Goal: Information Seeking & Learning: Learn about a topic

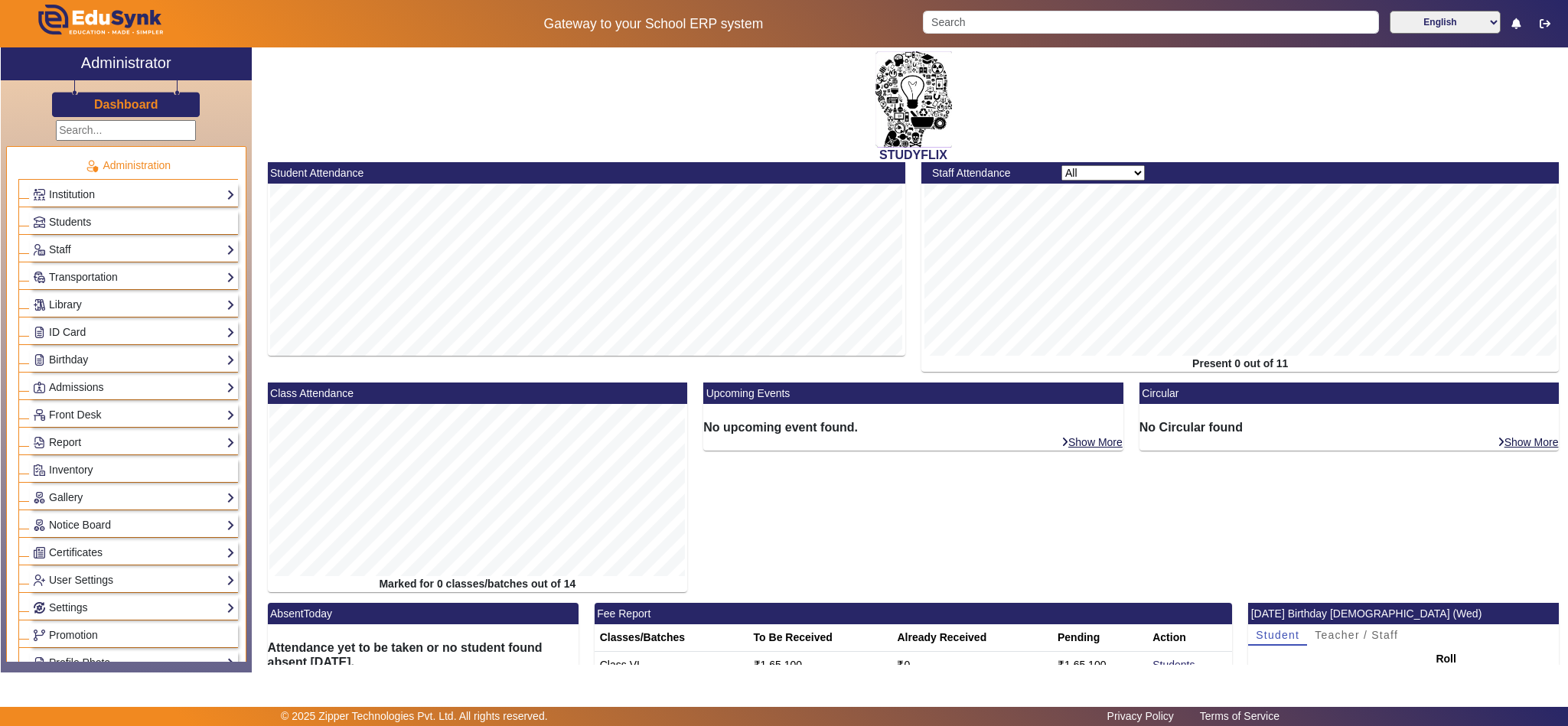
scroll to position [603, 0]
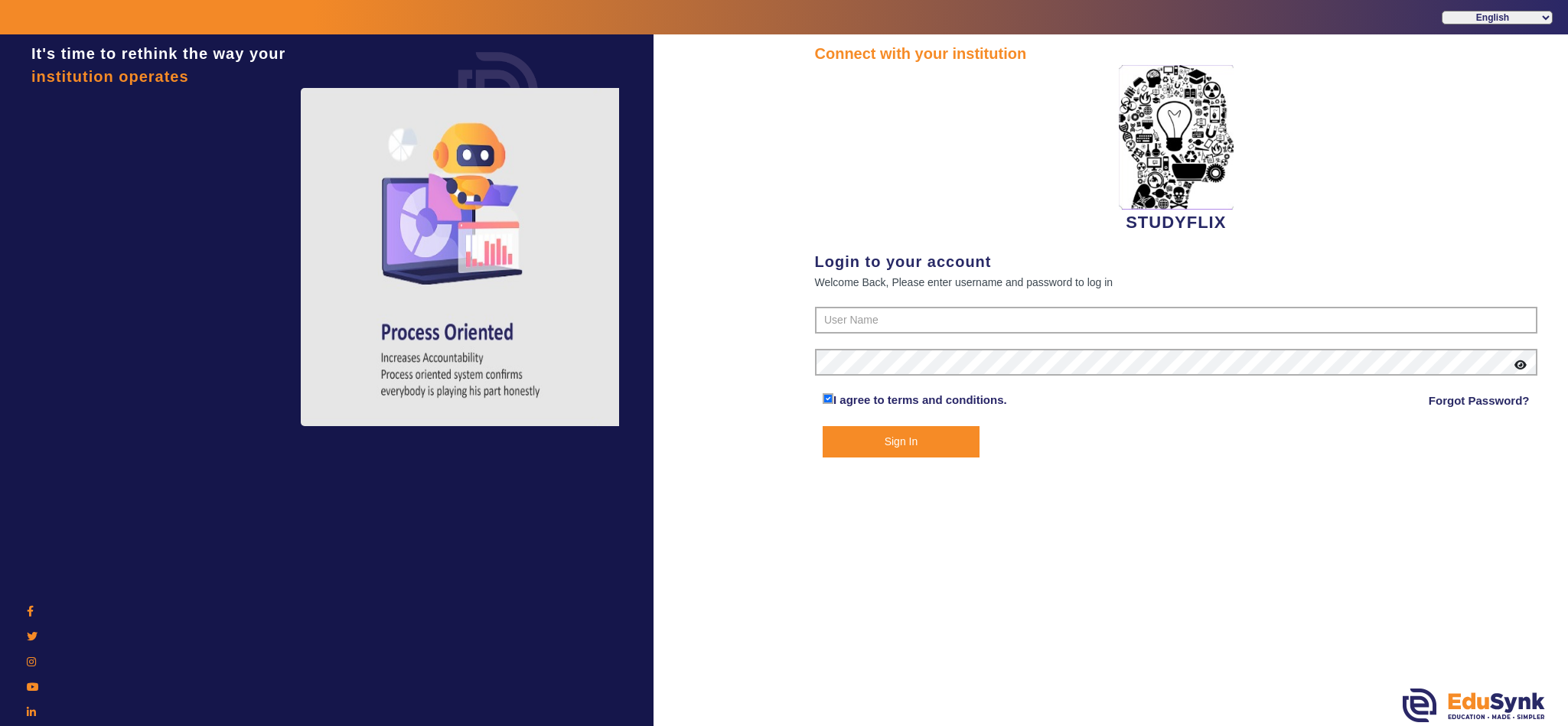
click at [852, 439] on button "Sign In" at bounding box center [901, 441] width 157 height 31
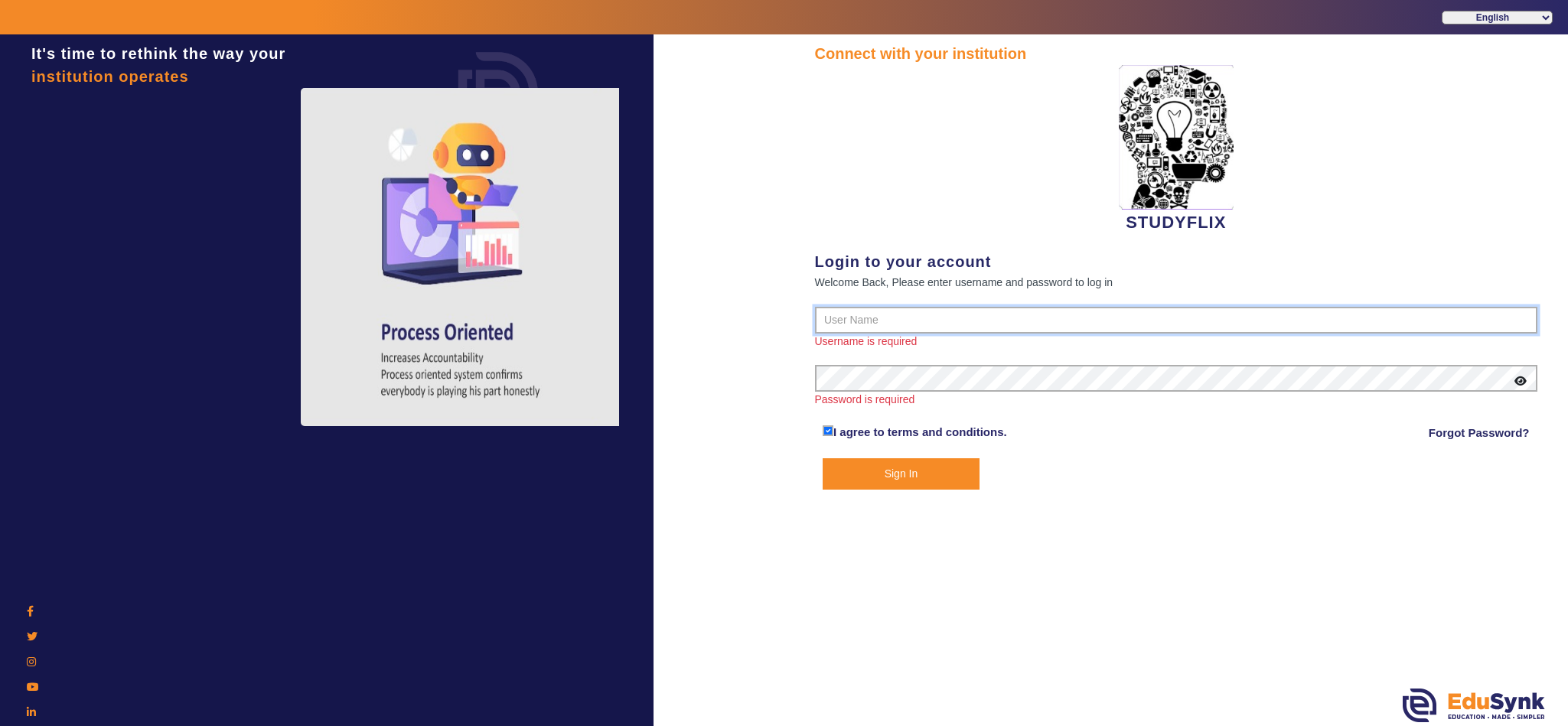
type input "6354922771"
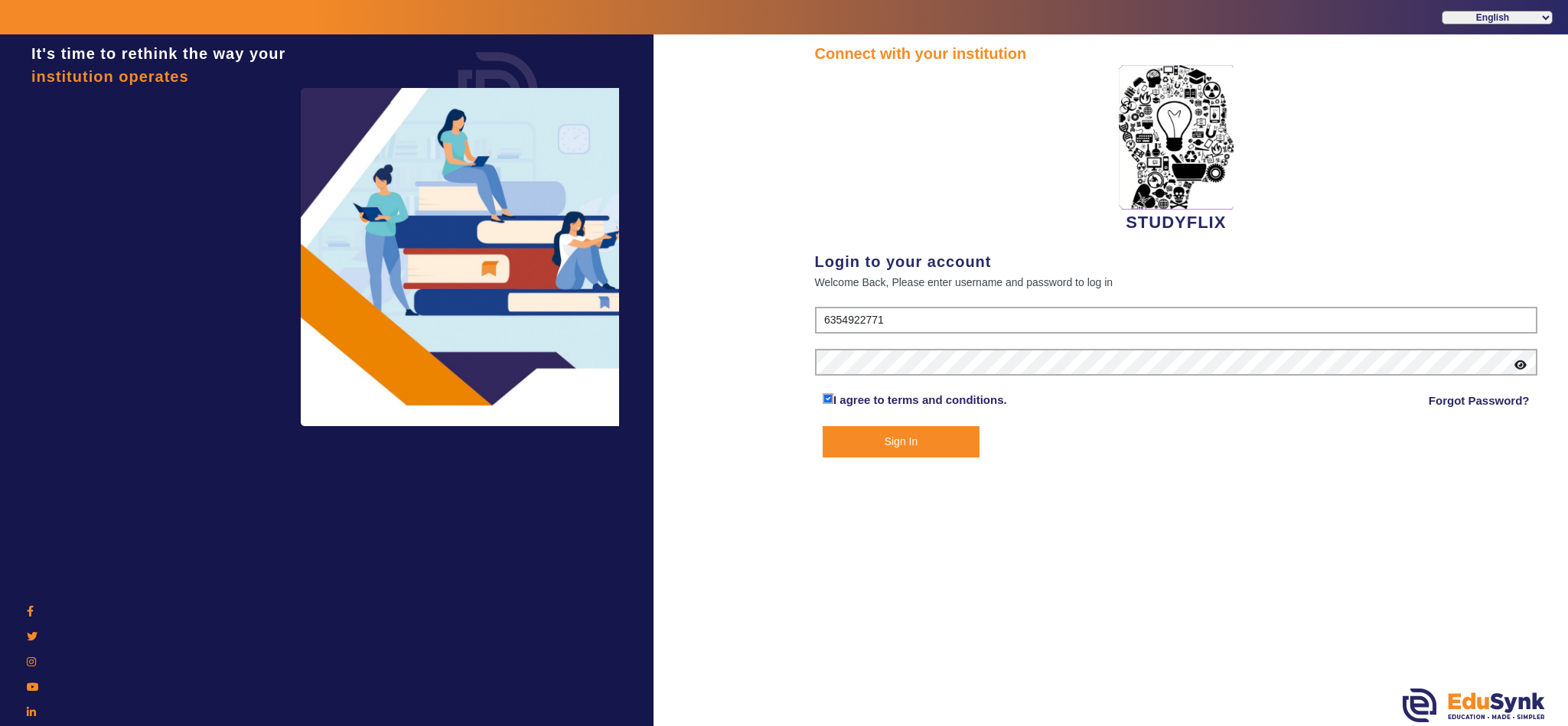
click at [907, 440] on button "Sign In" at bounding box center [901, 441] width 157 height 31
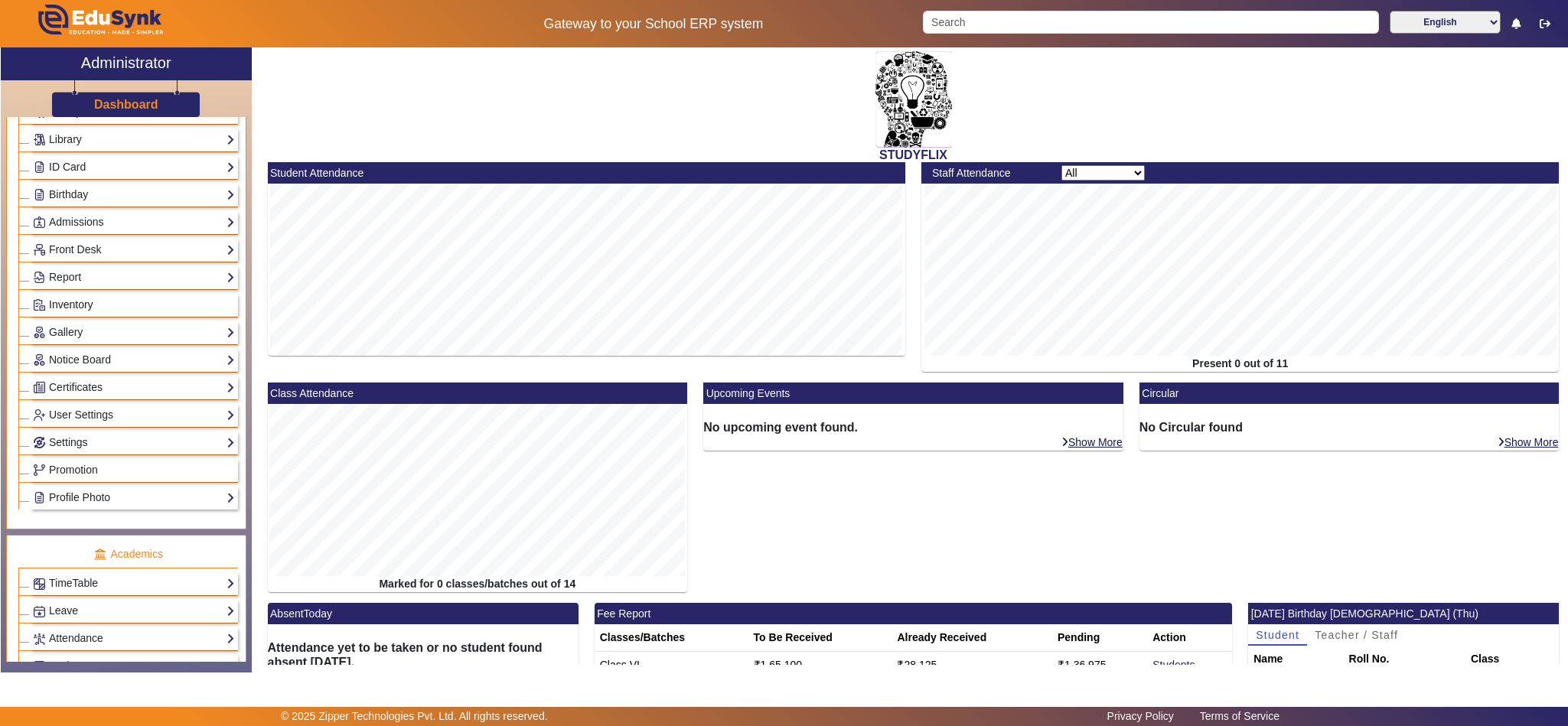
scroll to position [574, 0]
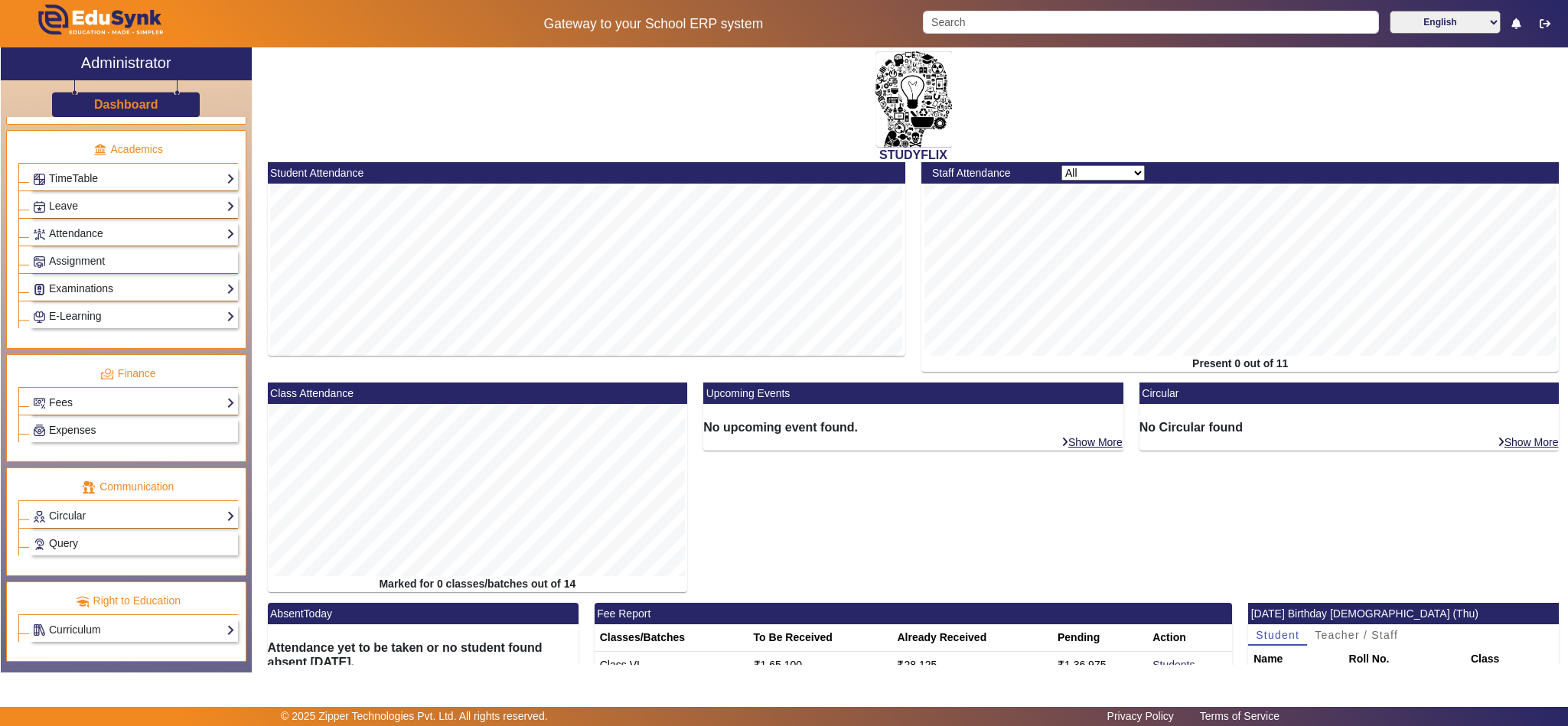
click at [83, 436] on span "Expenses" at bounding box center [72, 429] width 47 height 12
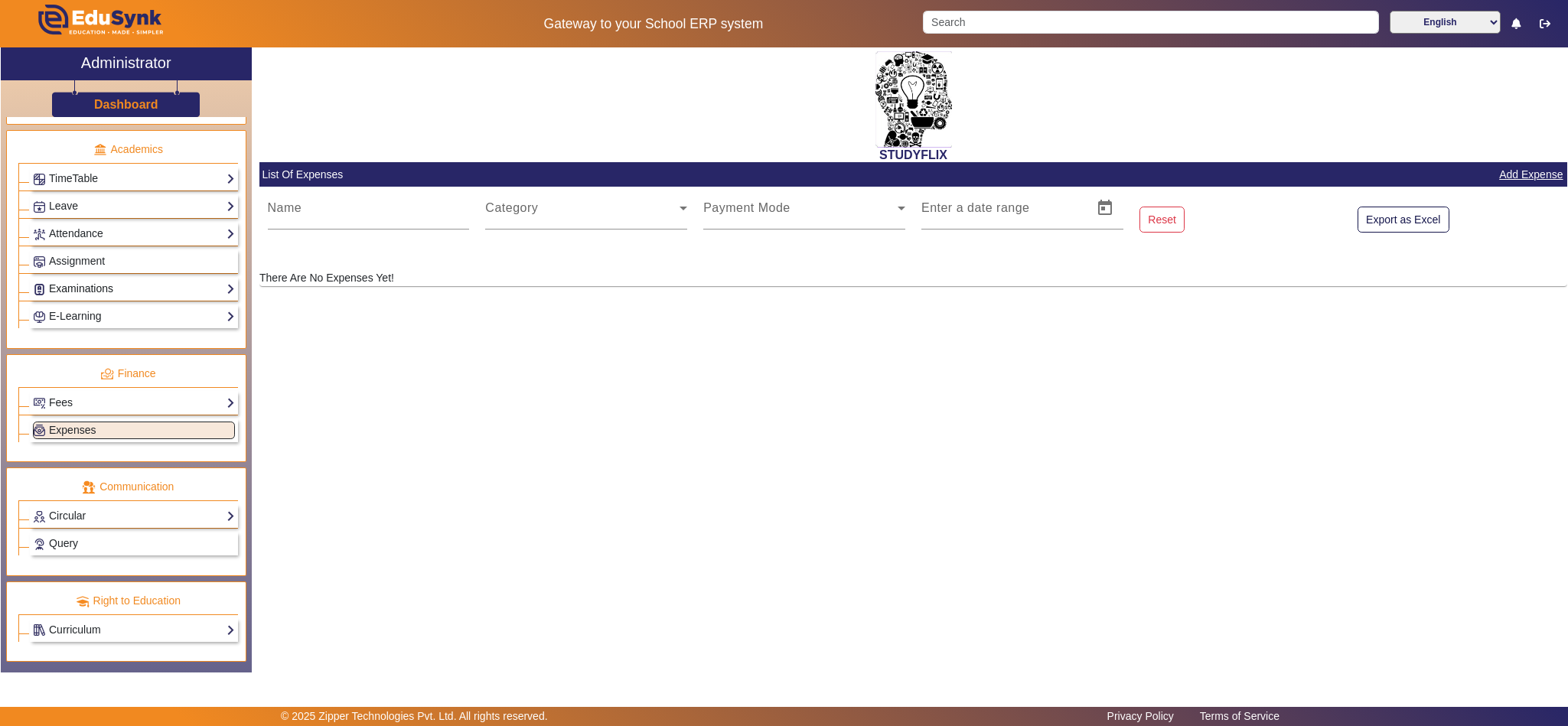
click at [101, 298] on link "Examinations" at bounding box center [134, 289] width 202 height 18
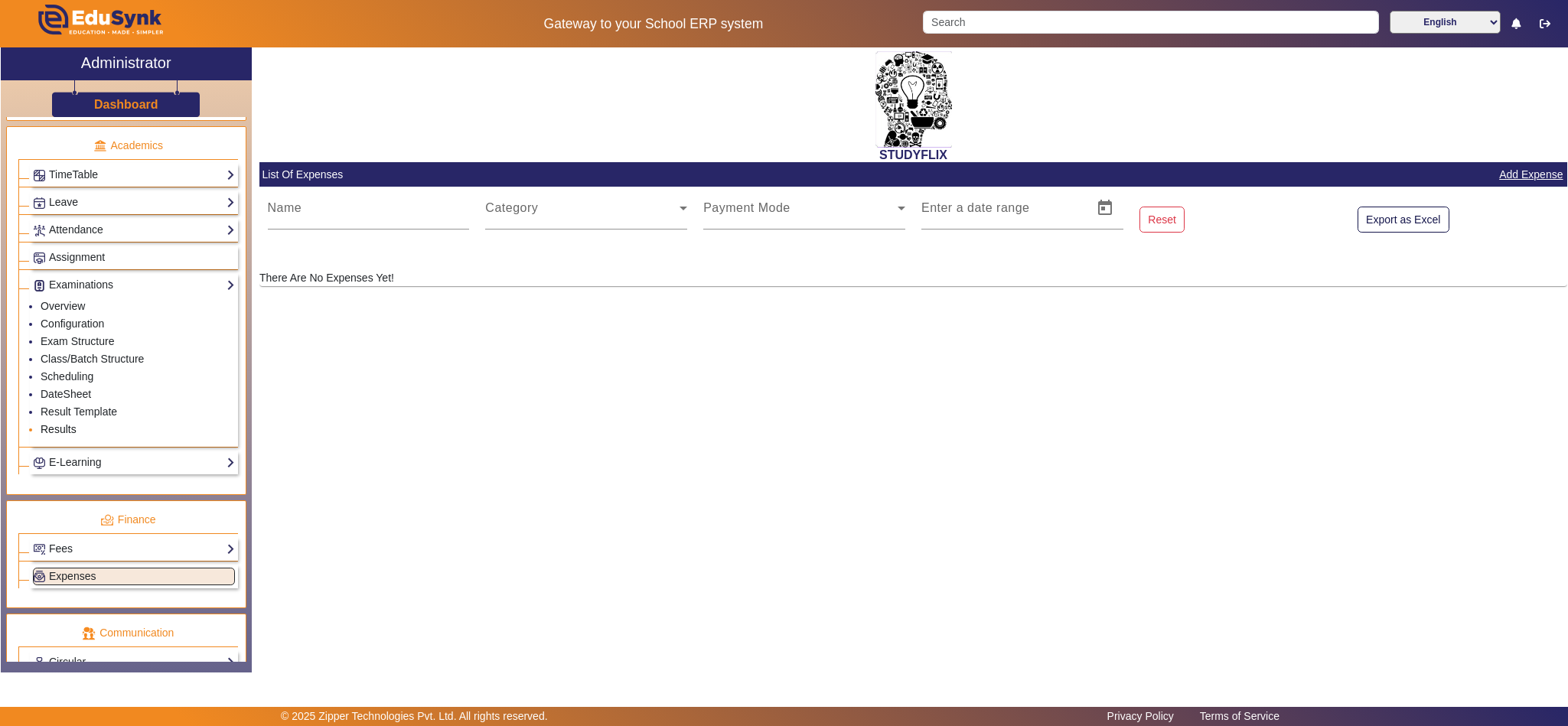
click at [71, 435] on link "Results" at bounding box center [58, 428] width 36 height 12
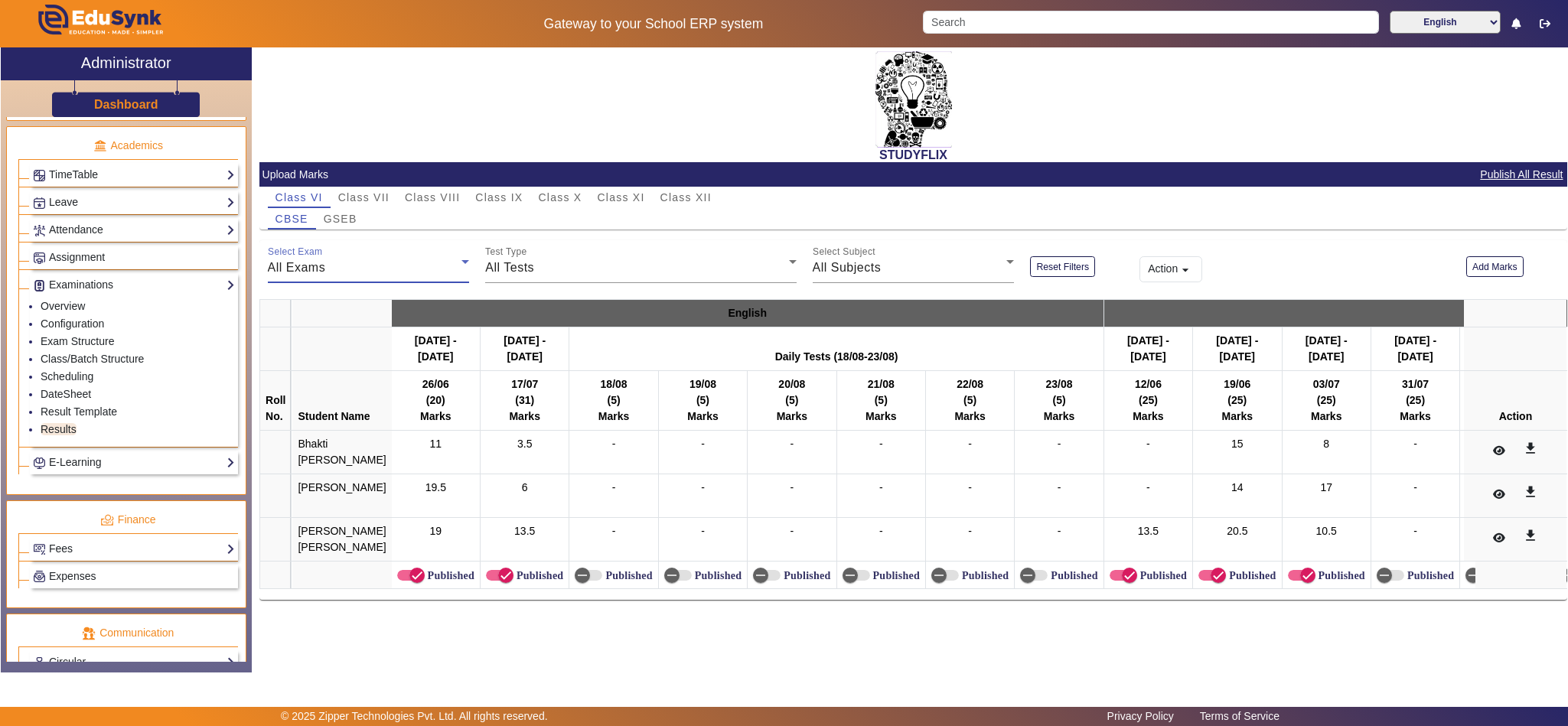
click at [404, 260] on div "All Exams" at bounding box center [365, 267] width 194 height 18
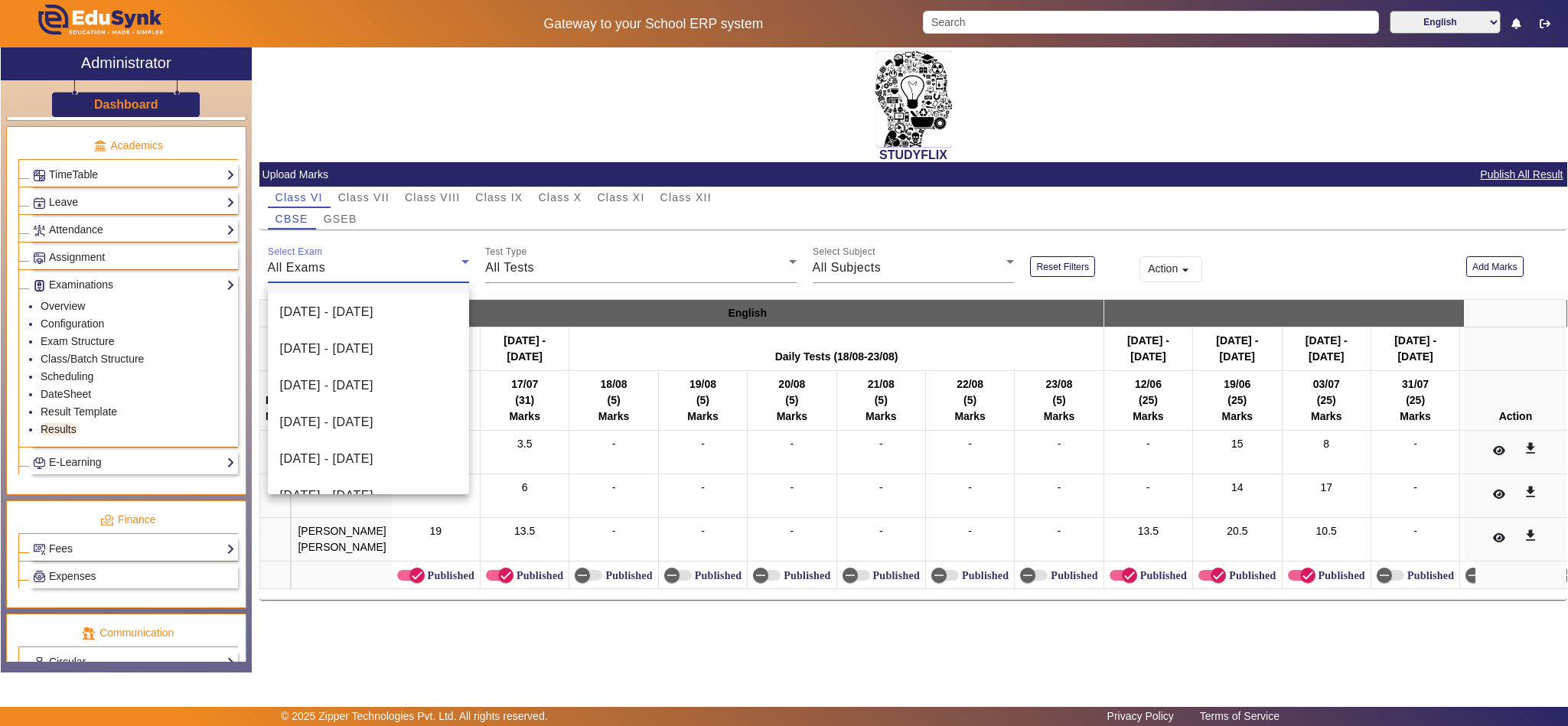
scroll to position [205, 0]
click at [338, 482] on mat-option "Daily Tests (18/08-23/08)" at bounding box center [369, 470] width 202 height 37
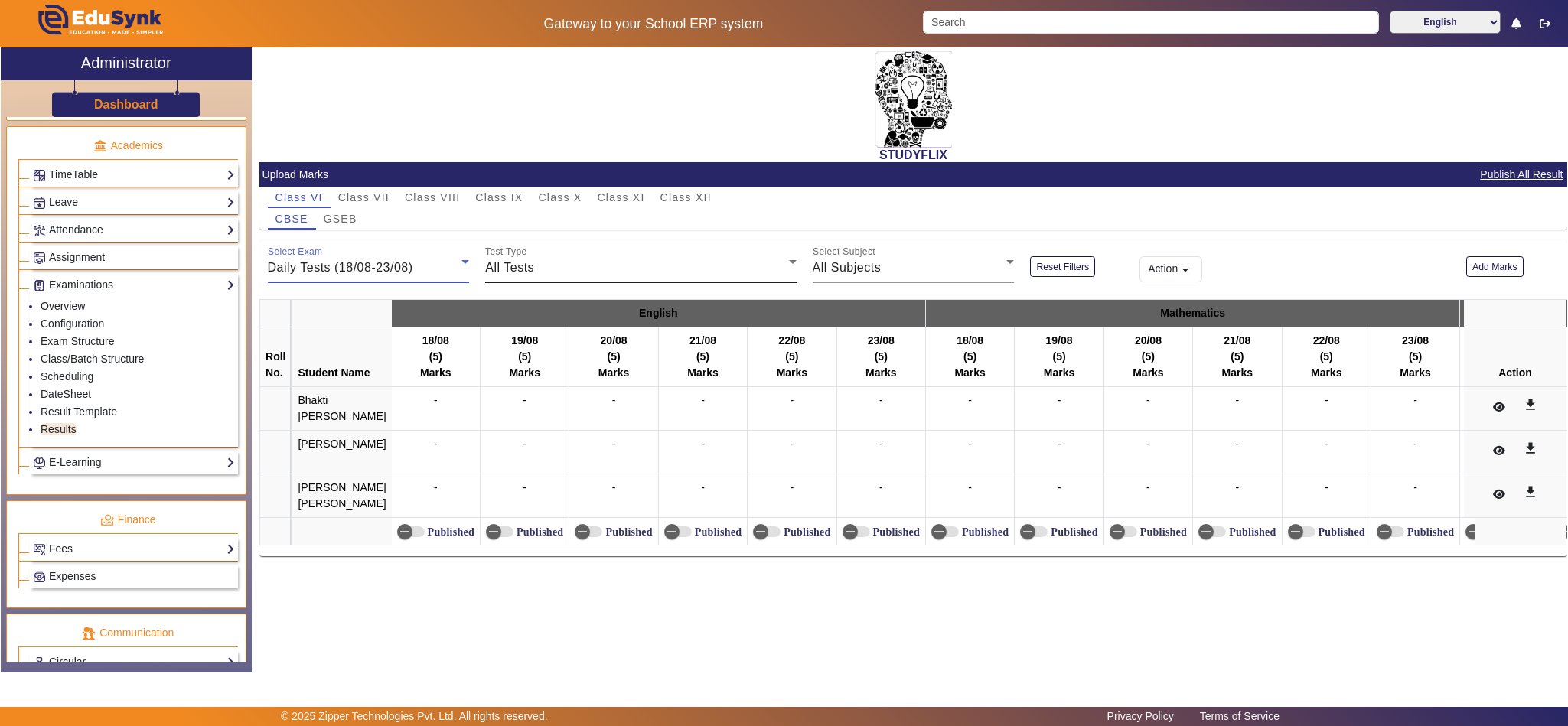
click at [666, 276] on div "All Tests" at bounding box center [636, 267] width 303 height 18
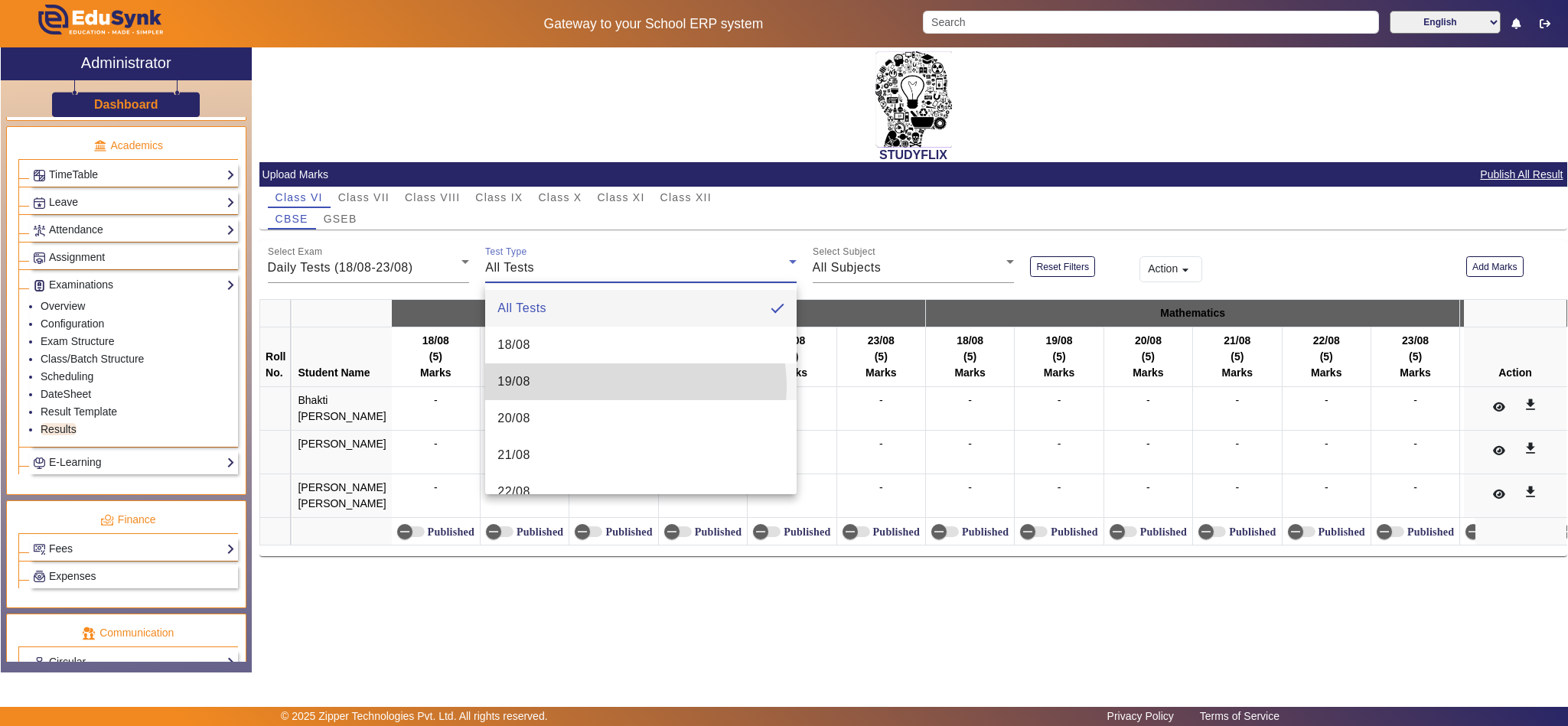
click at [630, 386] on mat-option "19/08" at bounding box center [640, 381] width 311 height 37
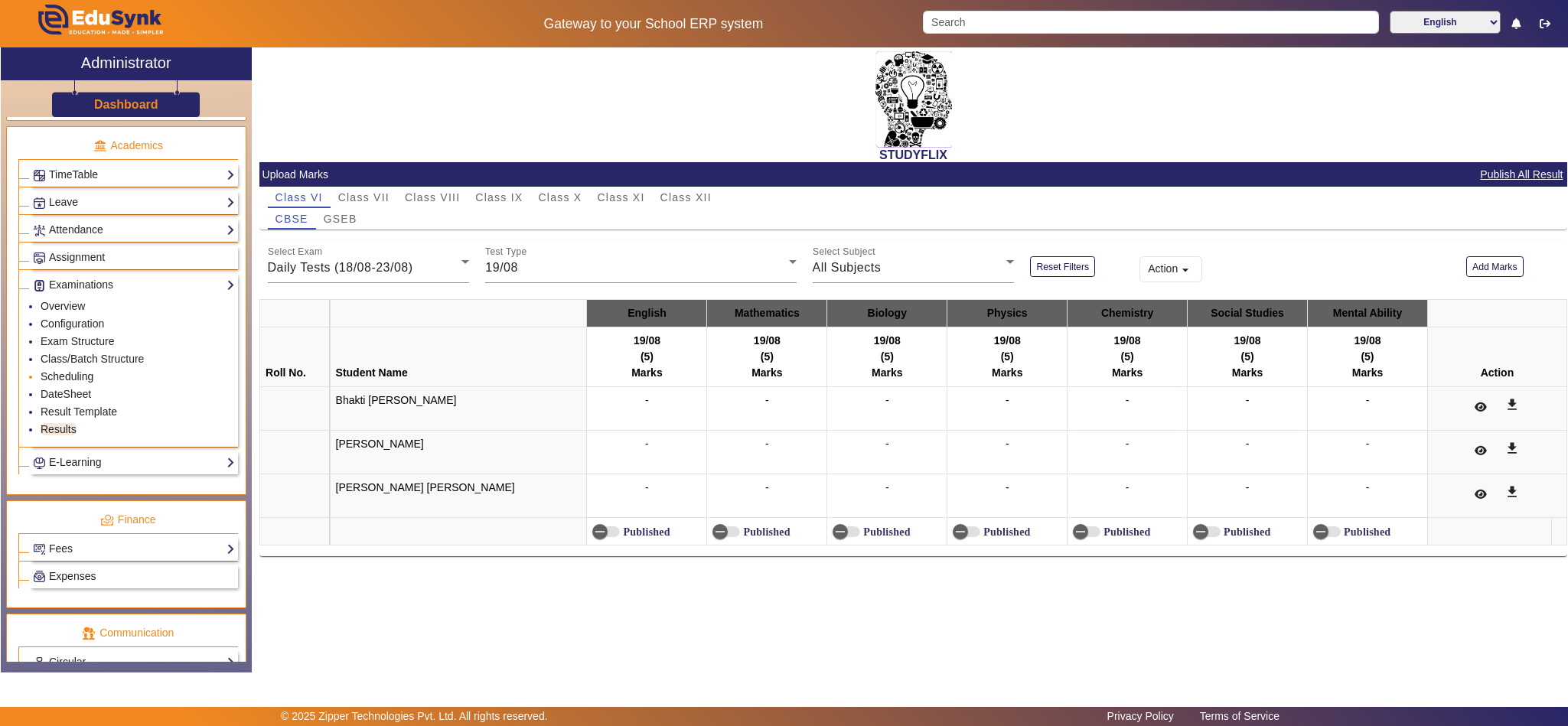
click at [69, 382] on link "Scheduling" at bounding box center [67, 376] width 53 height 12
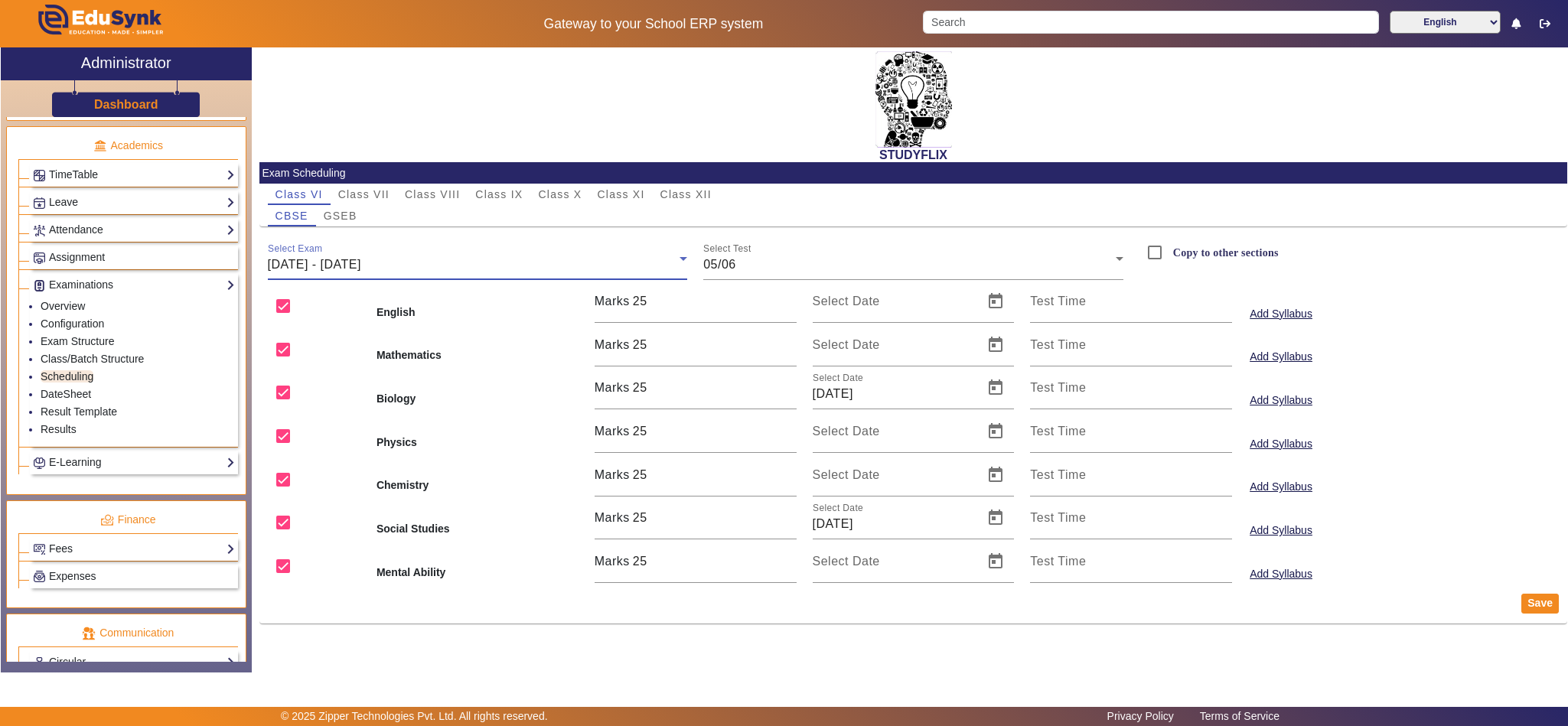
click at [418, 260] on div "02/06/2025 - 07/06/2025" at bounding box center [474, 264] width 413 height 18
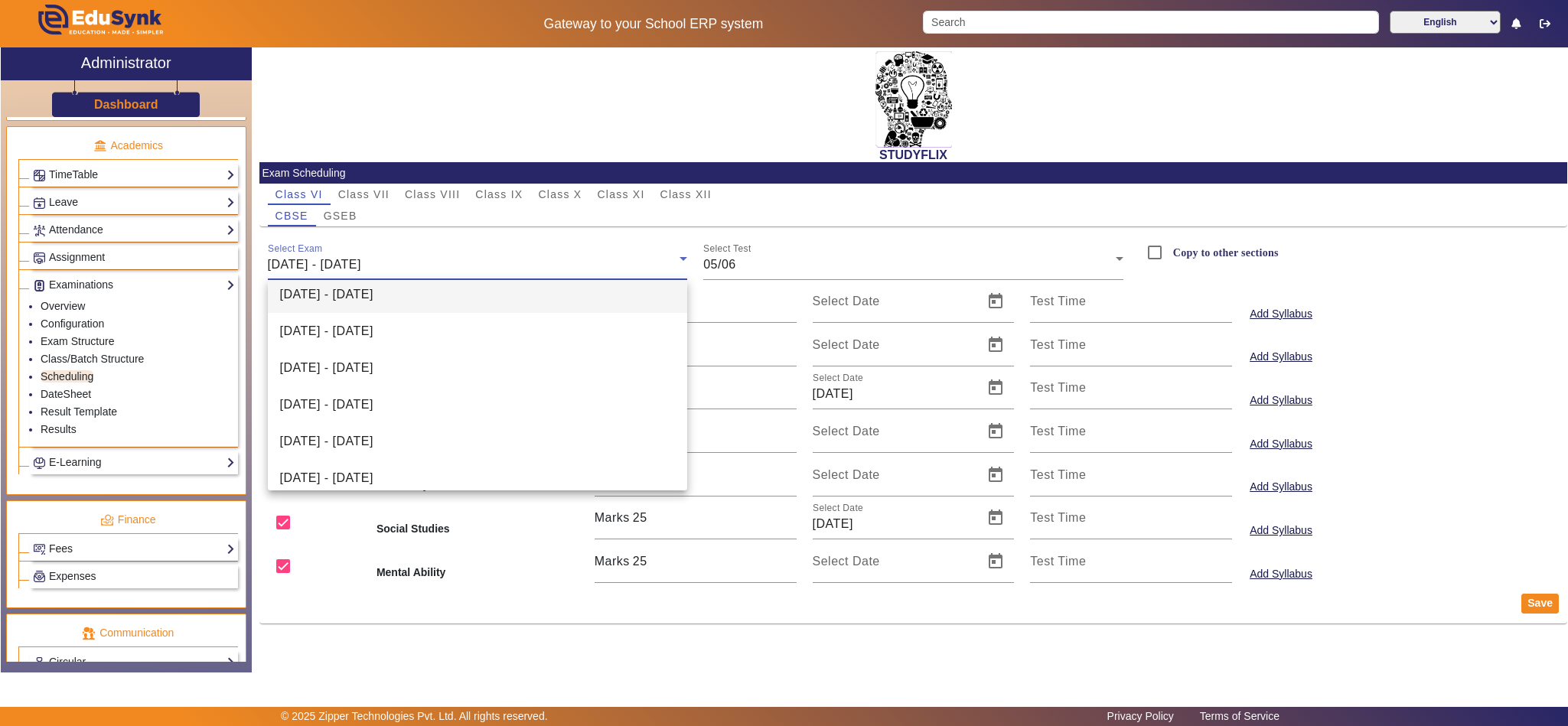
scroll to position [170, 0]
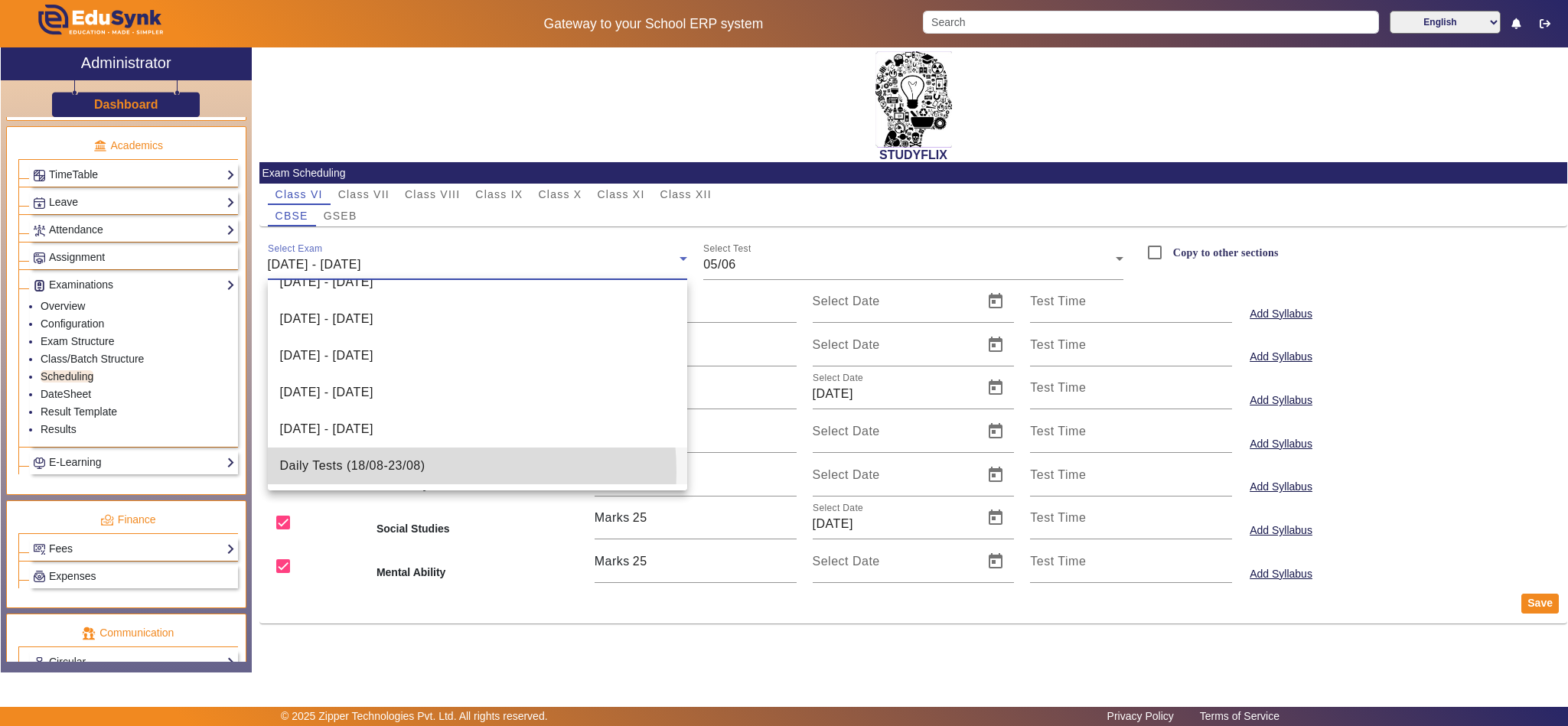
click at [383, 471] on span "Daily Tests (18/08-23/08)" at bounding box center [353, 466] width 146 height 18
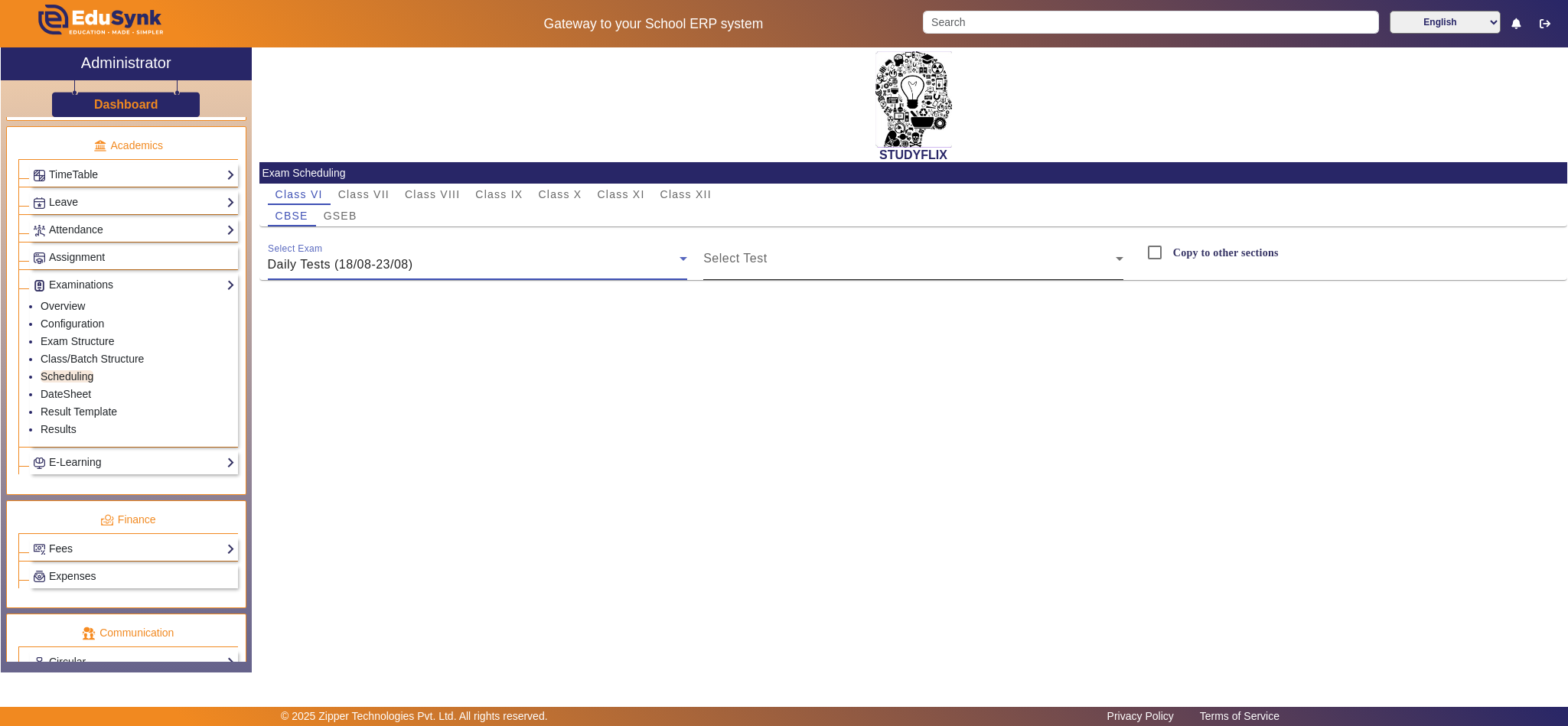
click at [829, 266] on span at bounding box center [909, 264] width 413 height 18
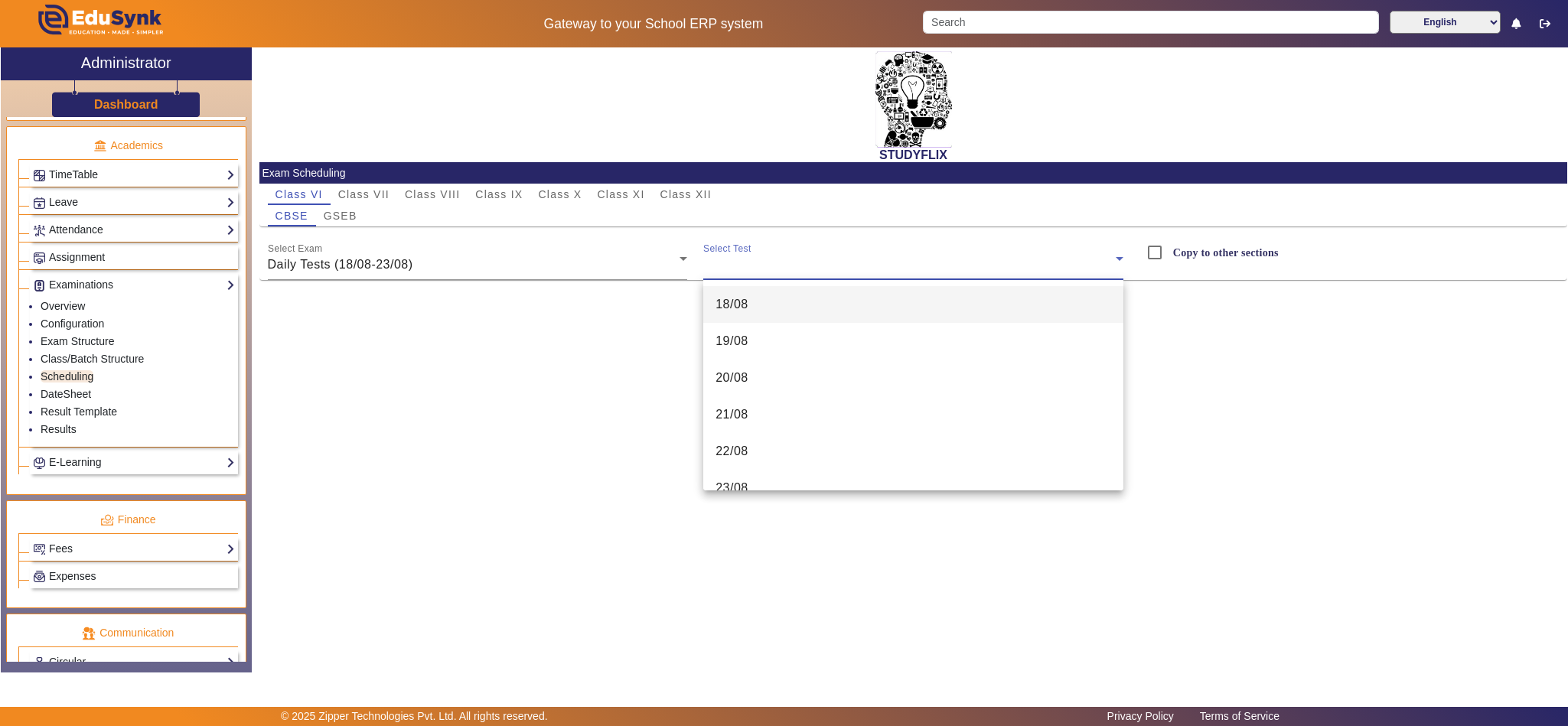
click at [799, 310] on mat-option "18/08" at bounding box center [913, 304] width 420 height 37
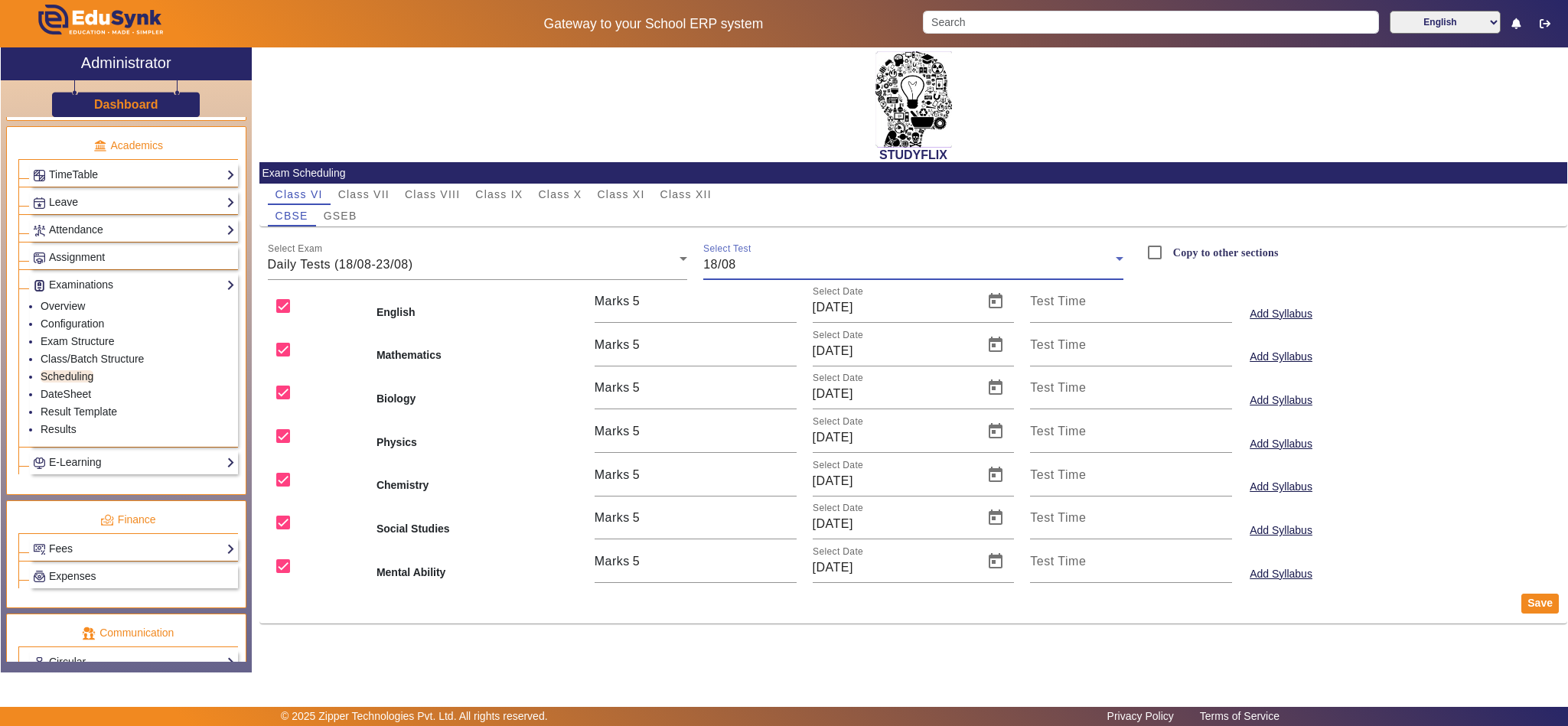
click at [856, 260] on div "18/08" at bounding box center [909, 264] width 413 height 18
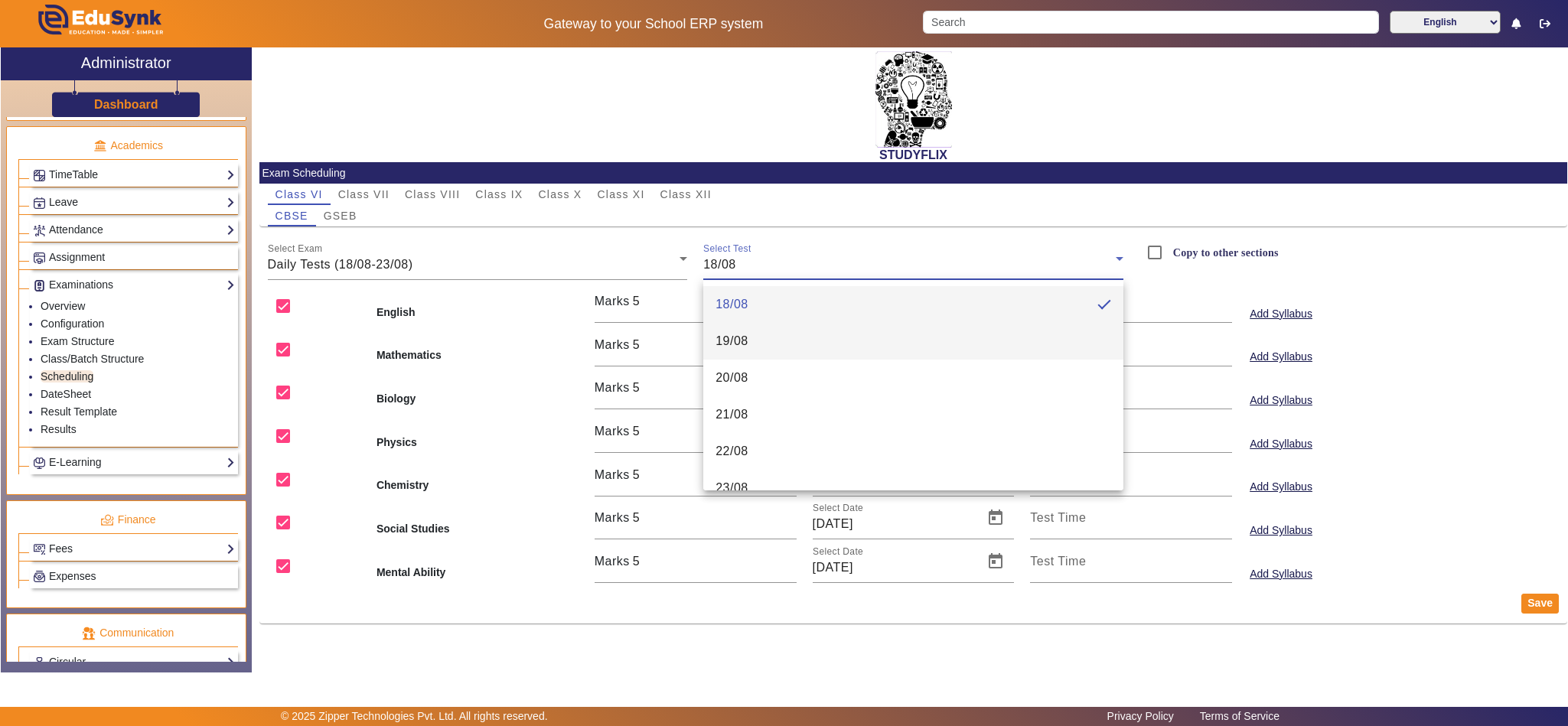
click at [858, 338] on mat-option "19/08" at bounding box center [913, 341] width 420 height 37
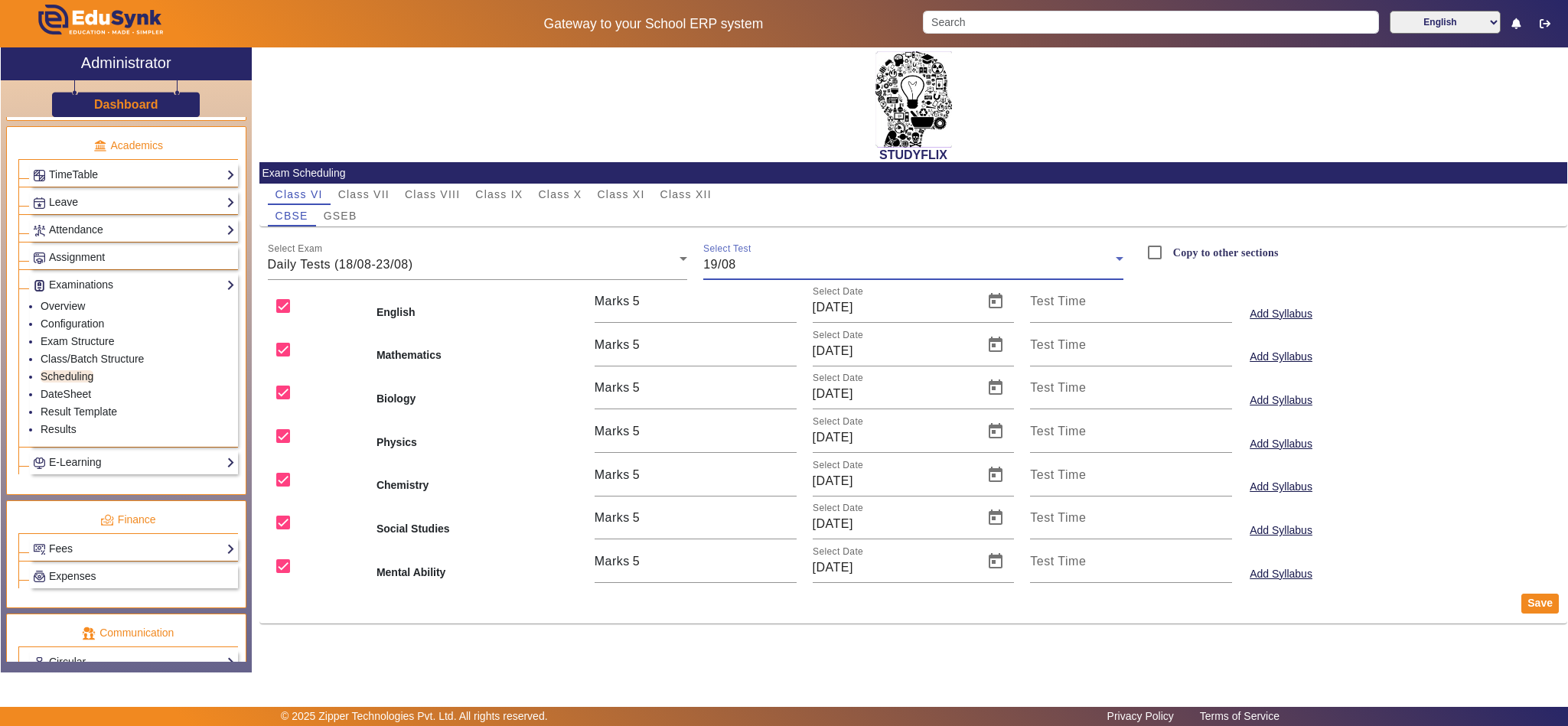
click at [897, 263] on div "19/08" at bounding box center [909, 264] width 413 height 18
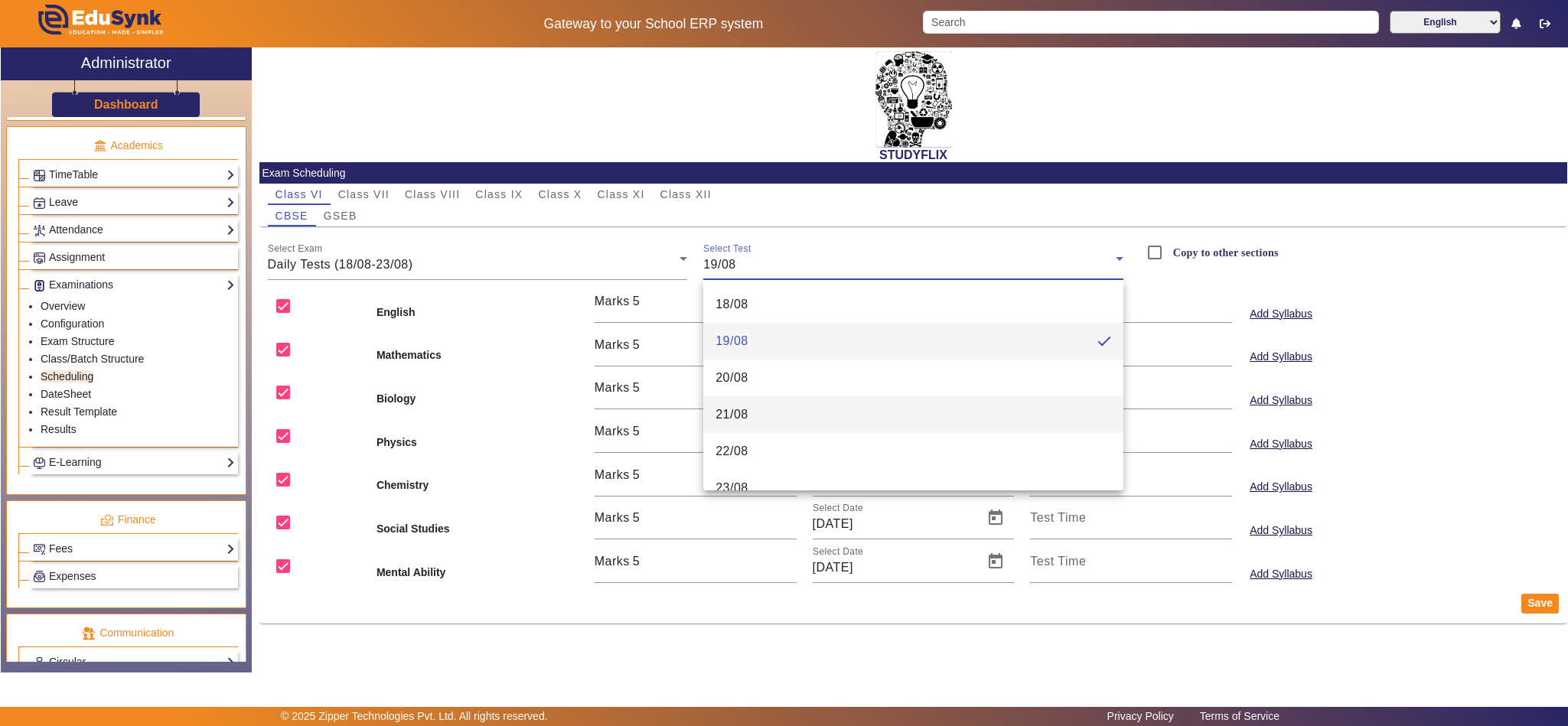
click at [839, 402] on mat-option "21/08" at bounding box center [913, 415] width 420 height 37
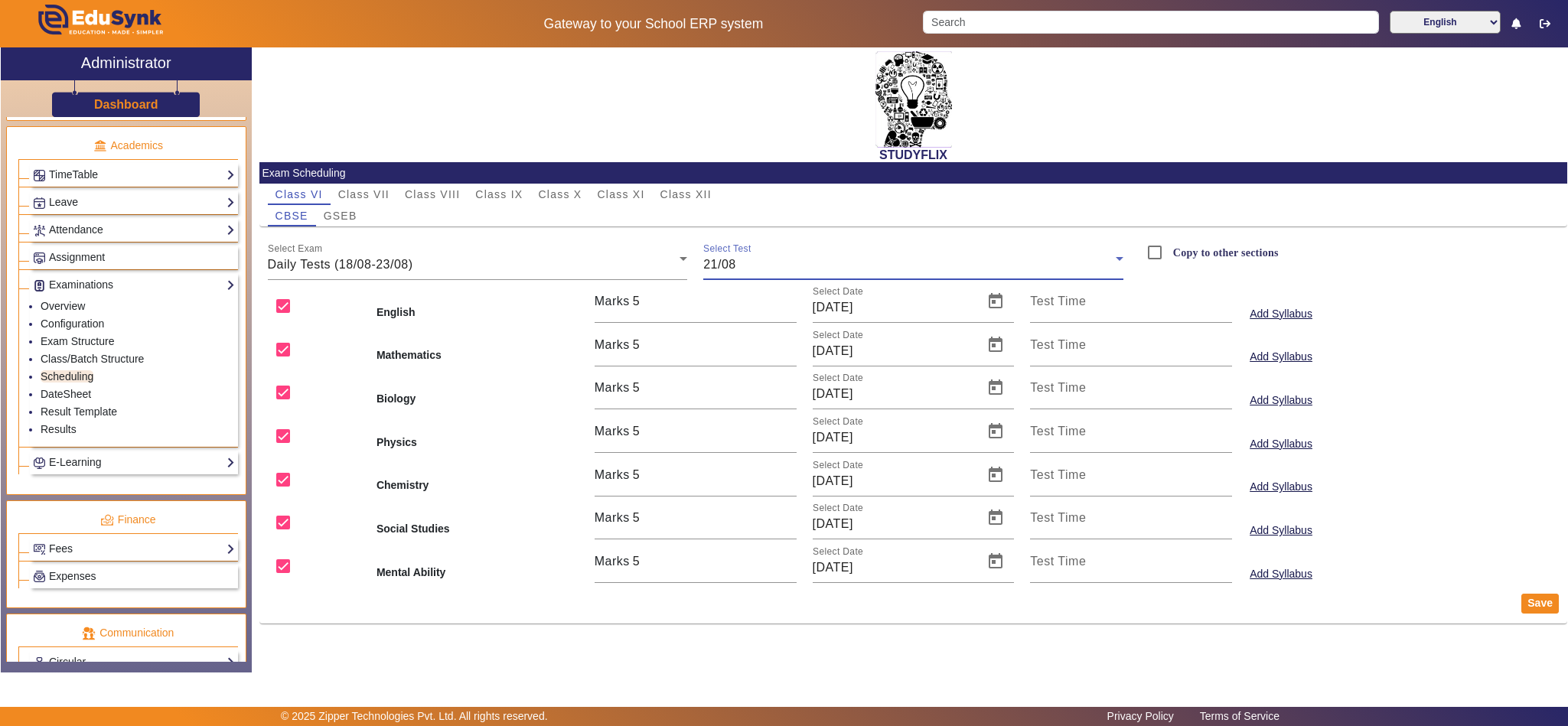
click at [834, 260] on div "21/08" at bounding box center [909, 264] width 413 height 18
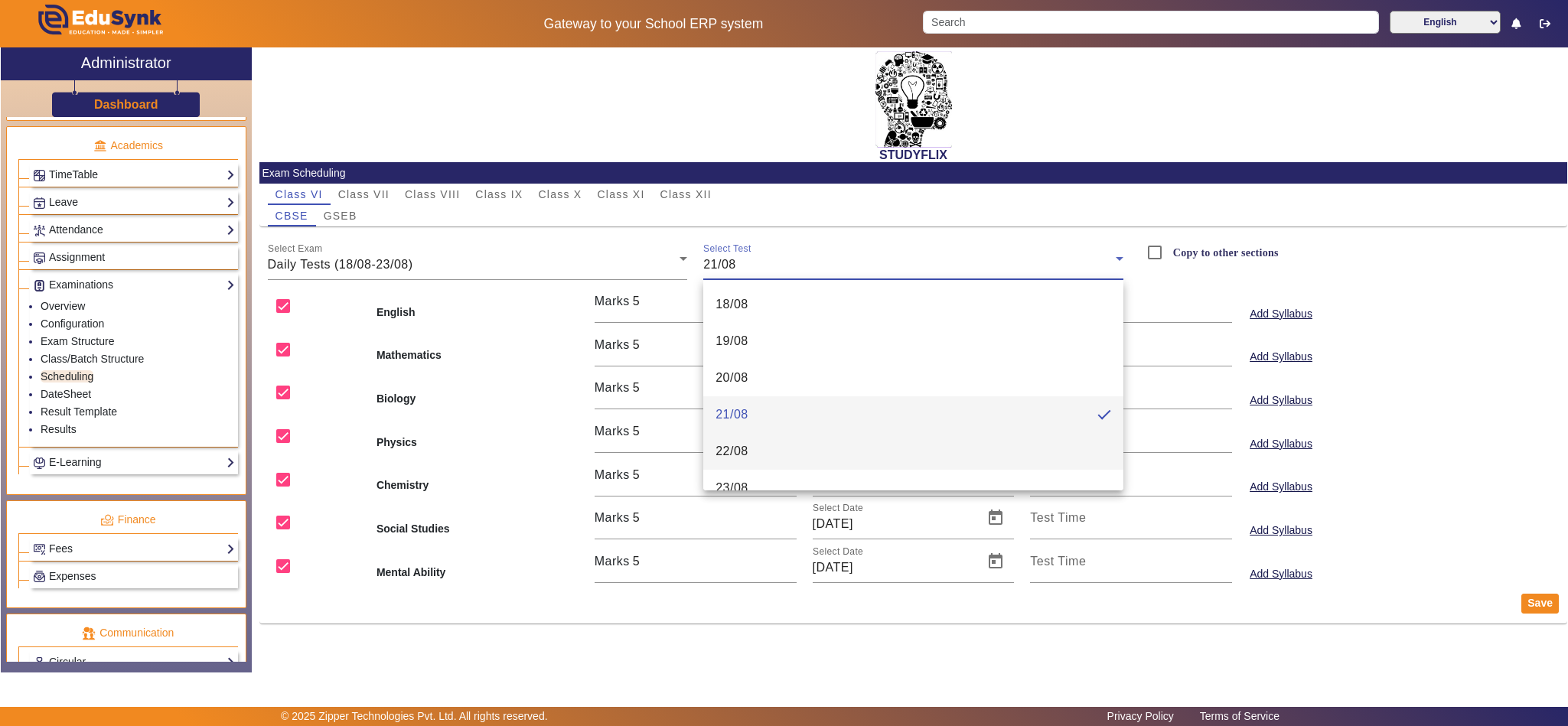
click at [769, 458] on mat-option "22/08" at bounding box center [913, 451] width 420 height 37
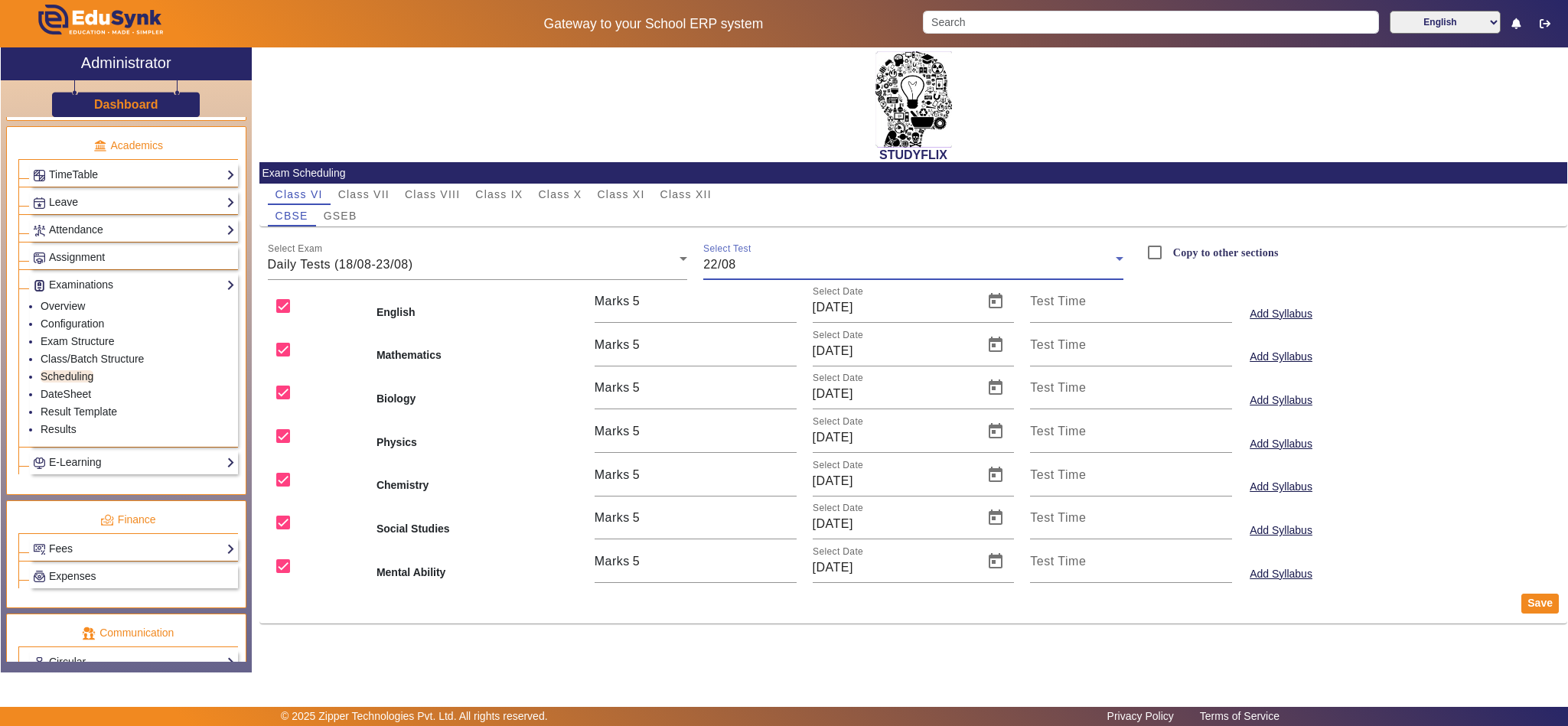
click at [835, 260] on div "22/08" at bounding box center [909, 264] width 413 height 18
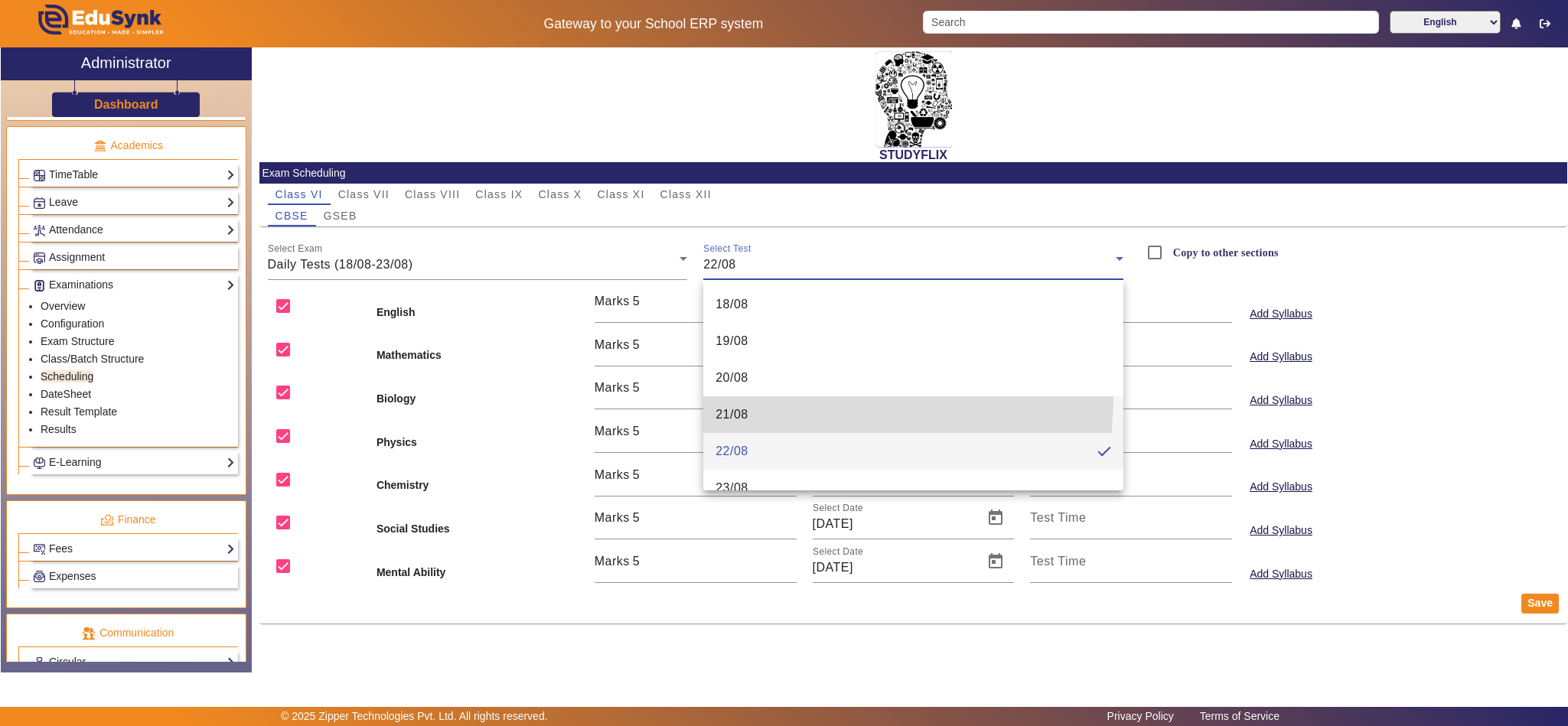
click at [760, 396] on mat-option "21/08" at bounding box center [913, 415] width 420 height 37
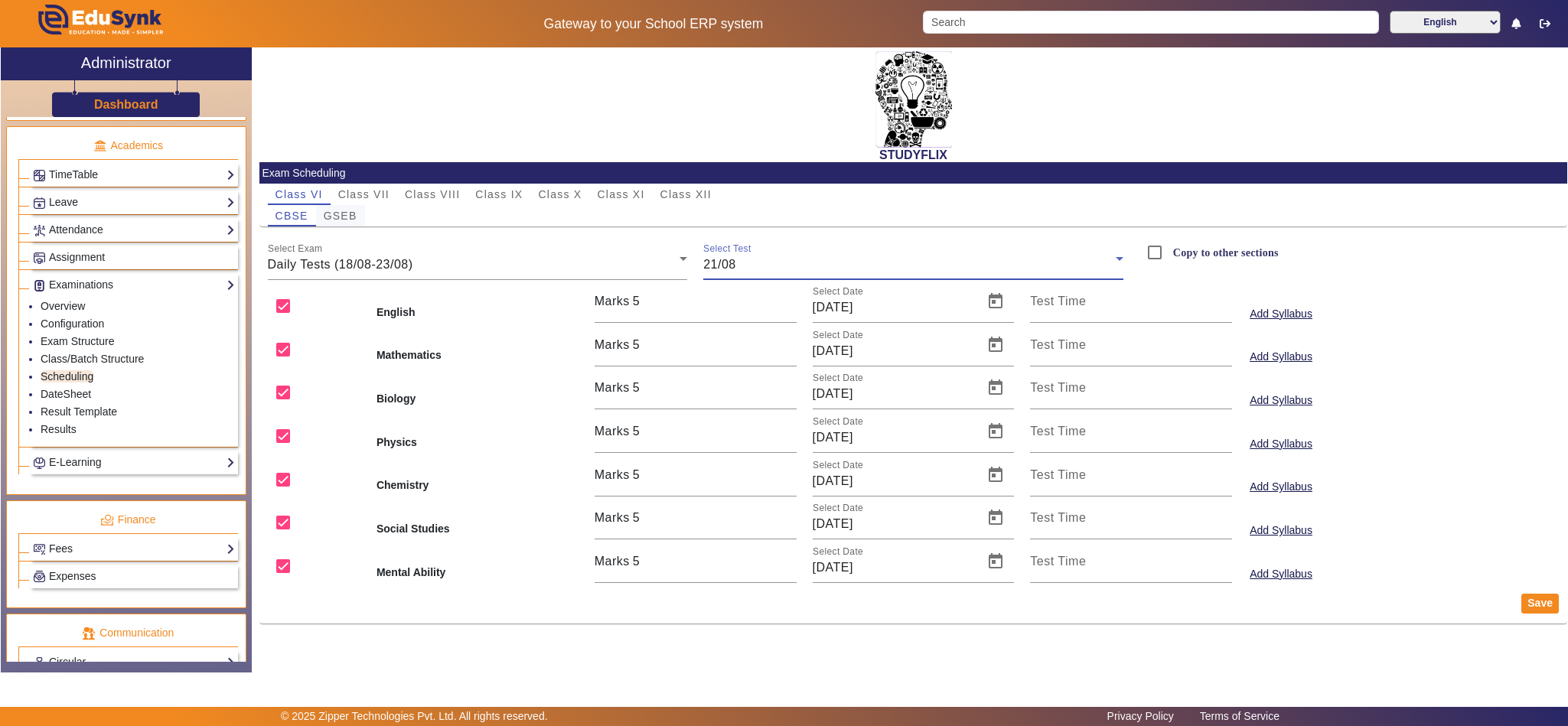
click at [357, 207] on div "GSEB" at bounding box center [340, 216] width 49 height 21
click at [289, 210] on span "CBSE" at bounding box center [291, 215] width 33 height 10
click at [895, 267] on div "05/06" at bounding box center [909, 264] width 413 height 18
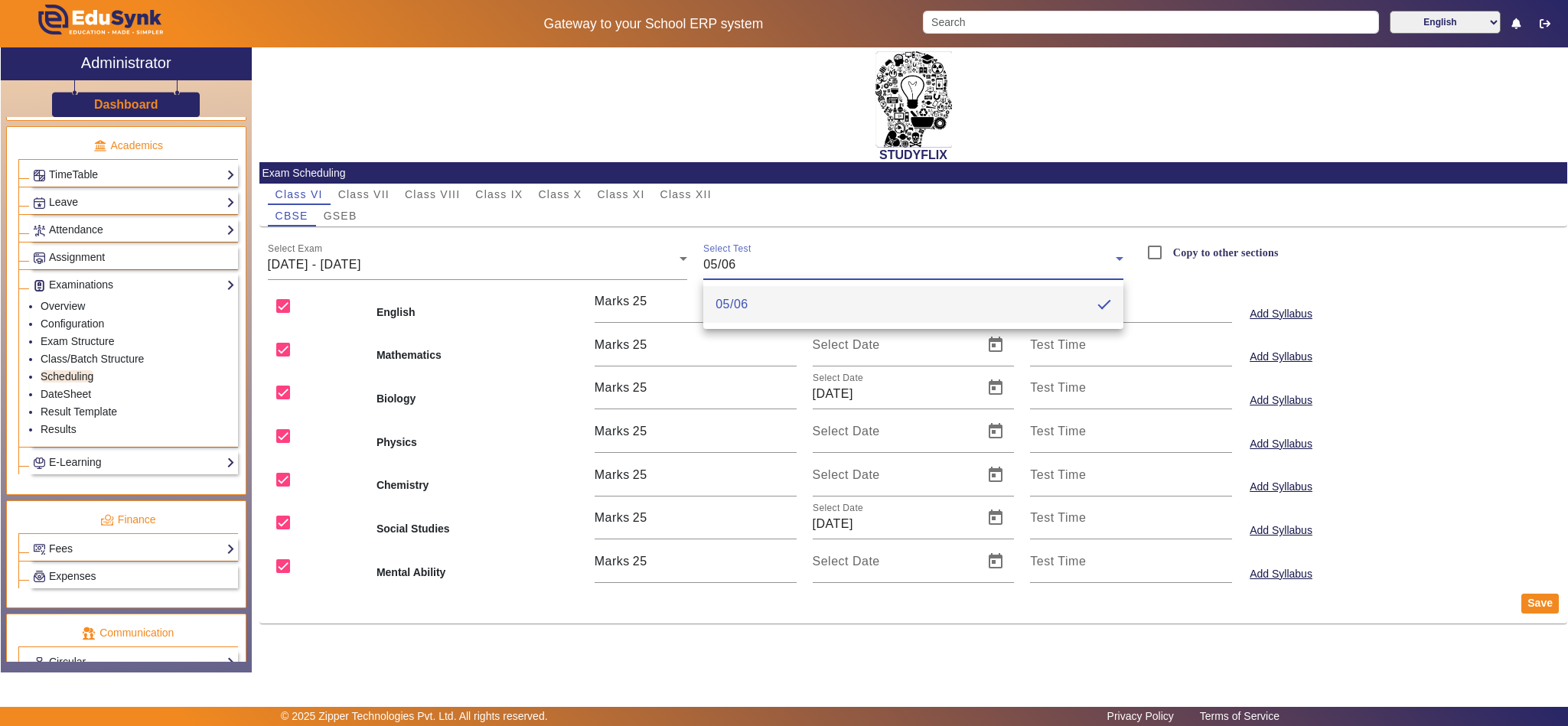
click at [463, 240] on div at bounding box center [784, 363] width 1568 height 726
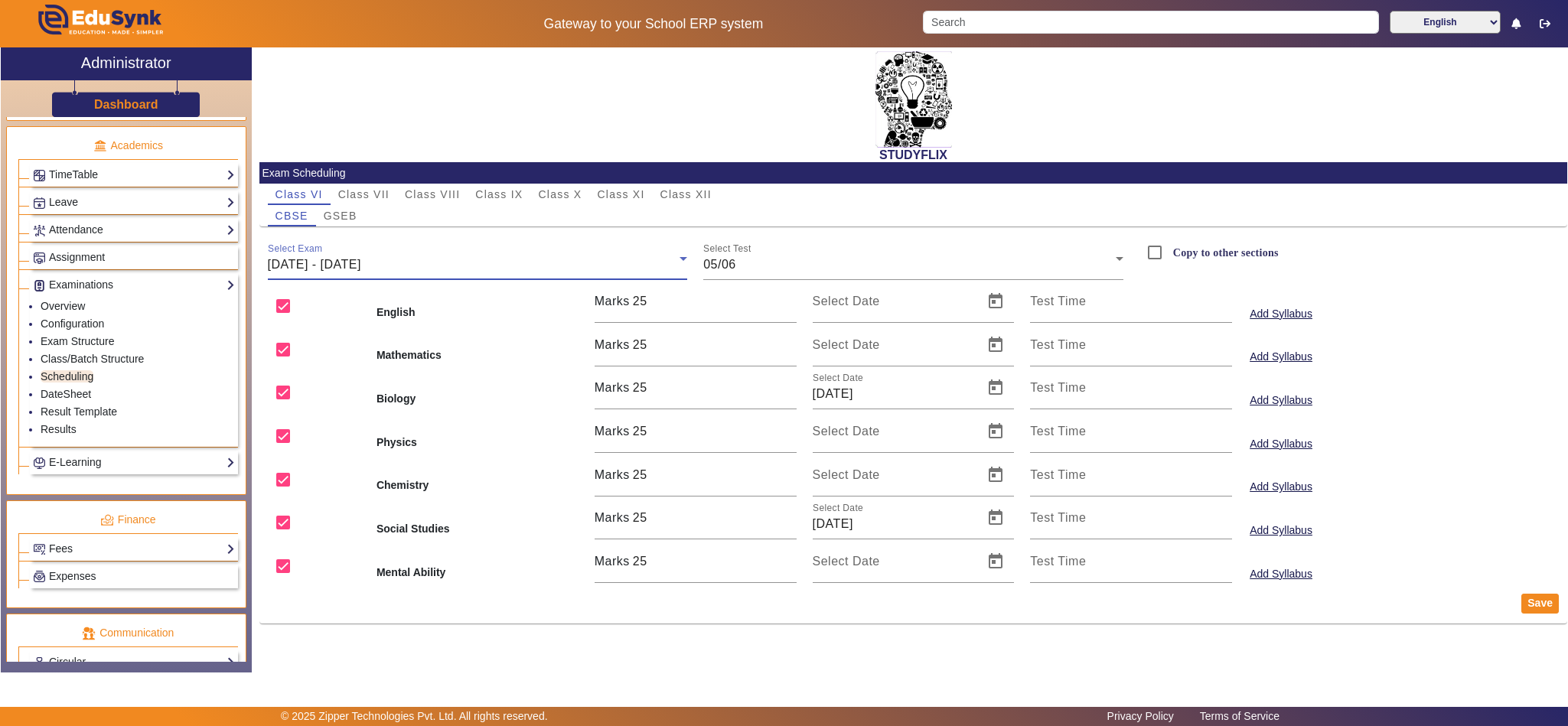
click at [456, 258] on div "02/06/2025 - 07/06/2025" at bounding box center [474, 264] width 413 height 18
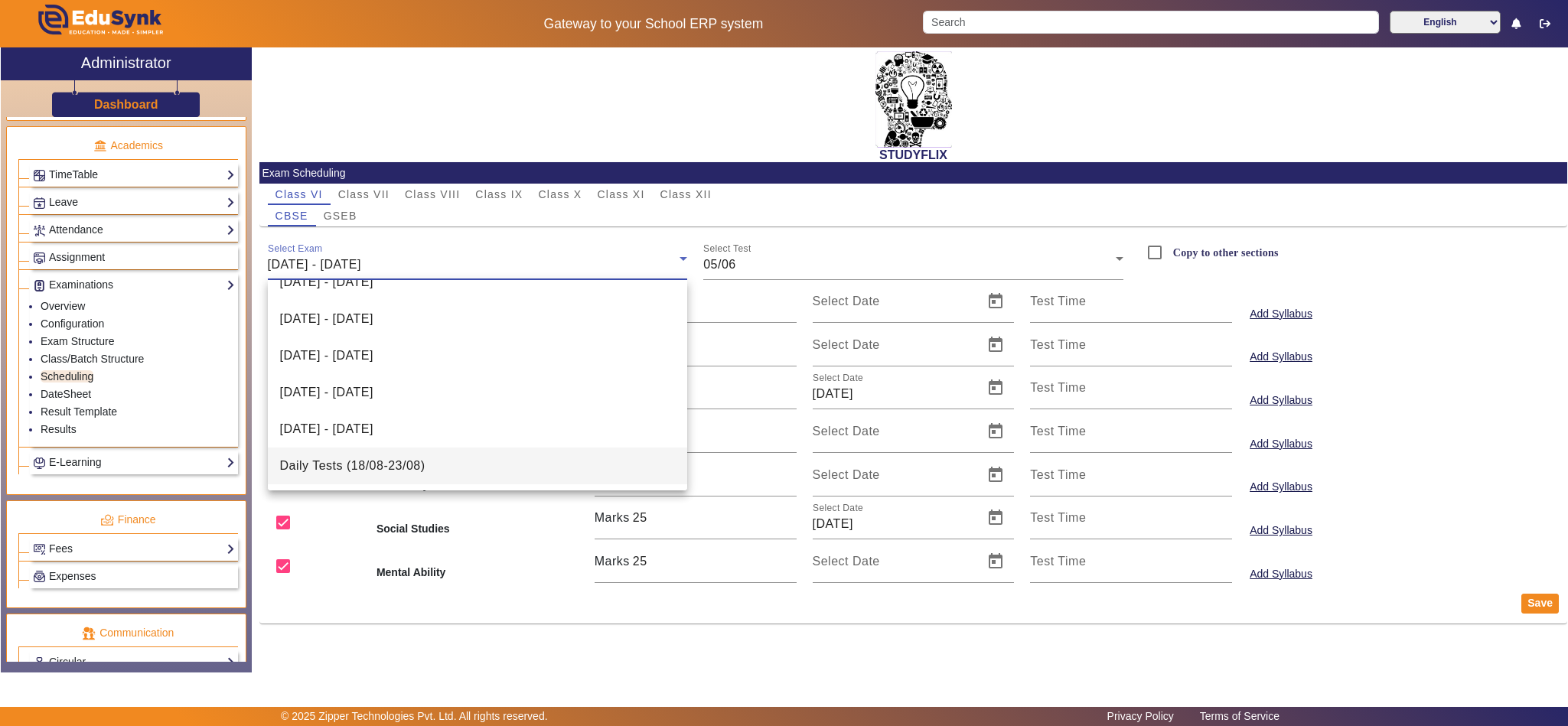
click at [379, 466] on span "Daily Tests (18/08-23/08)" at bounding box center [353, 466] width 146 height 18
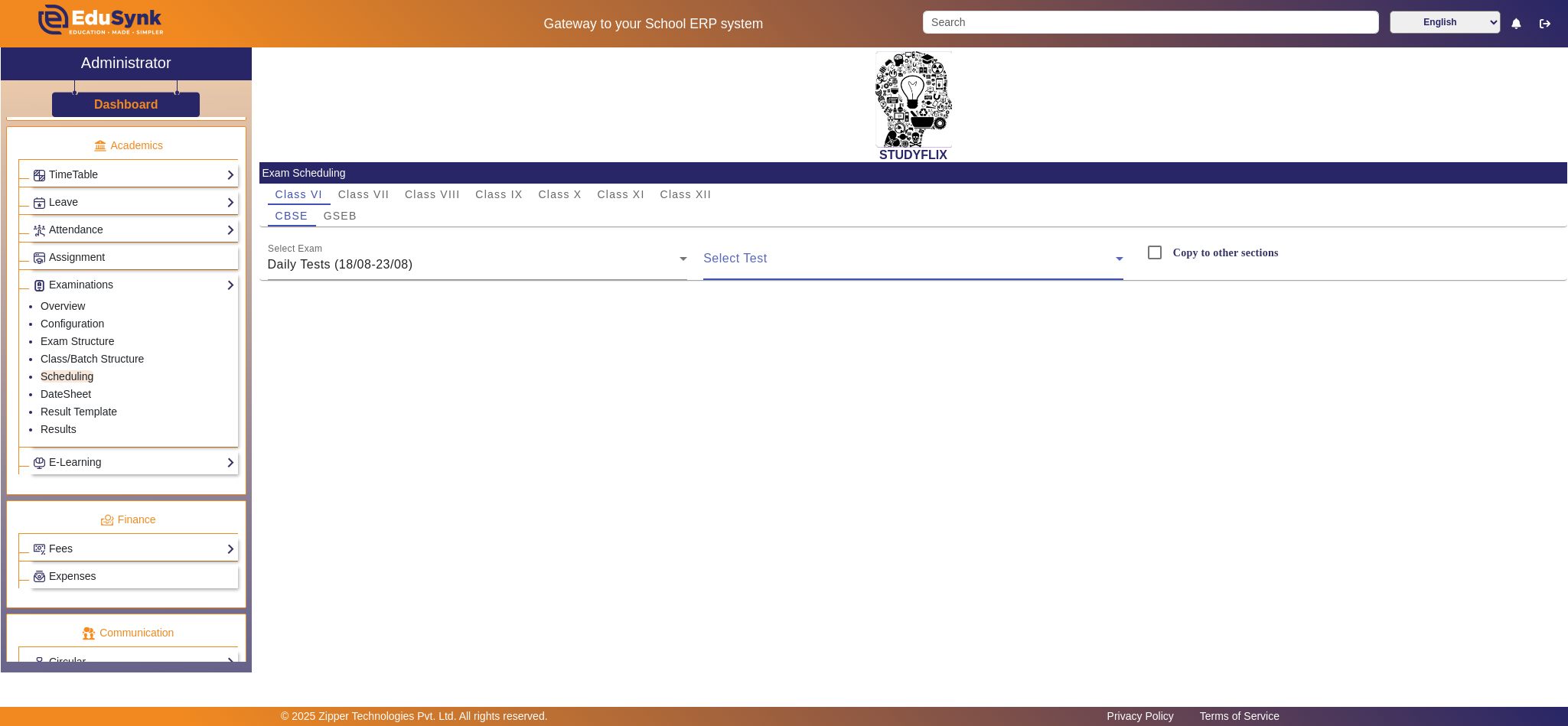
click at [746, 256] on span at bounding box center [909, 264] width 413 height 18
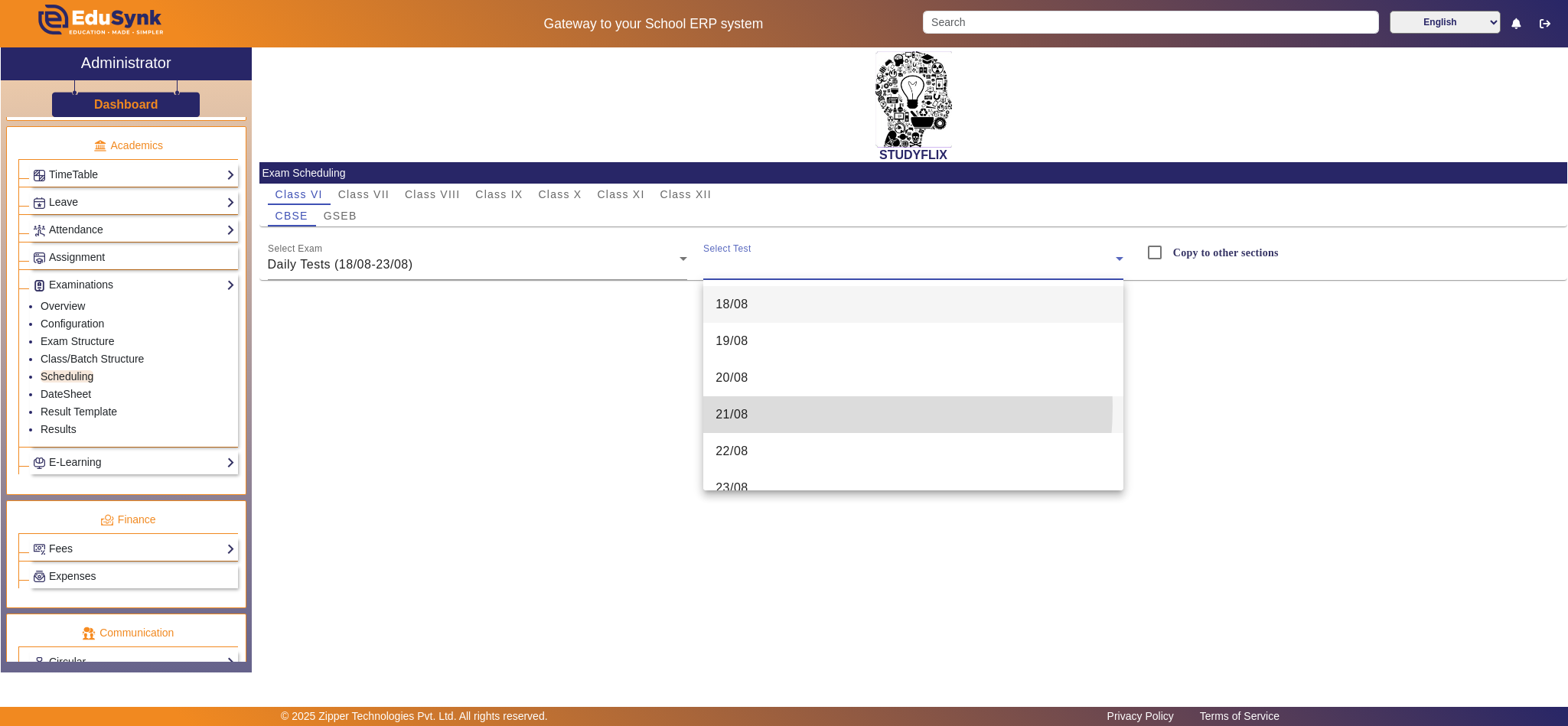
click at [773, 406] on mat-option "21/08" at bounding box center [913, 415] width 420 height 37
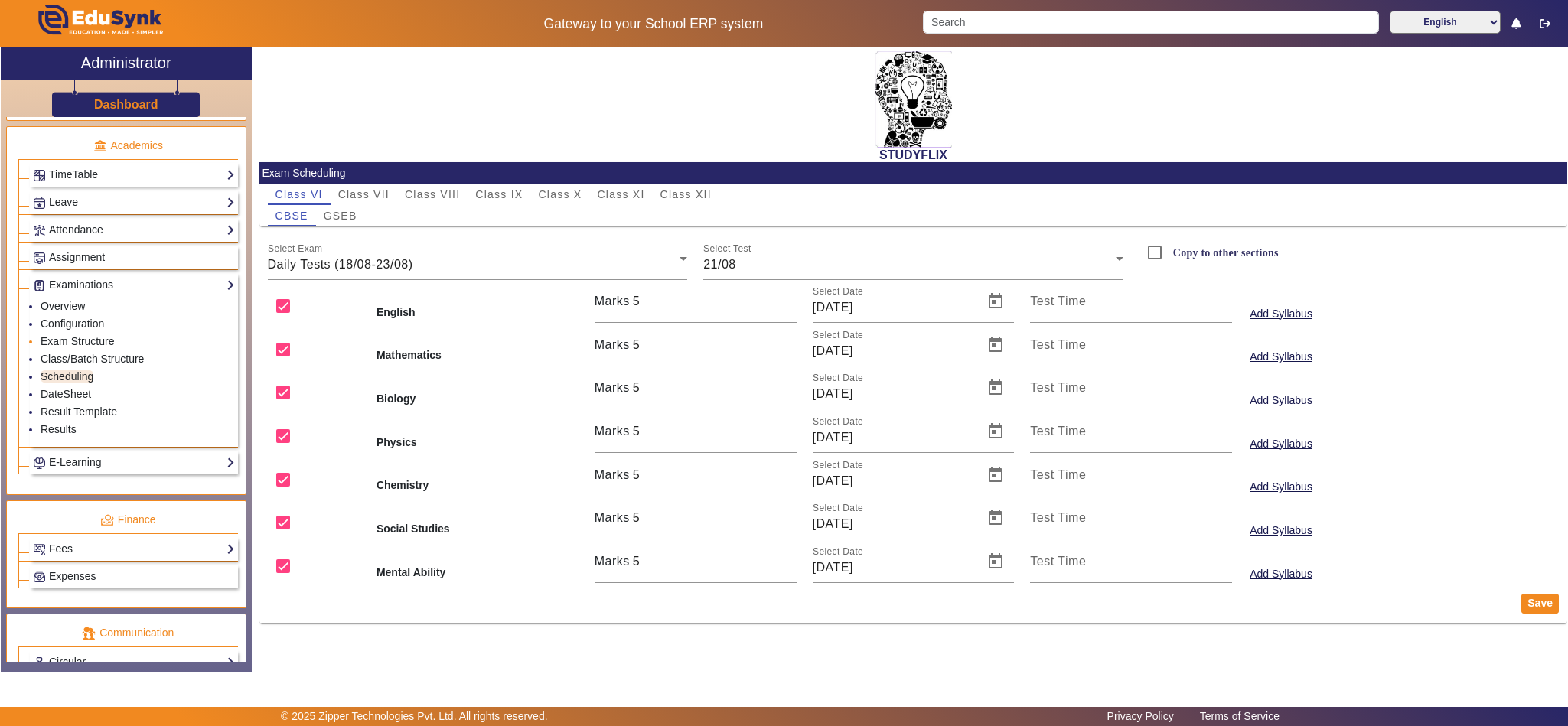
click at [79, 351] on li "Exam Structure" at bounding box center [138, 342] width 194 height 18
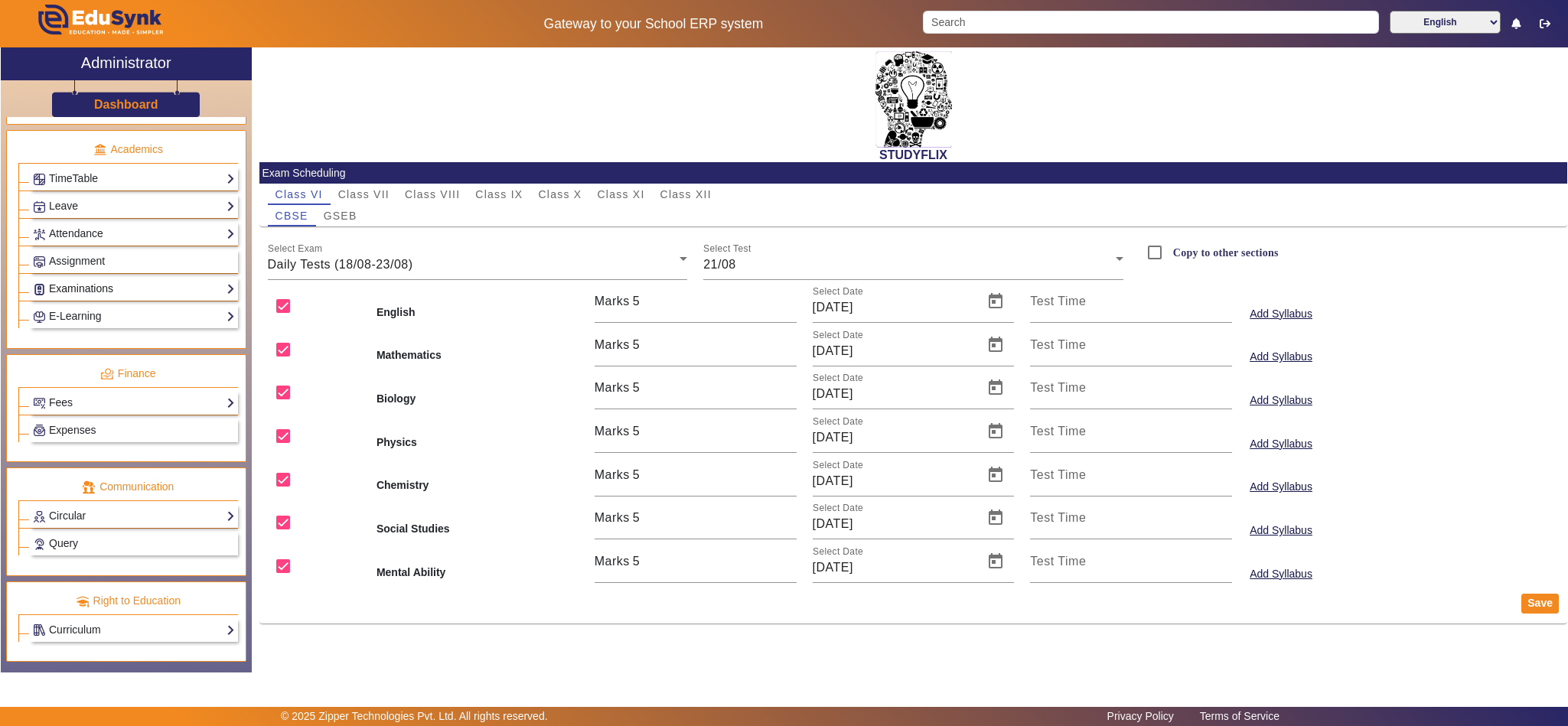
click at [90, 298] on link "Examinations" at bounding box center [134, 289] width 202 height 18
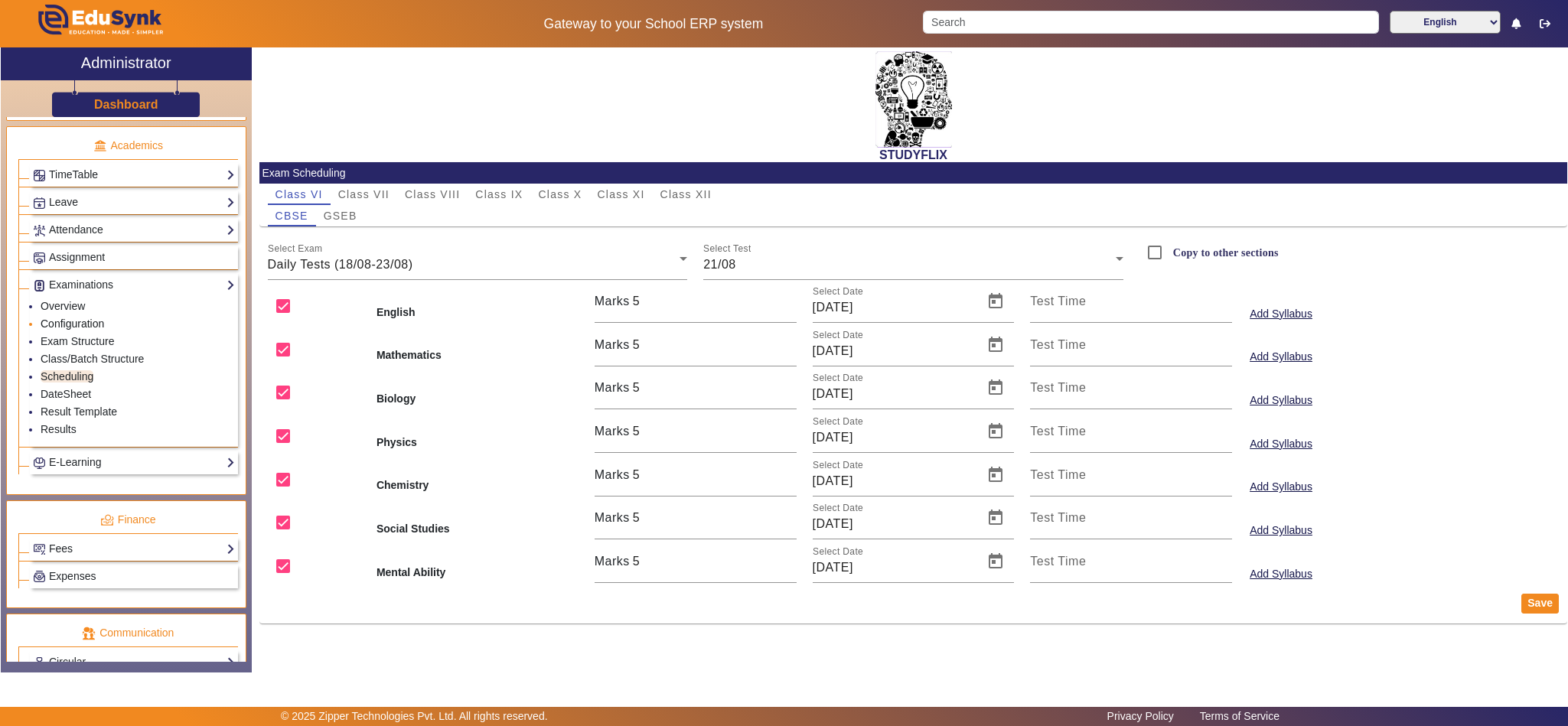
click at [71, 330] on link "Configuration" at bounding box center [72, 323] width 64 height 12
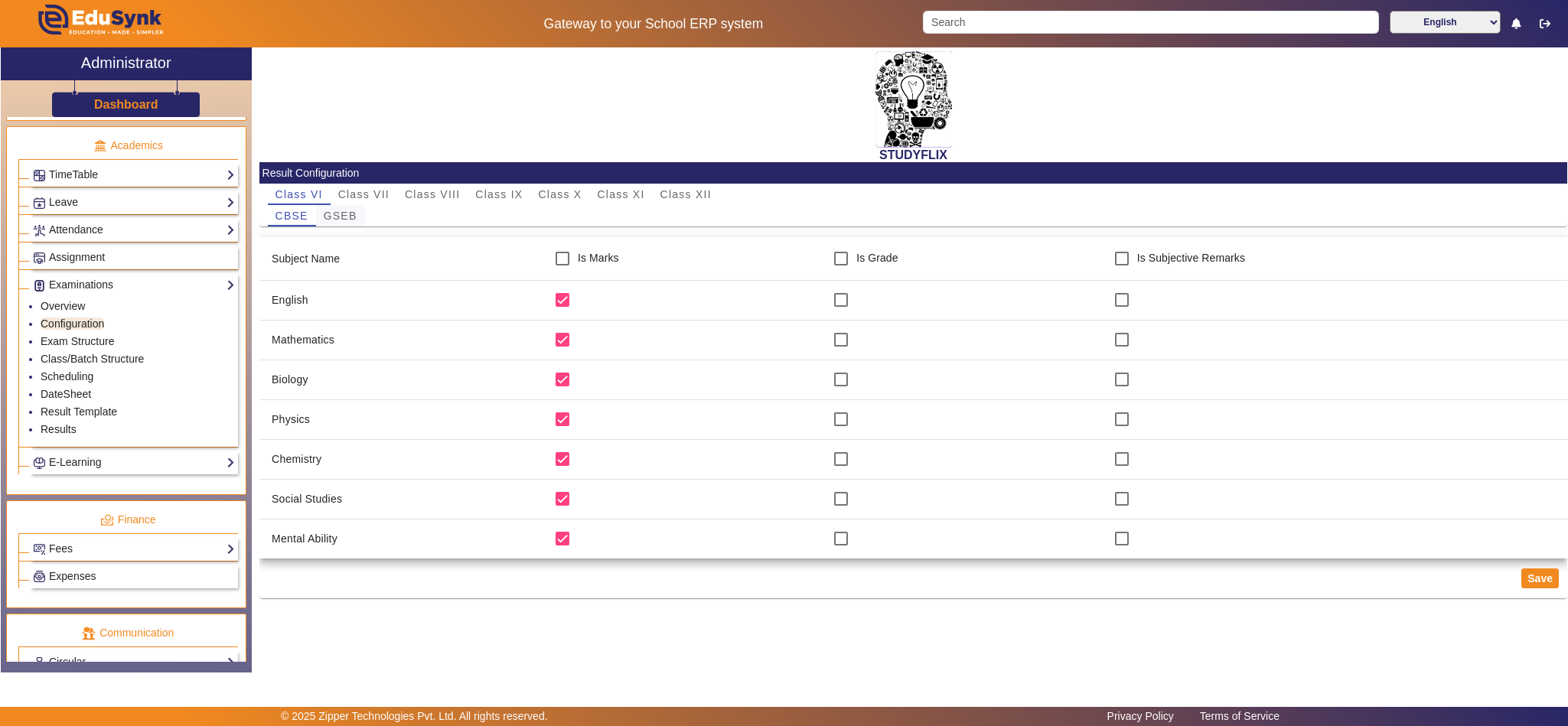
click at [331, 206] on span "GSEB" at bounding box center [340, 216] width 33 height 21
click at [90, 347] on link "Exam Structure" at bounding box center [77, 341] width 73 height 12
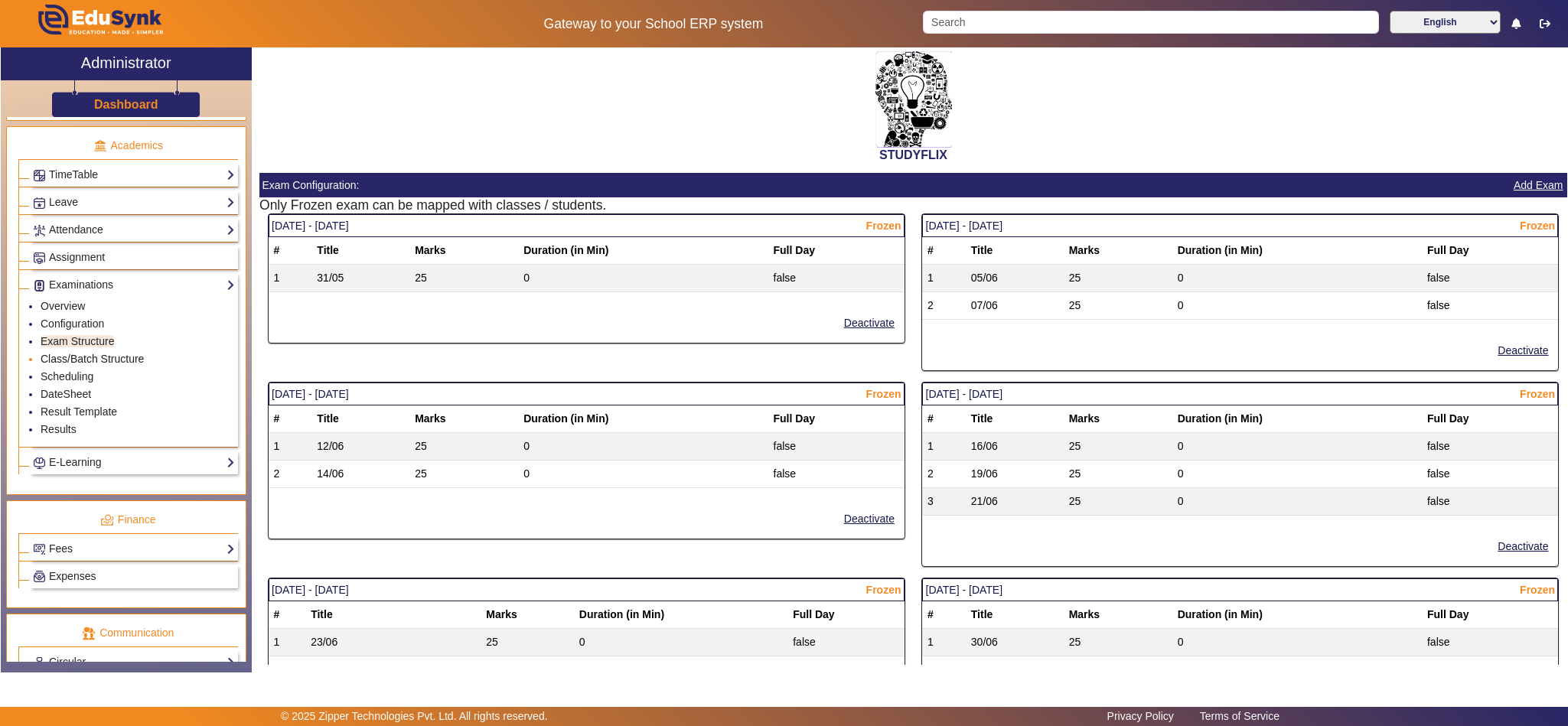
click at [107, 365] on link "Class/Batch Structure" at bounding box center [92, 358] width 104 height 12
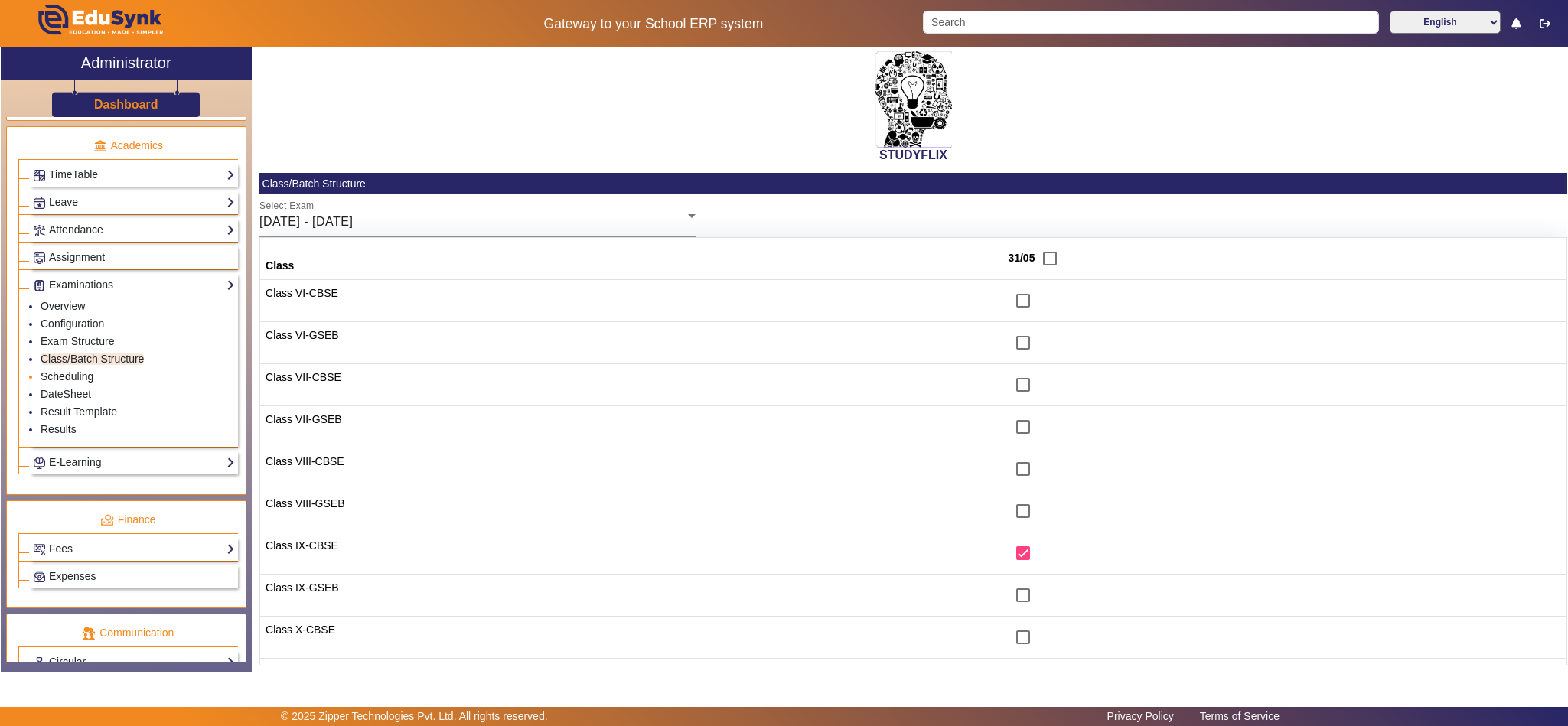
click at [74, 382] on link "Scheduling" at bounding box center [67, 376] width 53 height 12
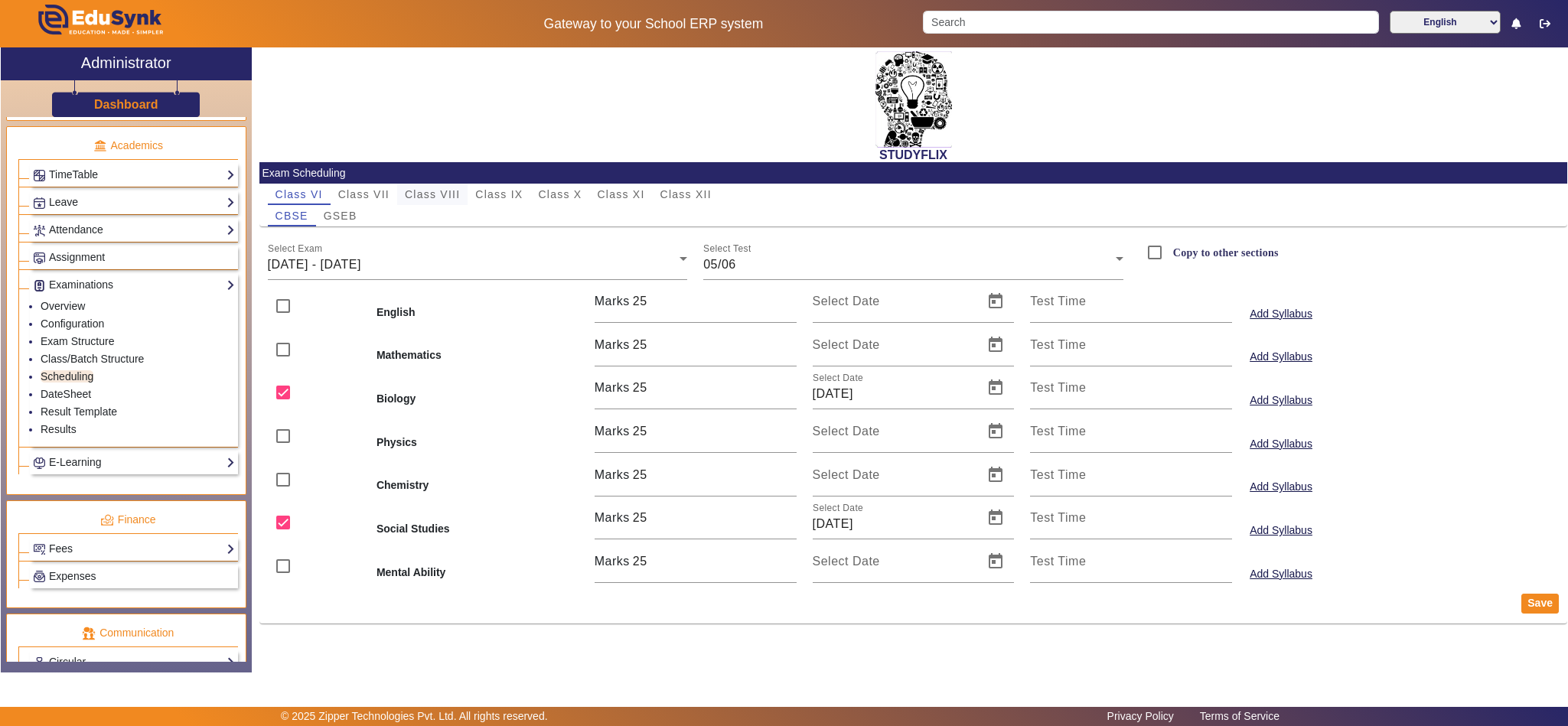
click at [429, 196] on span "Class VIII" at bounding box center [432, 193] width 55 height 10
click at [572, 190] on span "Class X" at bounding box center [559, 193] width 44 height 10
click at [517, 197] on span "Class IX" at bounding box center [499, 193] width 48 height 10
click at [55, 435] on link "Results" at bounding box center [58, 428] width 36 height 12
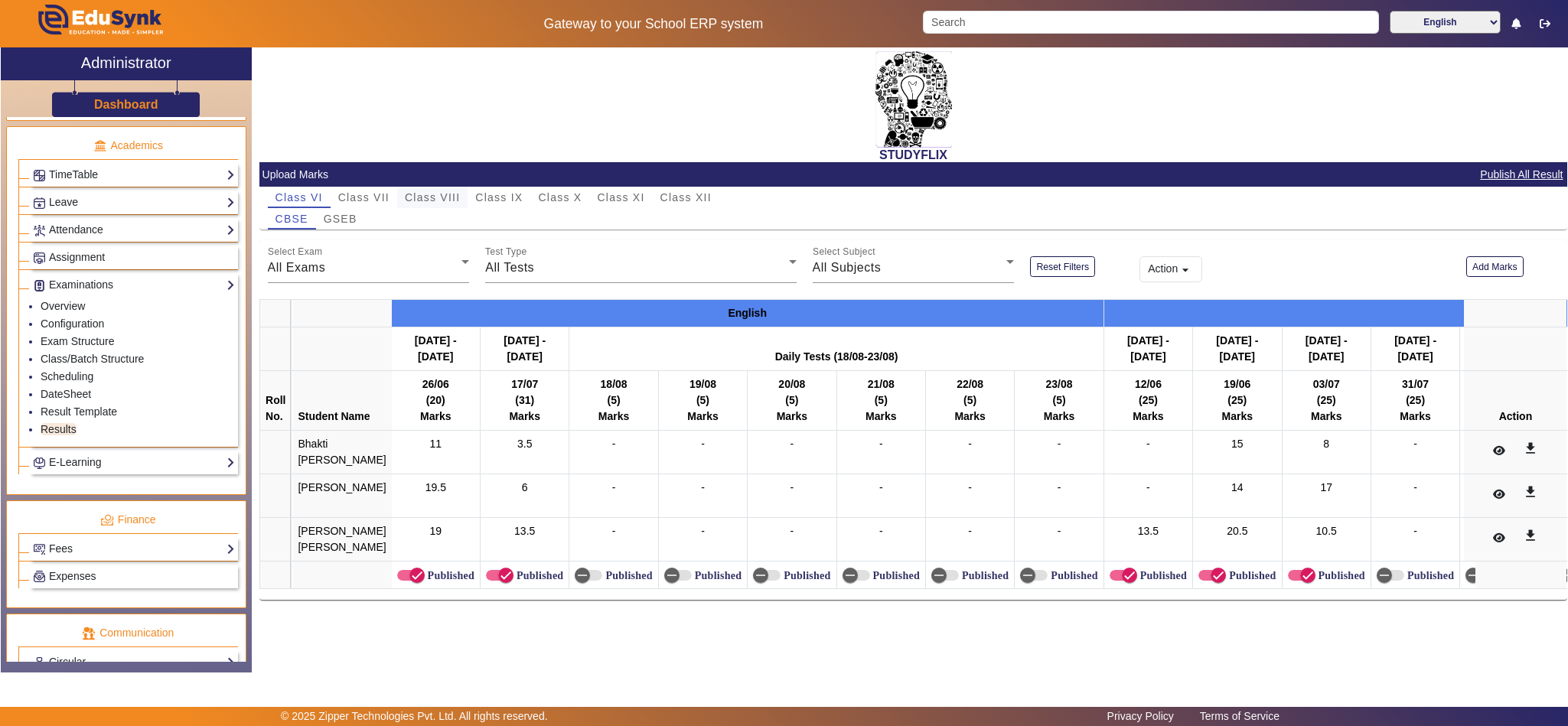
click at [446, 193] on span "Class VIII" at bounding box center [432, 197] width 55 height 10
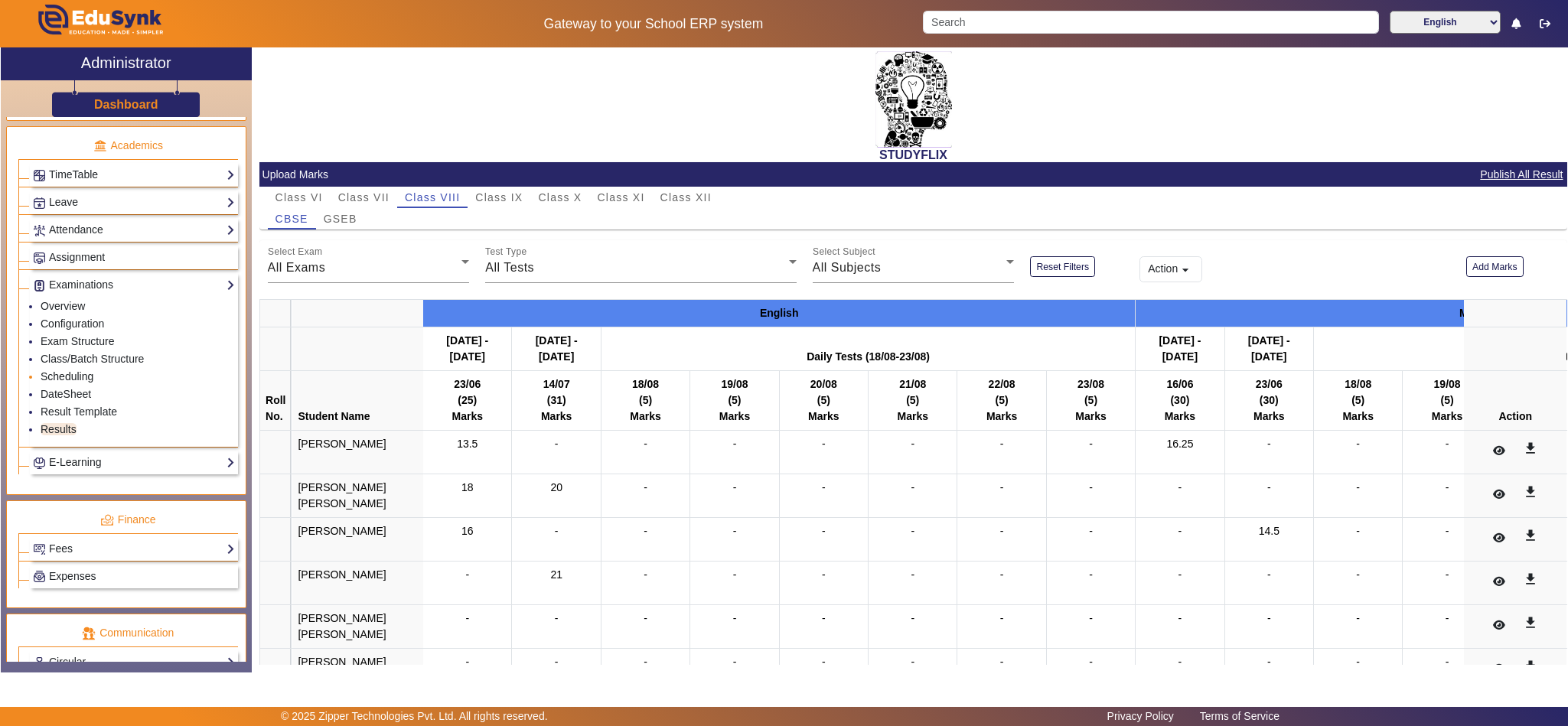
click at [84, 382] on link "Scheduling" at bounding box center [67, 376] width 53 height 12
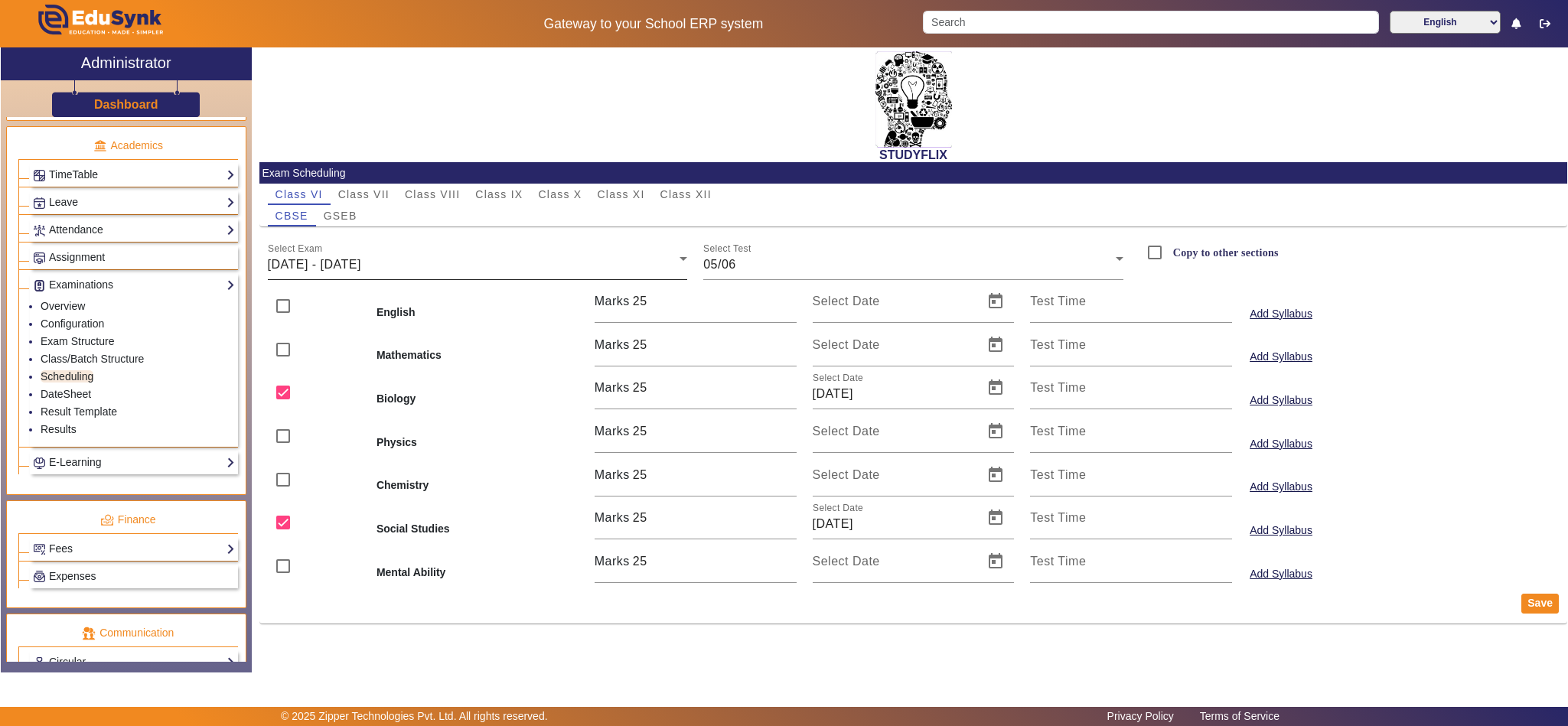
click at [569, 252] on div "Select Exam 02/06/2025 - 07/06/2025" at bounding box center [477, 259] width 420 height 43
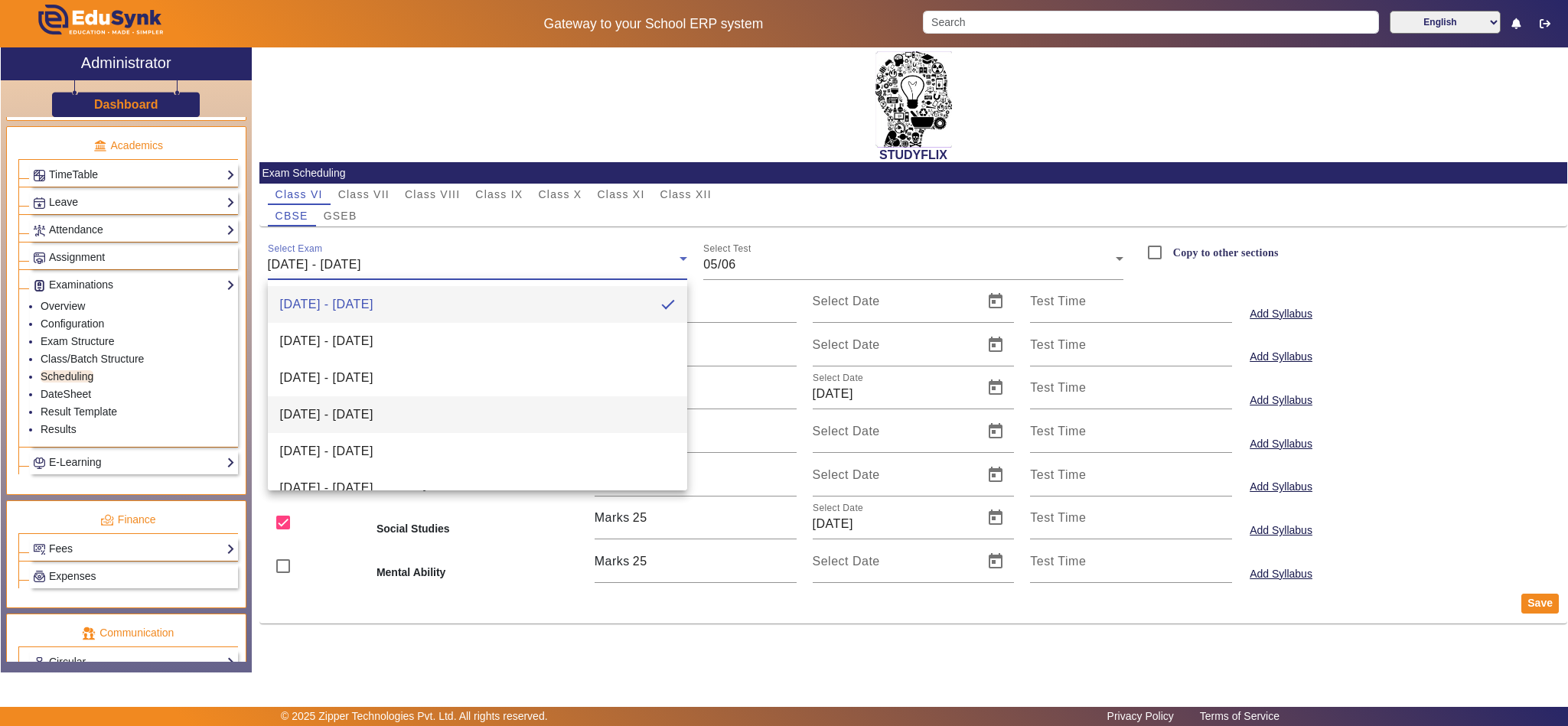
scroll to position [170, 0]
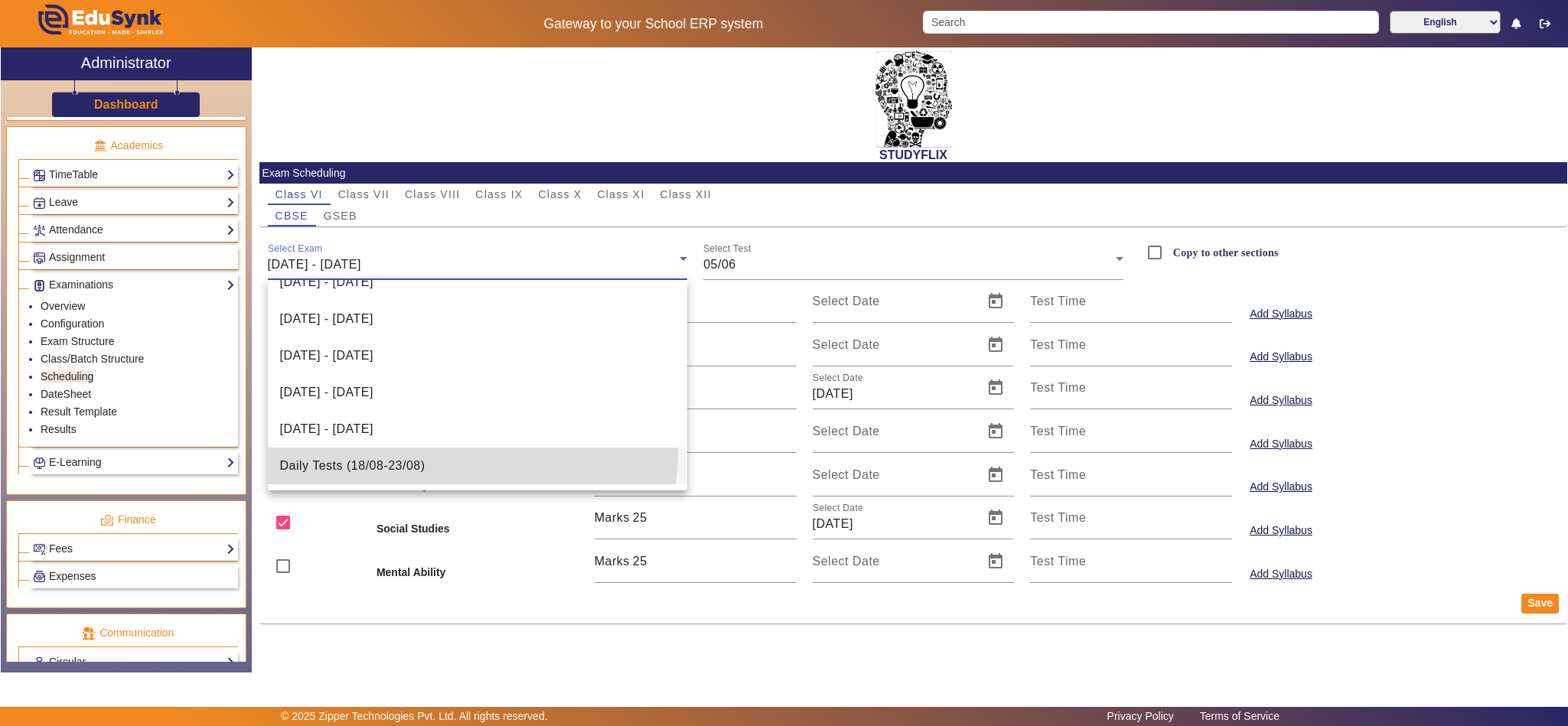
click at [420, 450] on mat-option "Daily Tests (18/08-23/08)" at bounding box center [477, 466] width 420 height 37
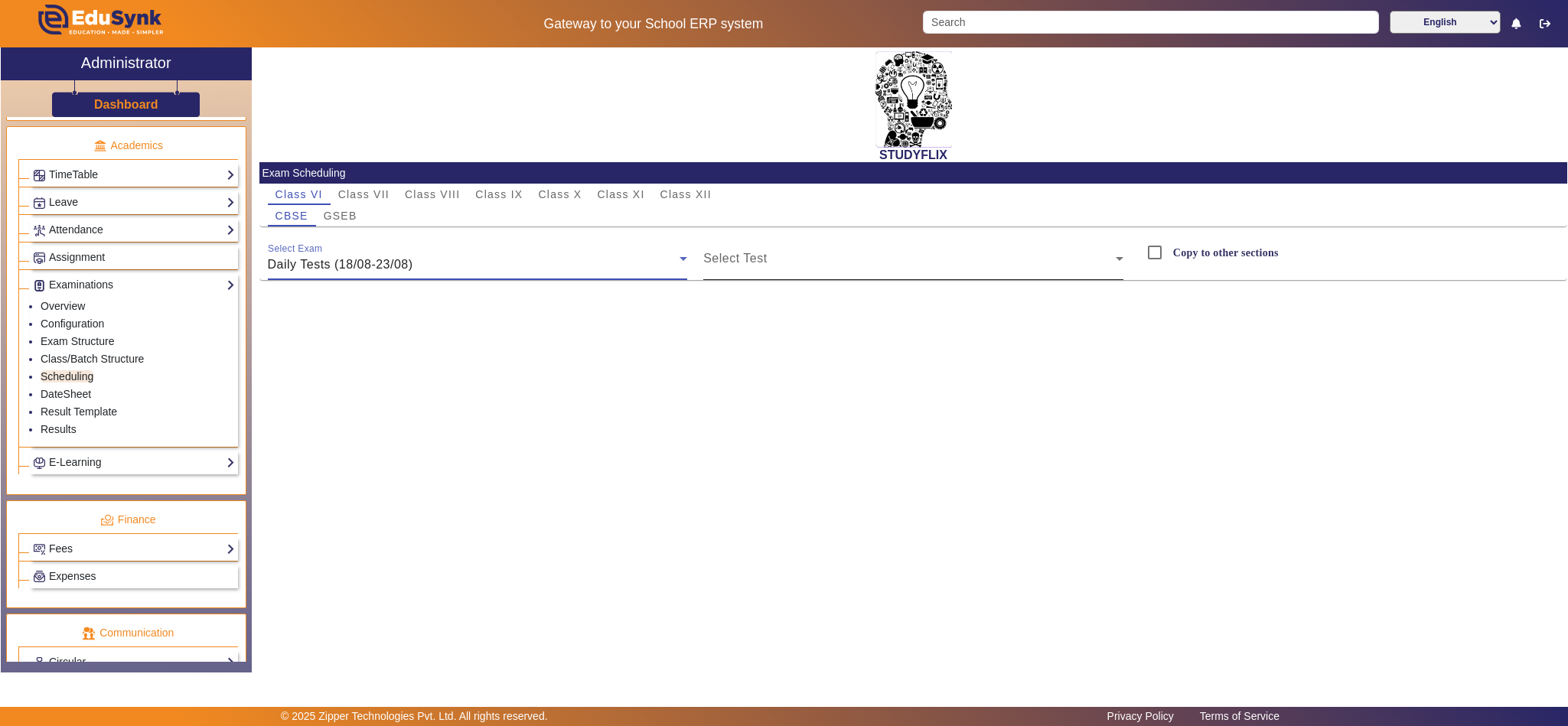
click at [815, 267] on span at bounding box center [909, 264] width 413 height 18
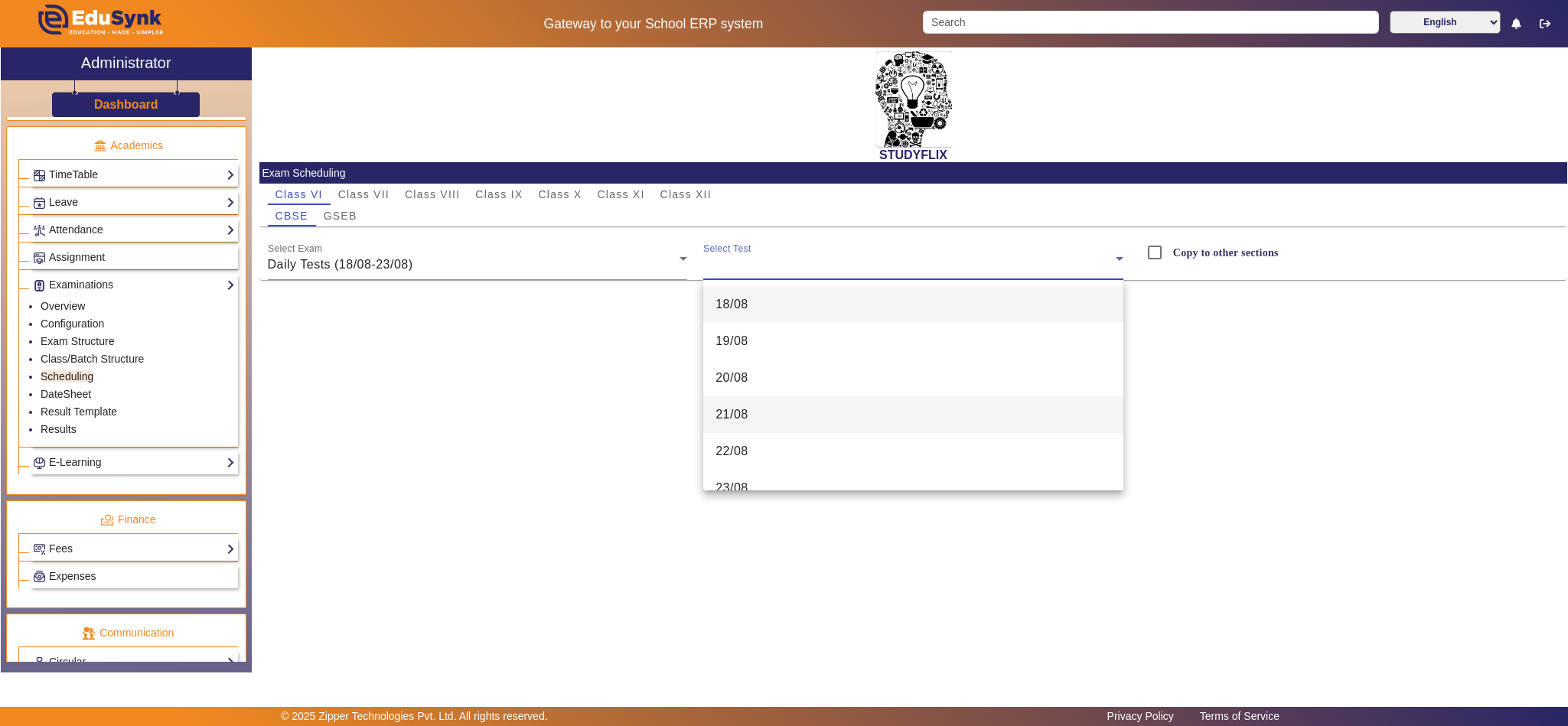
click at [792, 416] on mat-option "21/08" at bounding box center [913, 415] width 420 height 37
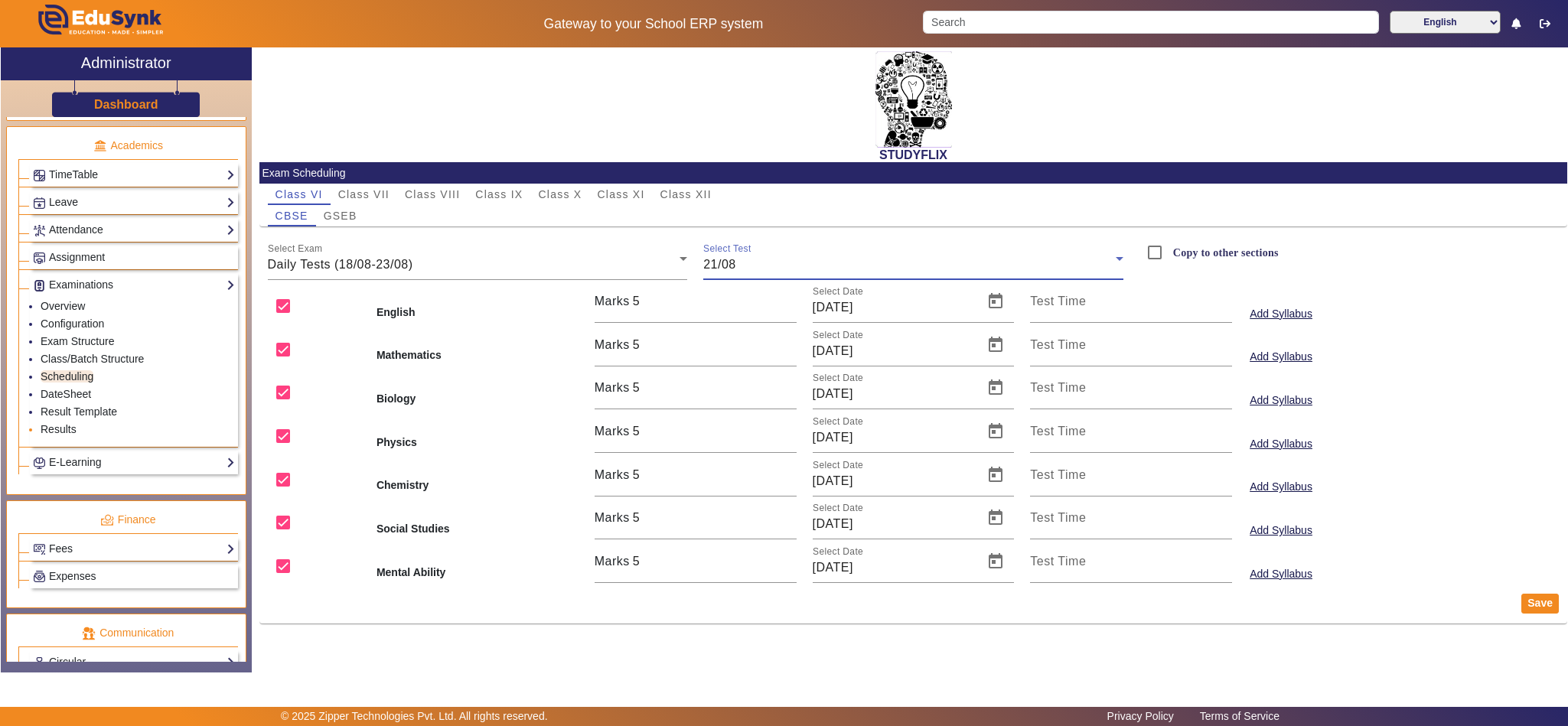
click at [76, 439] on li "Results" at bounding box center [138, 430] width 194 height 18
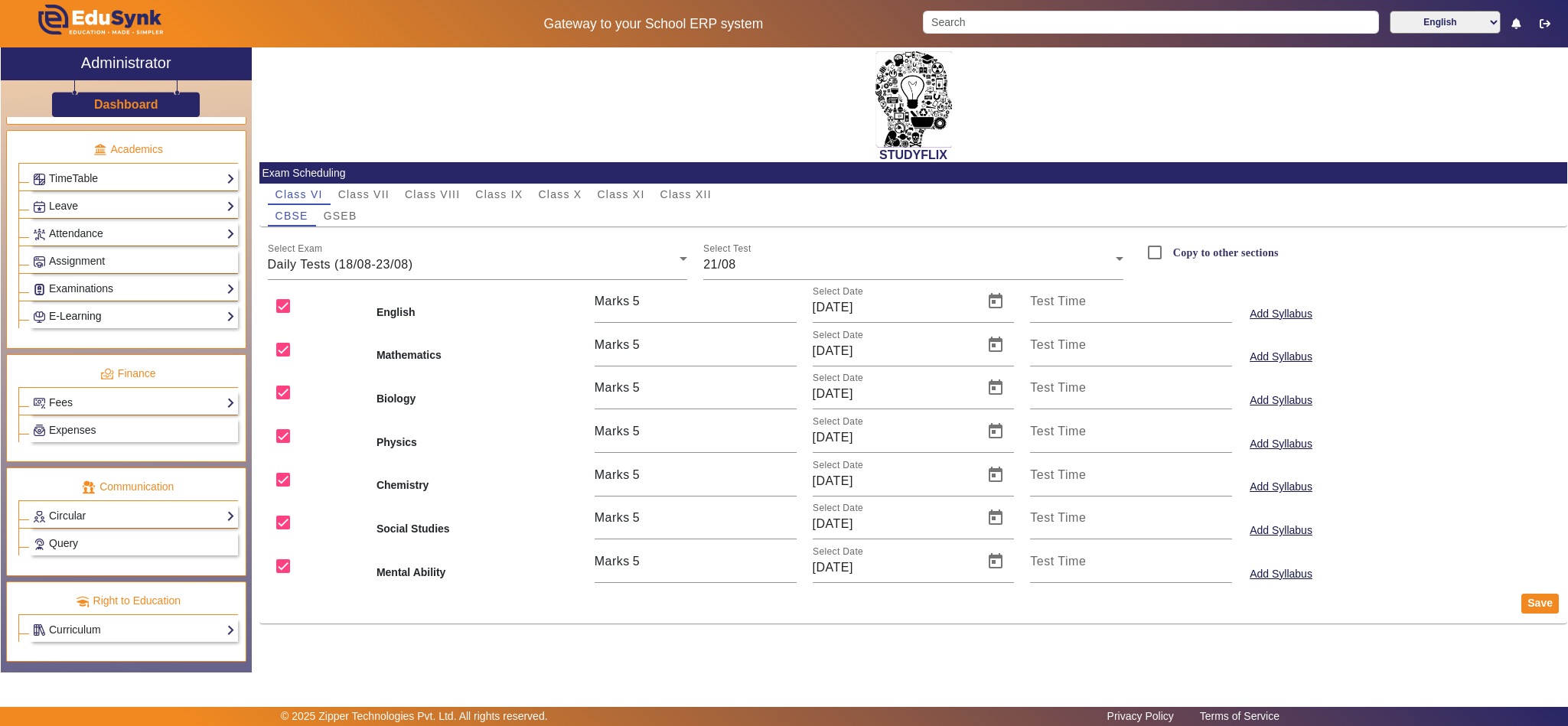
click at [76, 325] on link "E-Learning" at bounding box center [134, 316] width 202 height 18
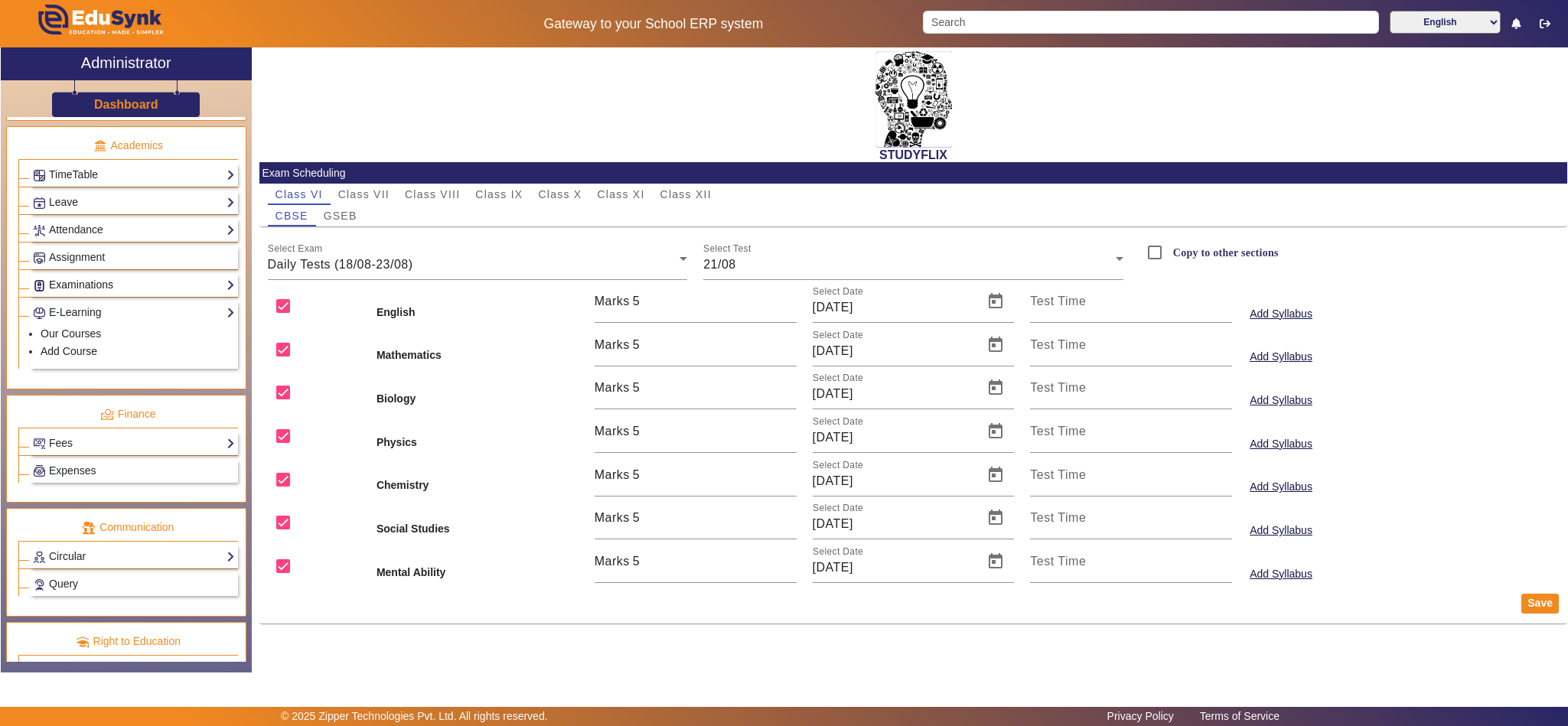
click at [81, 294] on link "Examinations" at bounding box center [134, 285] width 202 height 18
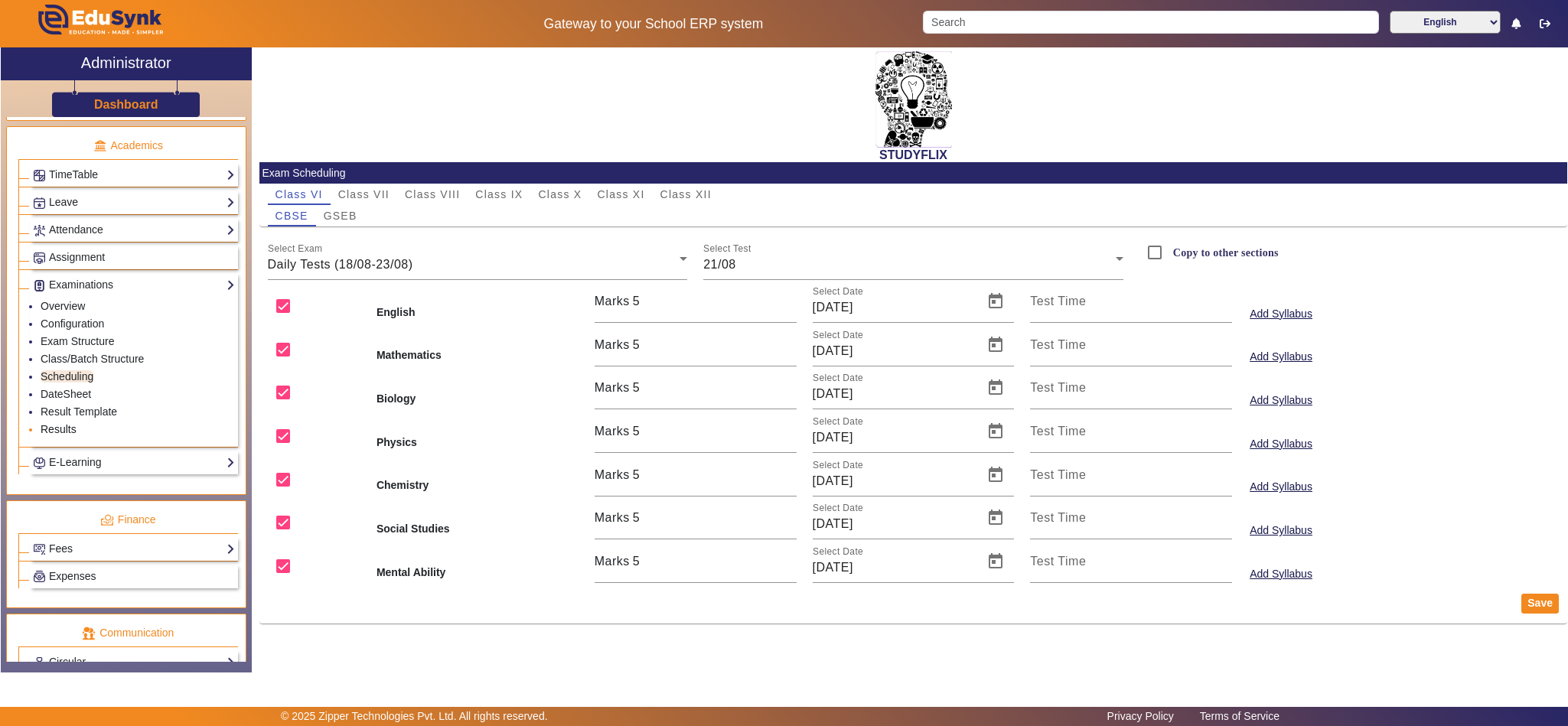
click at [60, 435] on link "Results" at bounding box center [58, 428] width 36 height 12
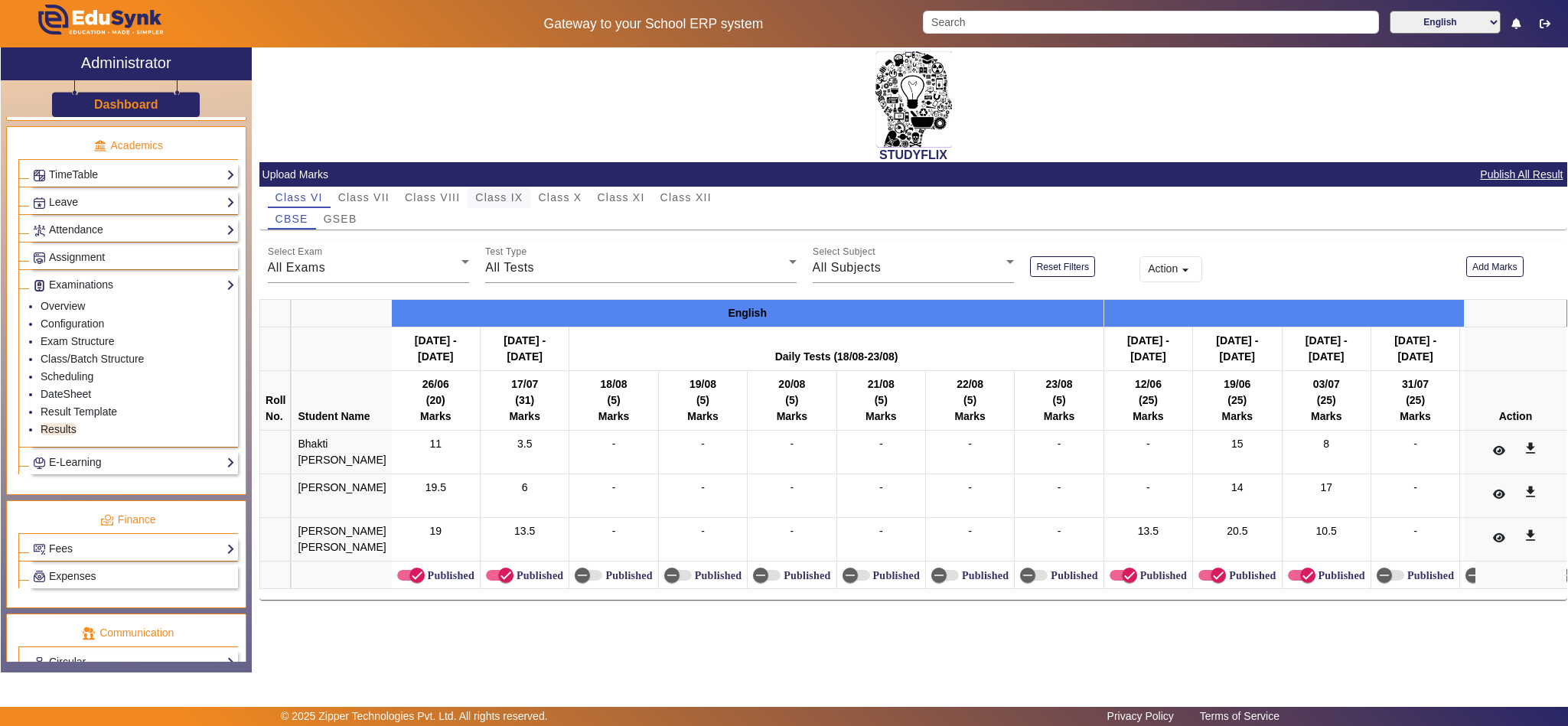
click at [496, 193] on span "Class IX" at bounding box center [499, 197] width 48 height 10
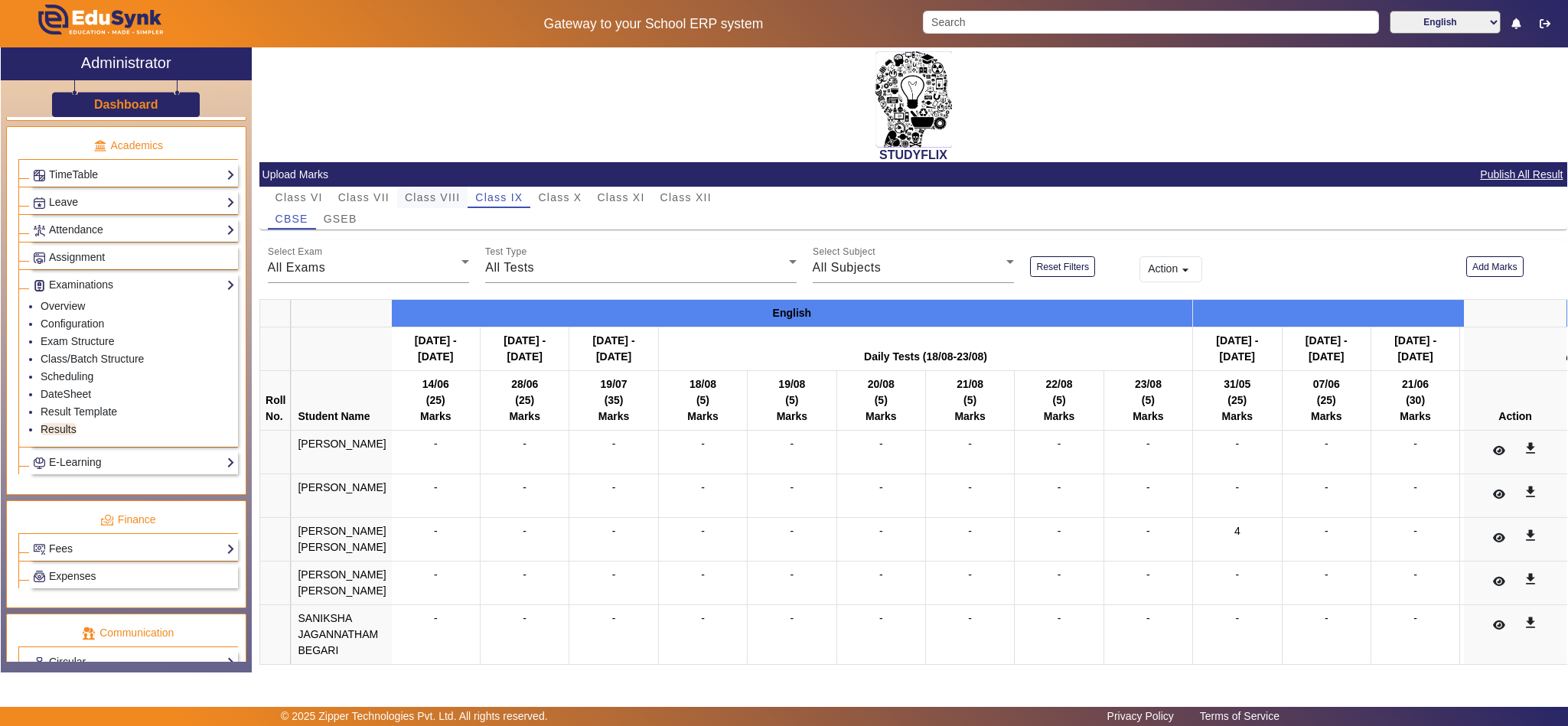
click at [456, 193] on span "Class VIII" at bounding box center [432, 197] width 55 height 10
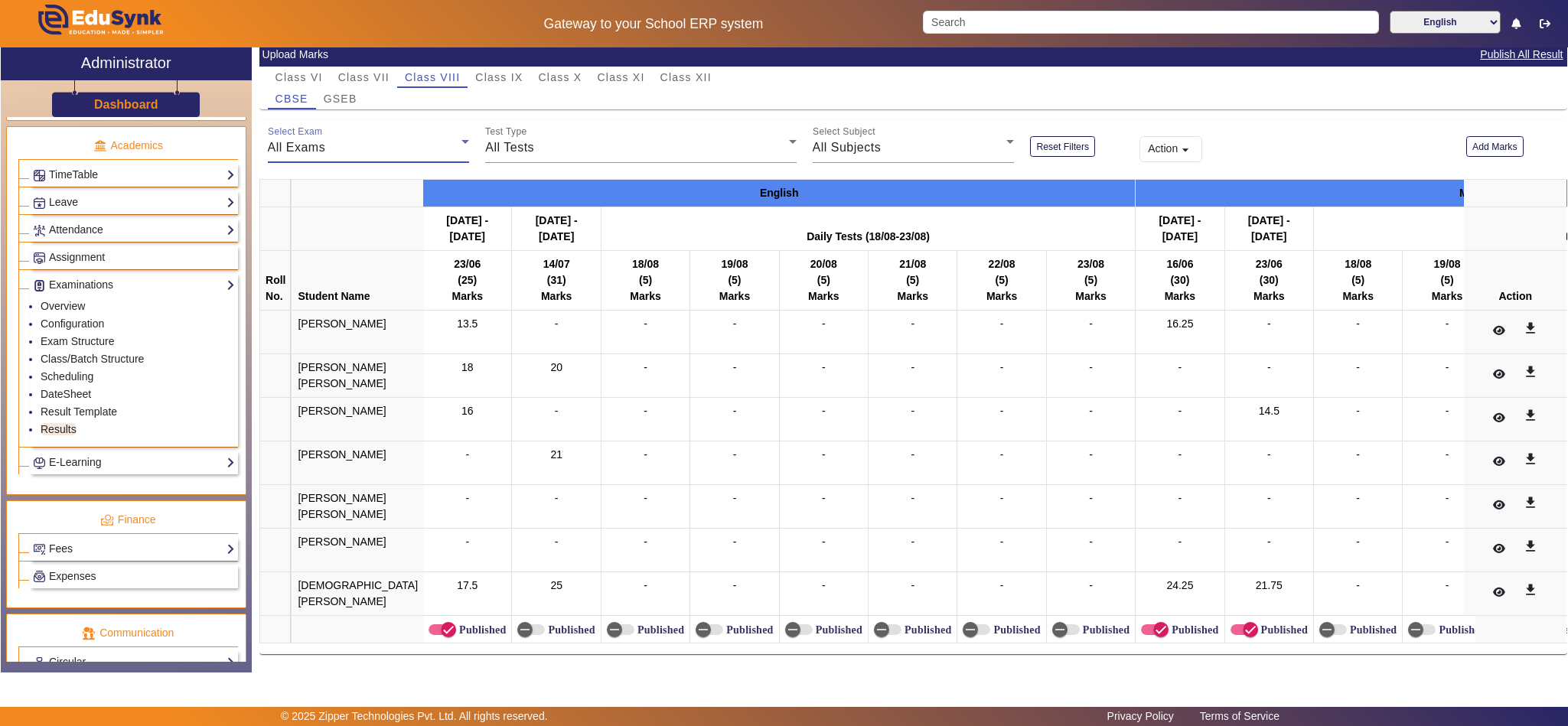
click at [388, 139] on div "All Exams" at bounding box center [365, 147] width 194 height 18
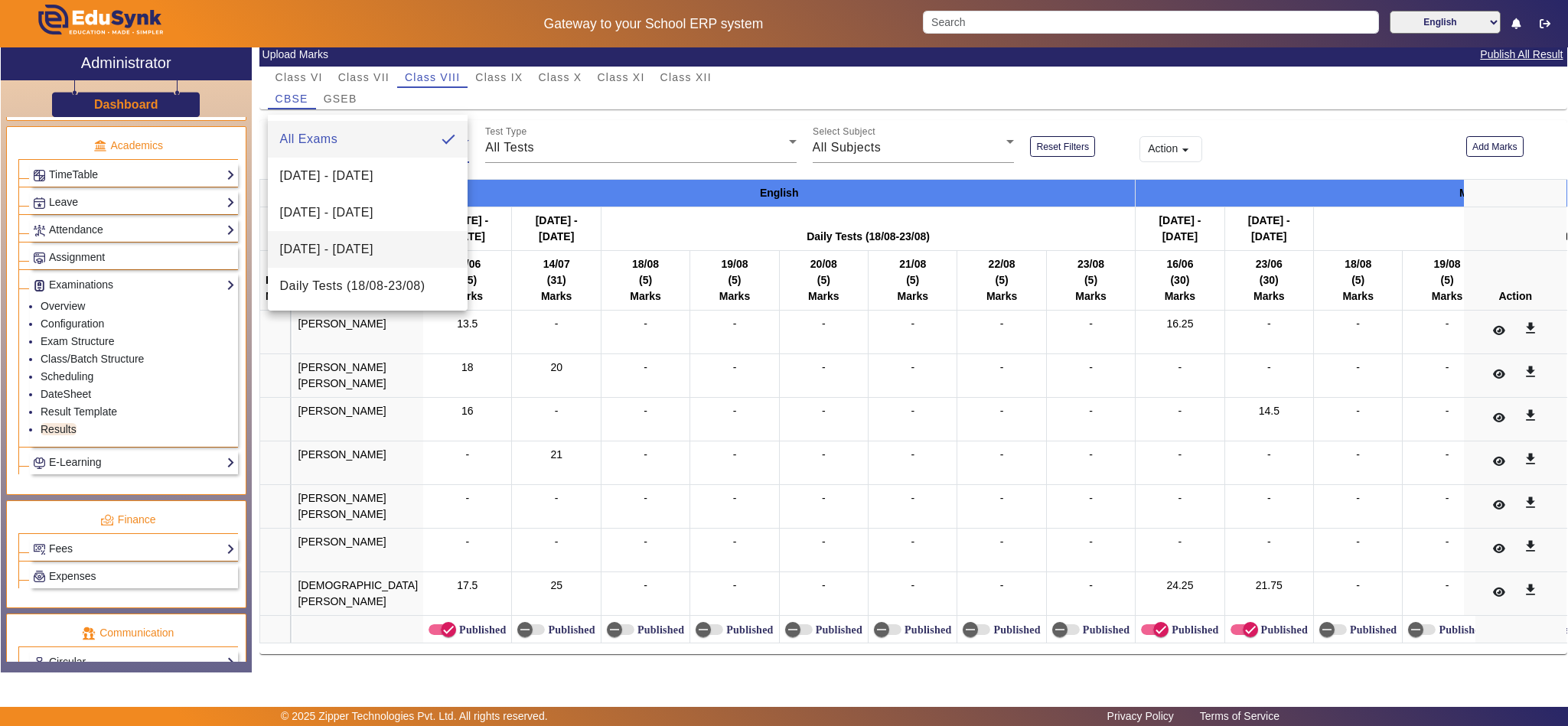
click at [354, 255] on span "14/07/2025 - 19/07/2025" at bounding box center [327, 249] width 93 height 18
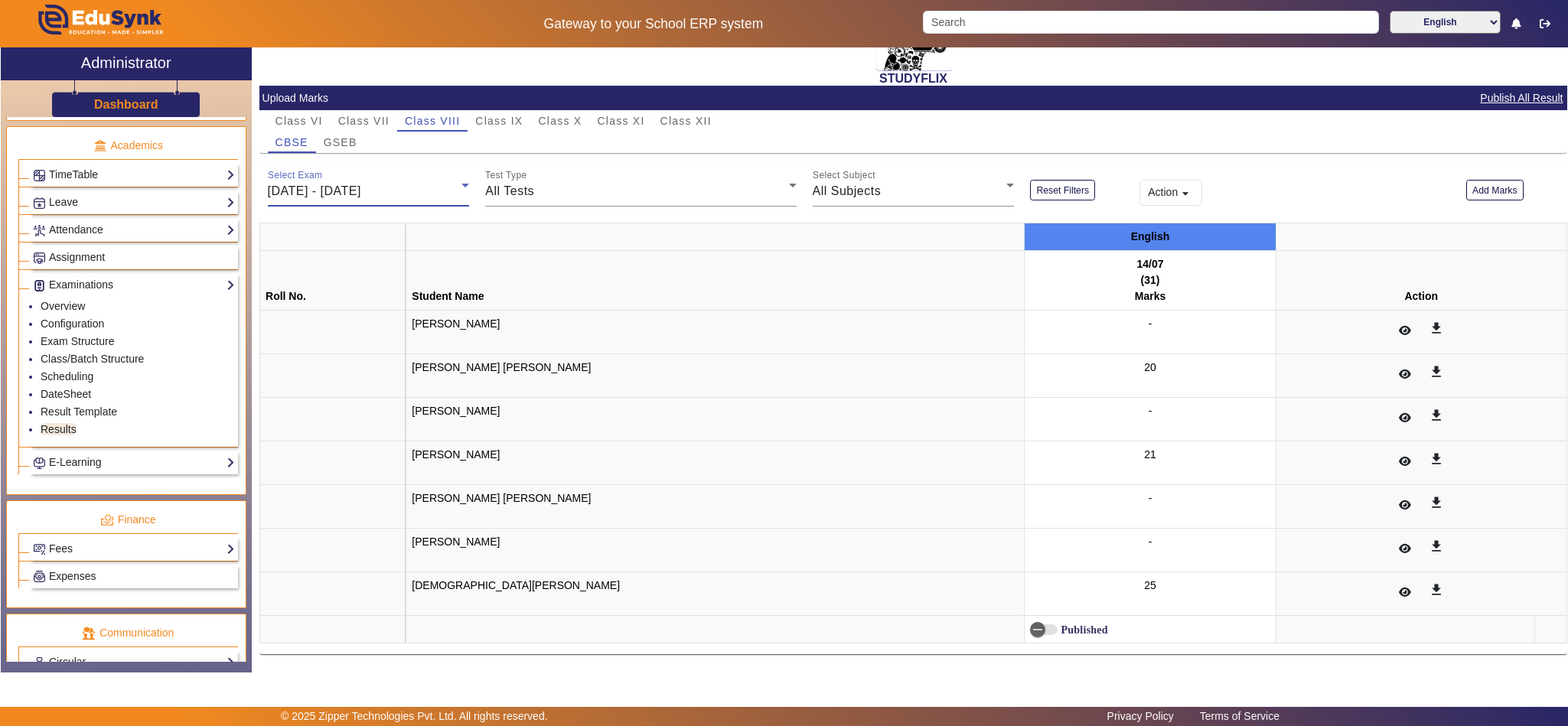
scroll to position [80, 0]
click at [585, 182] on div "All Tests" at bounding box center [636, 191] width 303 height 18
click at [581, 263] on mat-option "14/07" at bounding box center [637, 264] width 307 height 37
click at [917, 188] on div "All Subjects" at bounding box center [909, 191] width 194 height 18
click at [917, 188] on div at bounding box center [784, 363] width 1568 height 726
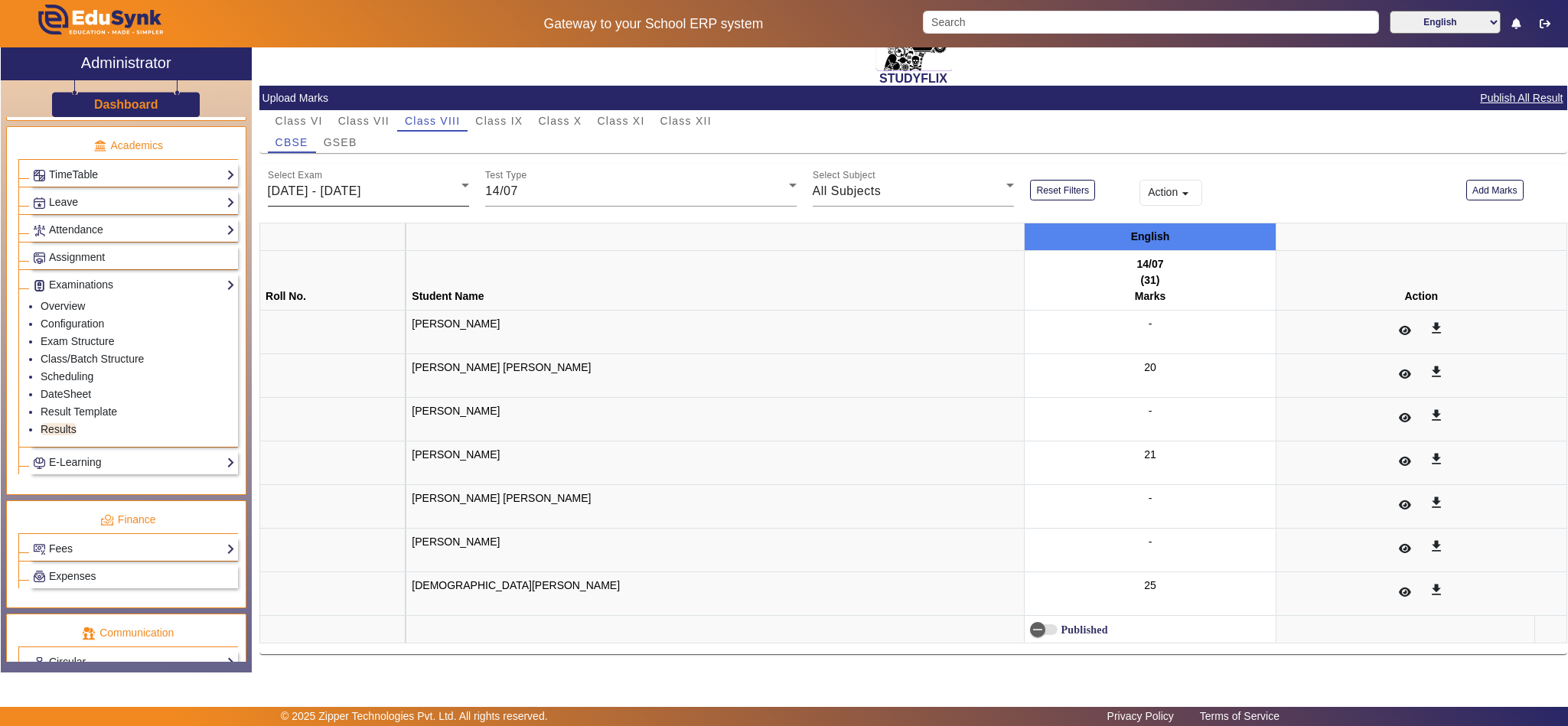
click at [330, 185] on span "14/07/2025 - 19/07/2025" at bounding box center [314, 191] width 93 height 13
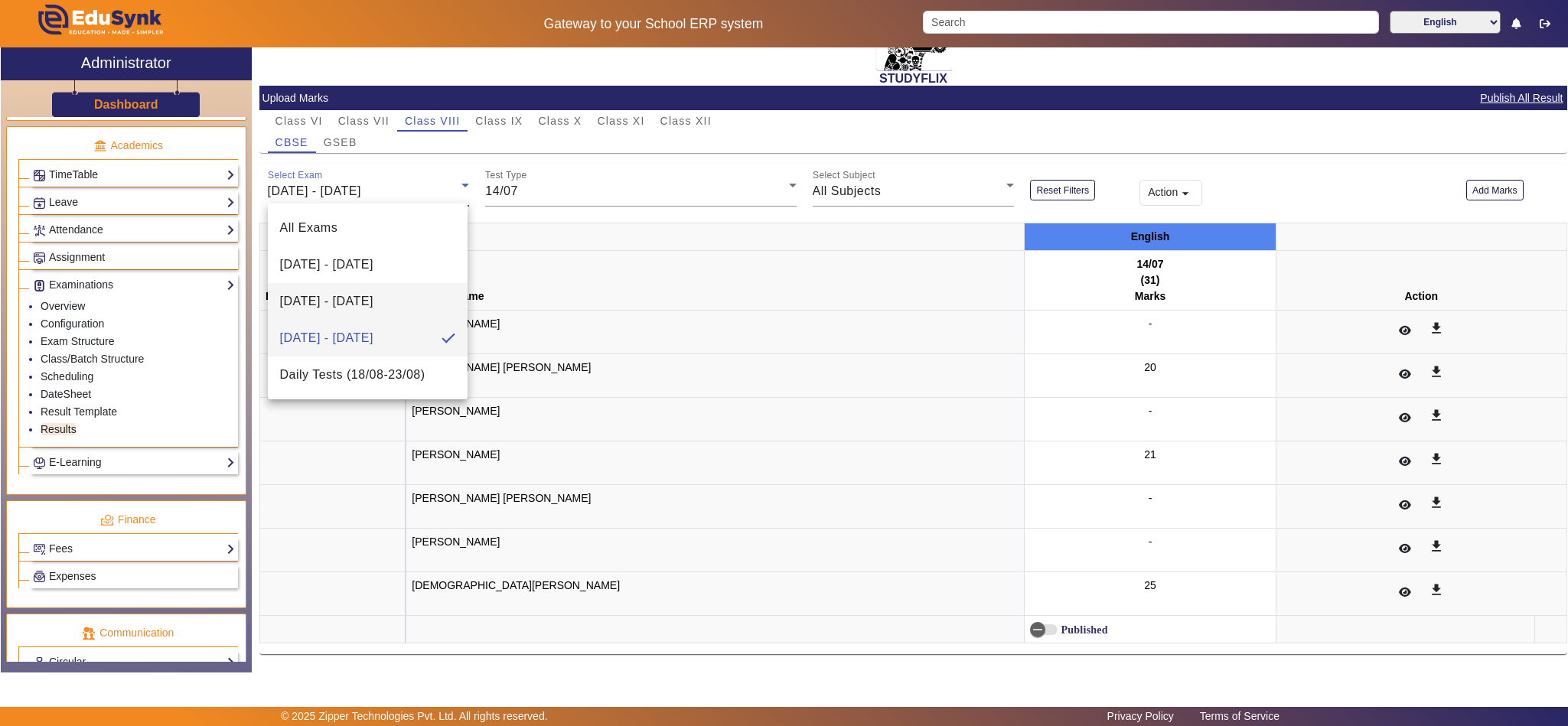
click at [334, 299] on span "23/06/2025 - 28/06/2025" at bounding box center [327, 301] width 93 height 18
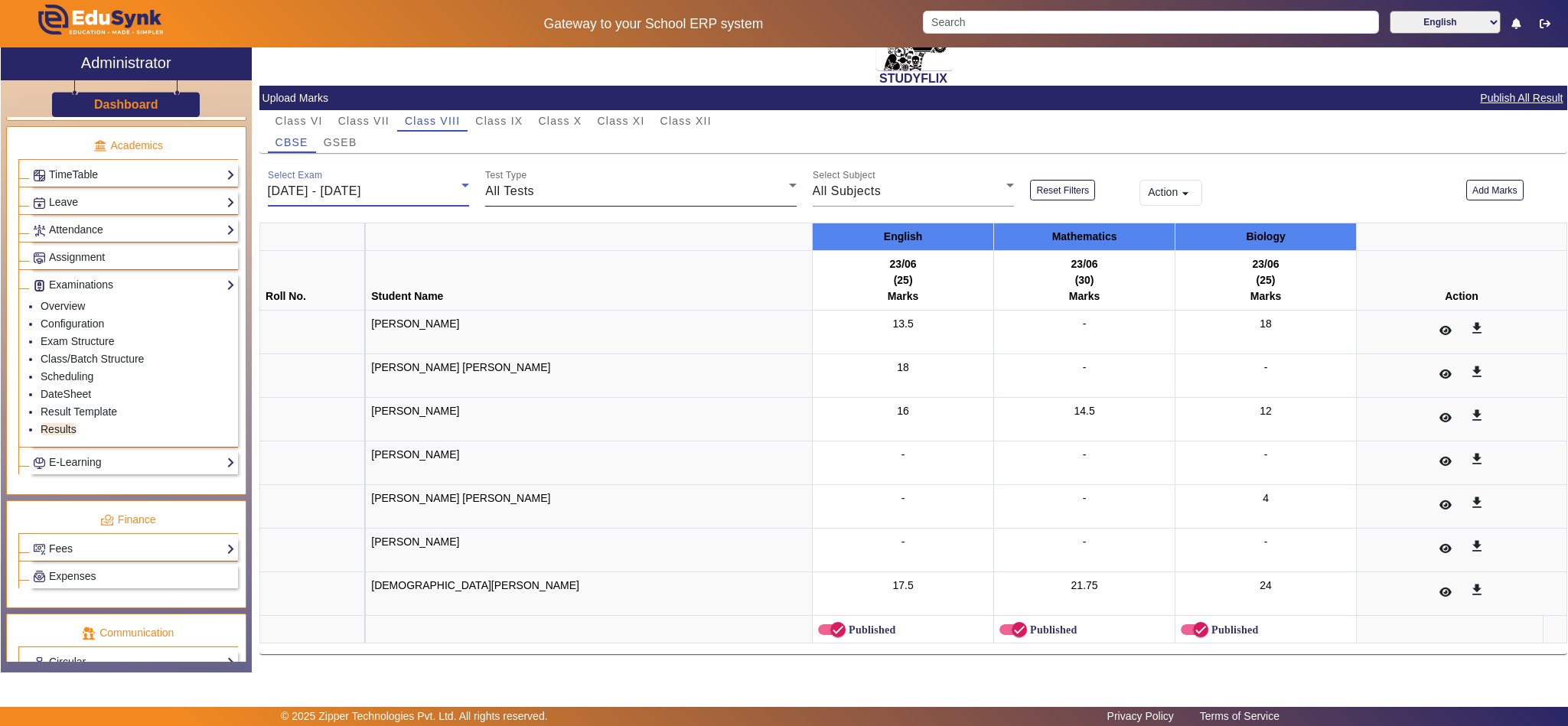
click at [529, 193] on span "All Tests" at bounding box center [509, 191] width 49 height 13
click at [533, 264] on mat-option "23/06" at bounding box center [637, 264] width 307 height 37
click at [501, 115] on span "Class IX" at bounding box center [499, 120] width 48 height 10
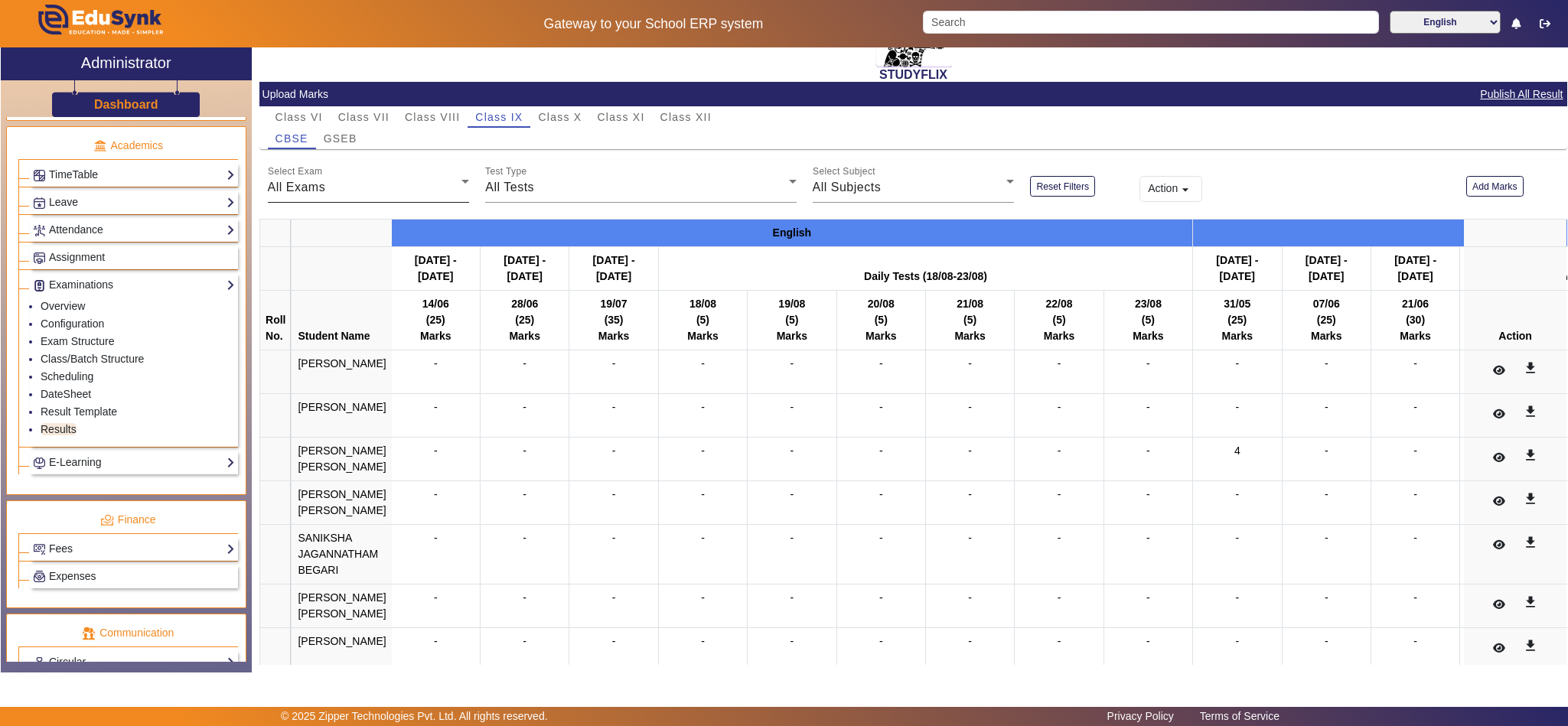
click at [335, 184] on div "All Exams" at bounding box center [365, 187] width 194 height 18
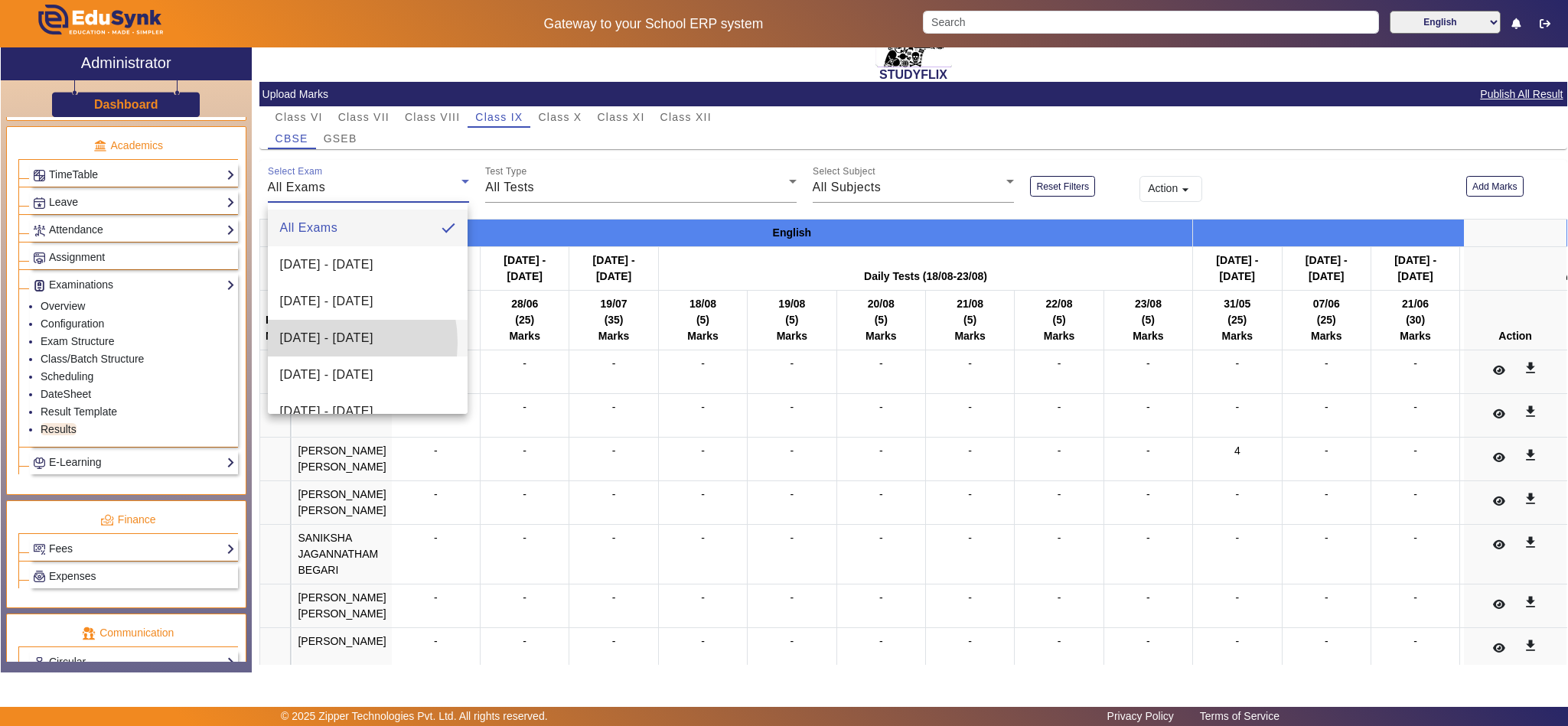
click at [315, 342] on span "09/06/2025 - 14/06/2025" at bounding box center [327, 338] width 93 height 18
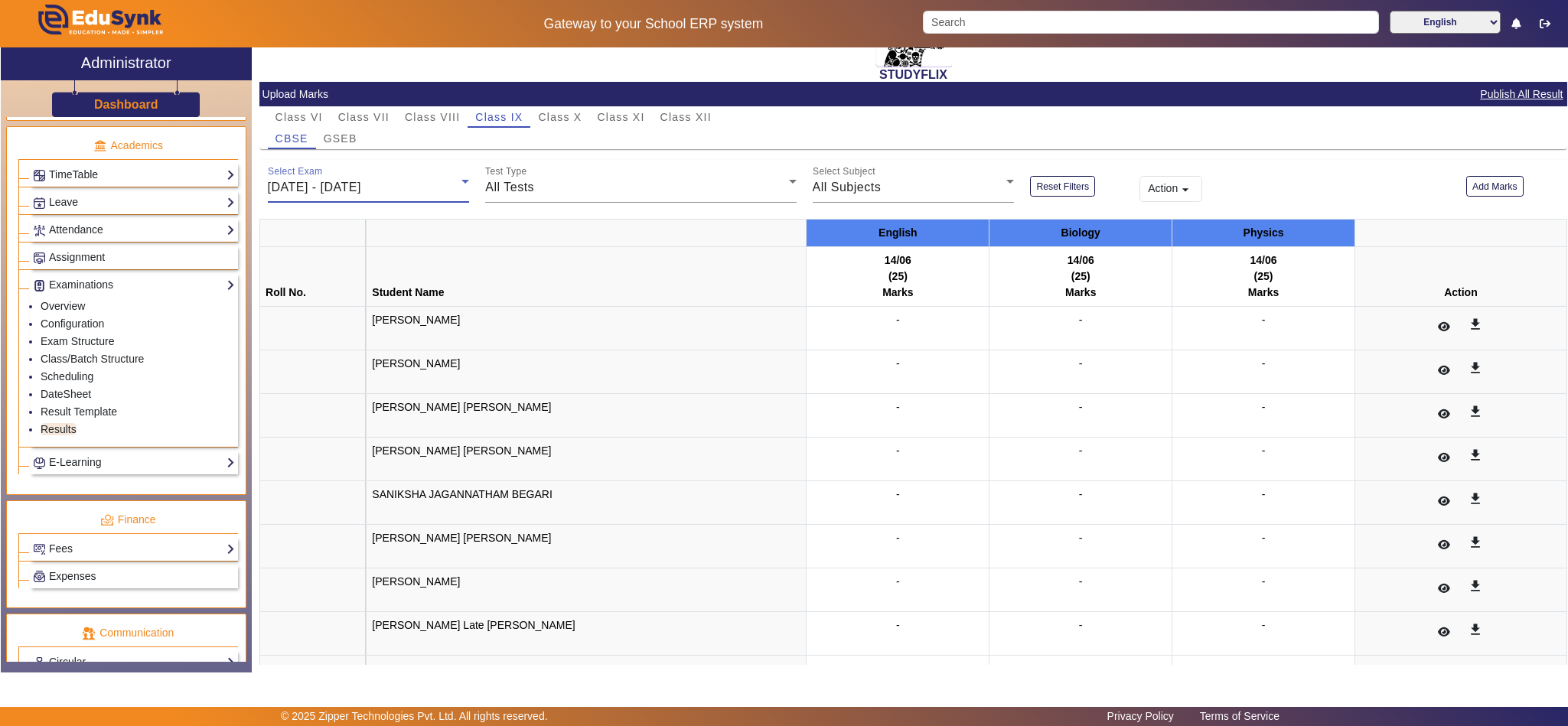
click at [428, 185] on div "09/06/2025 - 14/06/2025" at bounding box center [365, 187] width 194 height 18
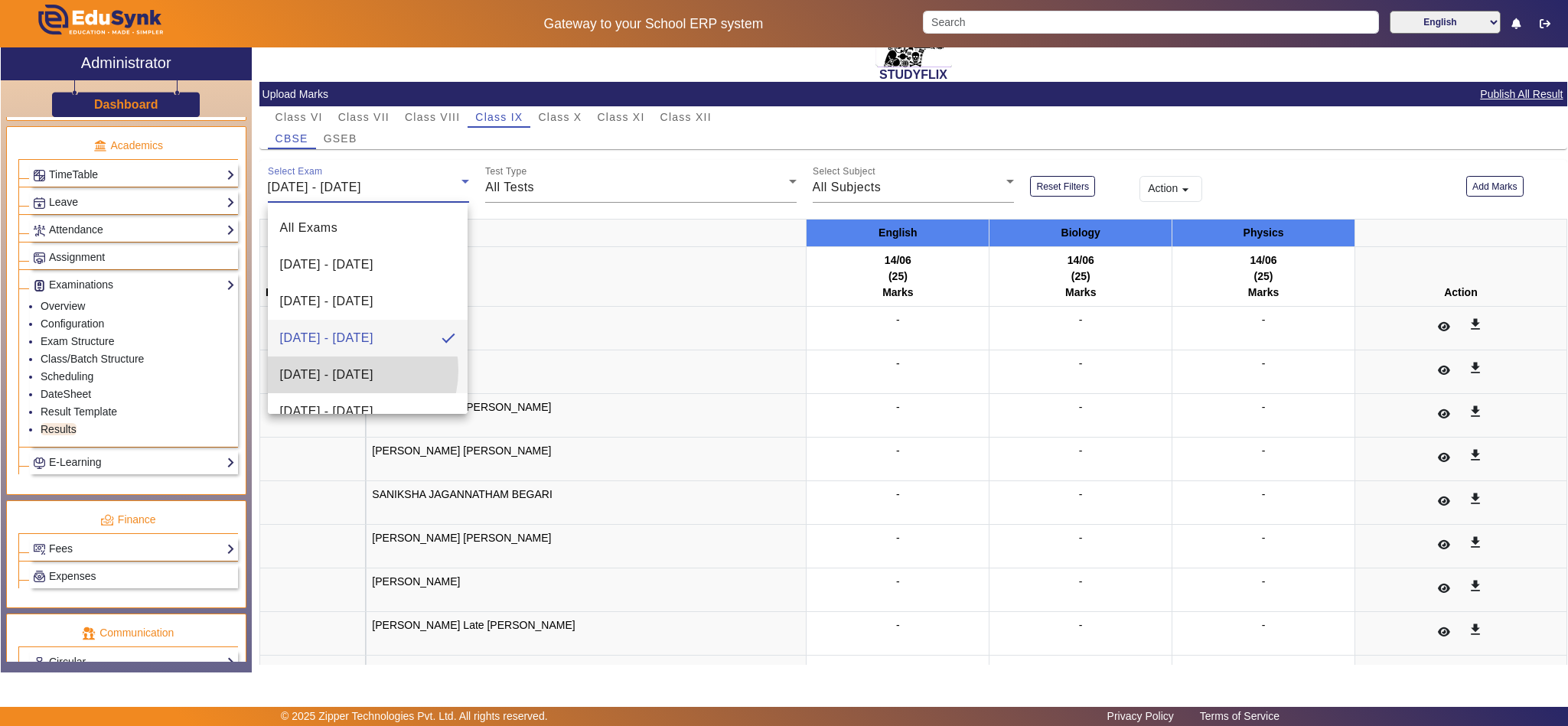
click at [349, 370] on span "16/06/2025 - 21/06/2025" at bounding box center [327, 374] width 93 height 18
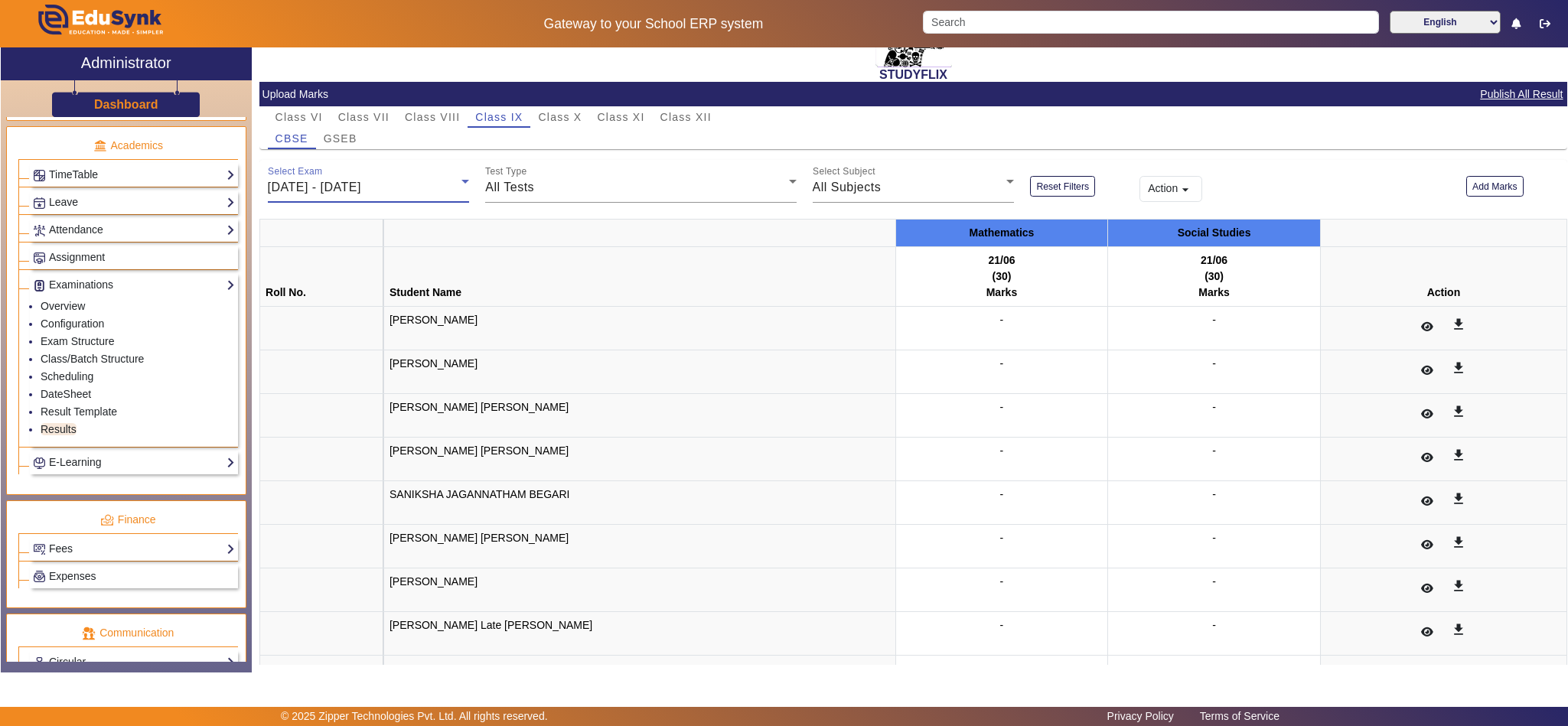
click at [362, 182] on span "16/06/2025 - 21/06/2025" at bounding box center [314, 187] width 93 height 13
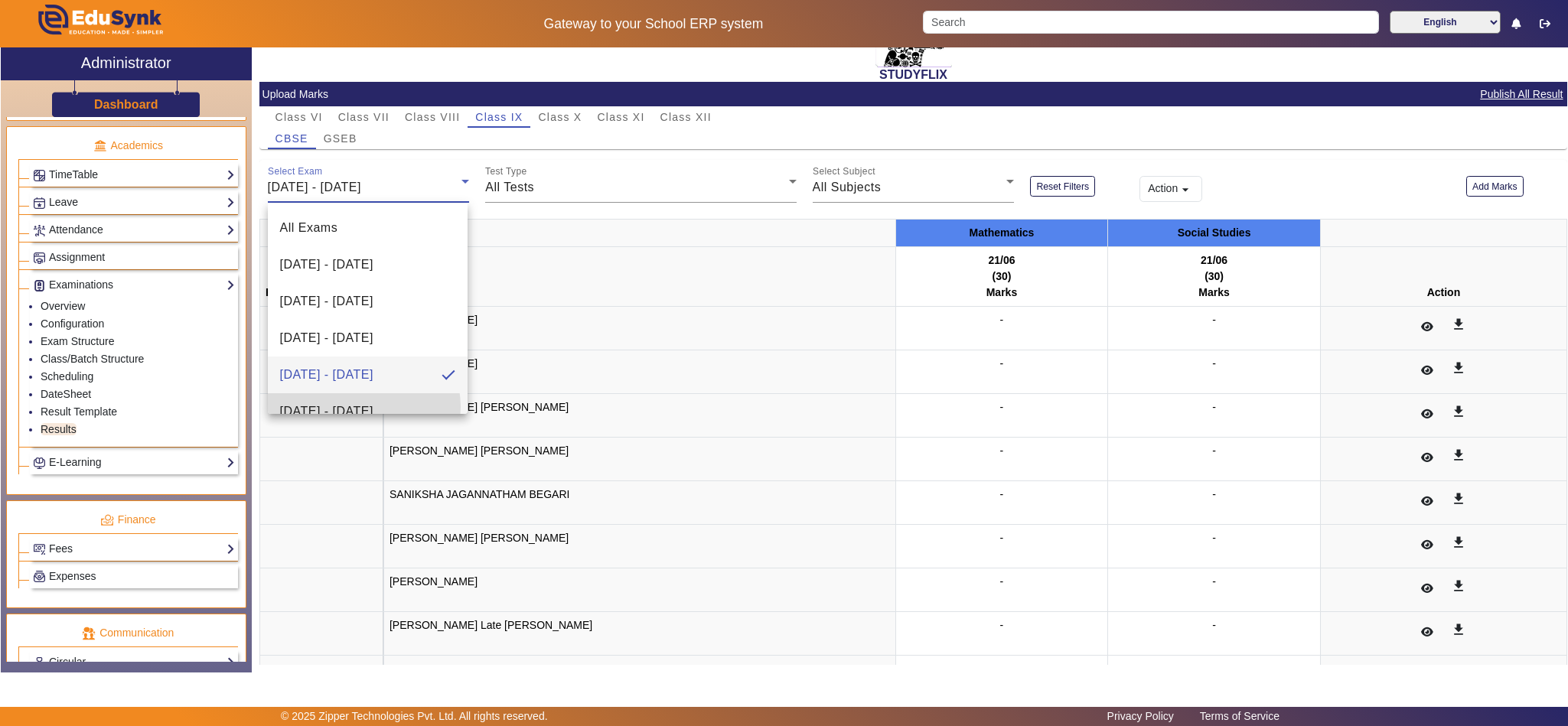
click at [362, 407] on span "23/06/2025 - 28/06/2025" at bounding box center [327, 411] width 93 height 18
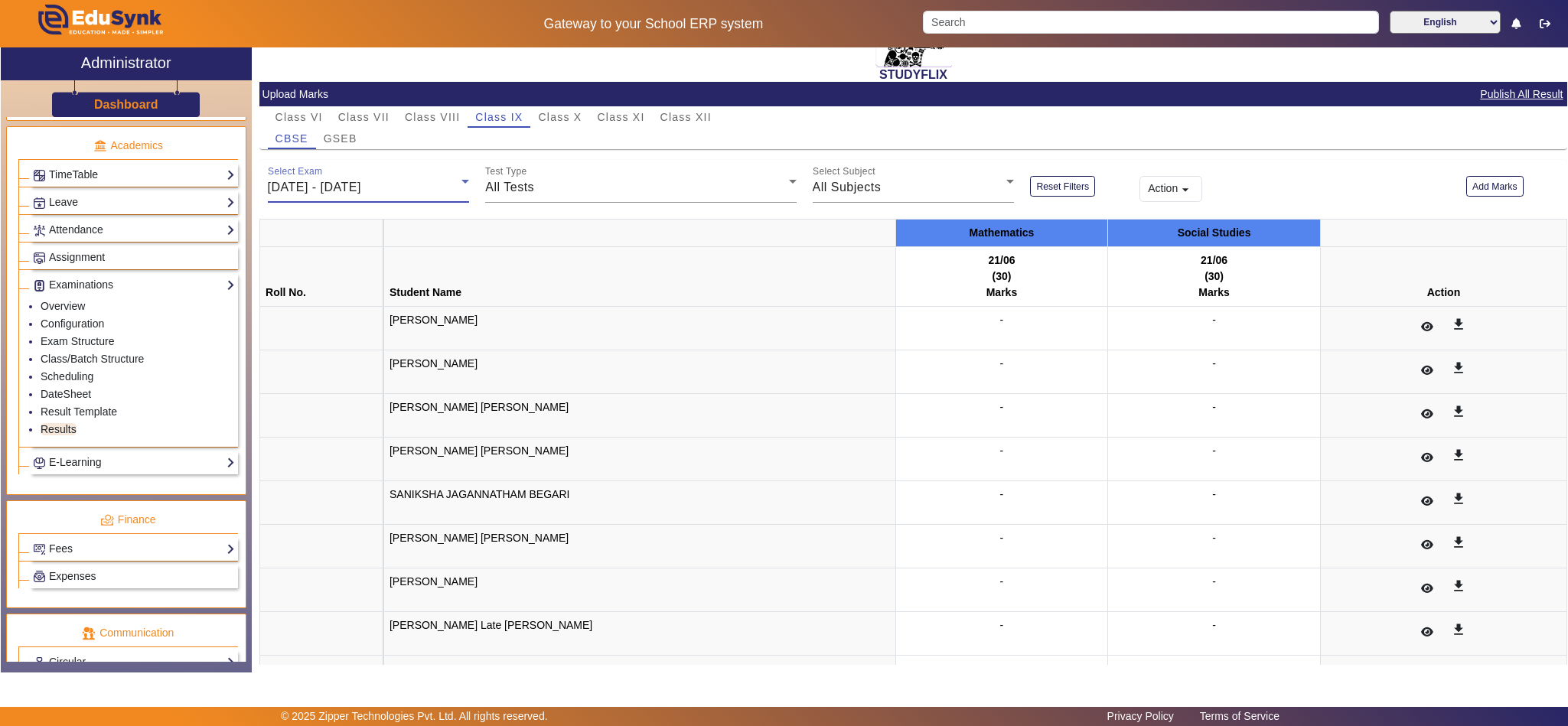
scroll to position [16, 0]
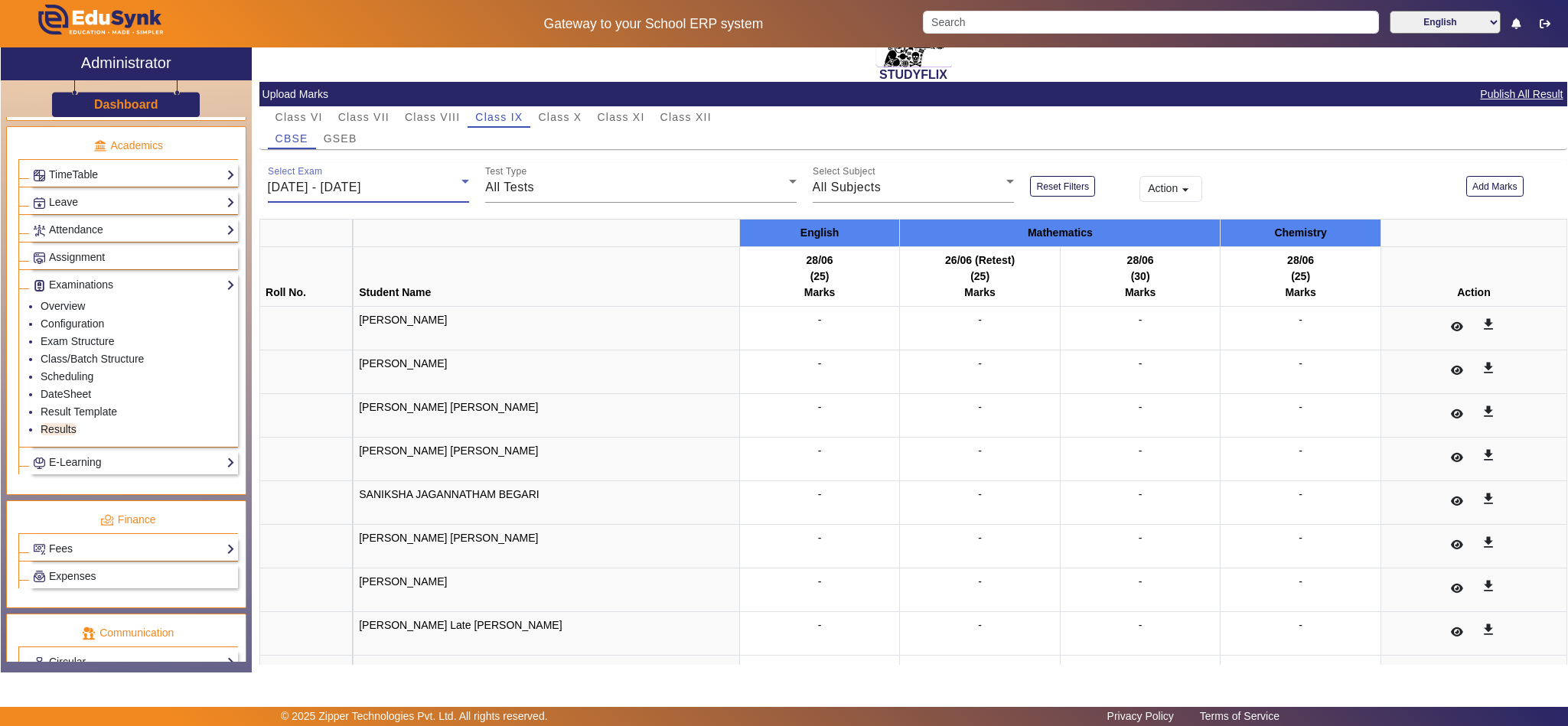
click at [362, 189] on span "23/06/2025 - 28/06/2025" at bounding box center [314, 187] width 93 height 13
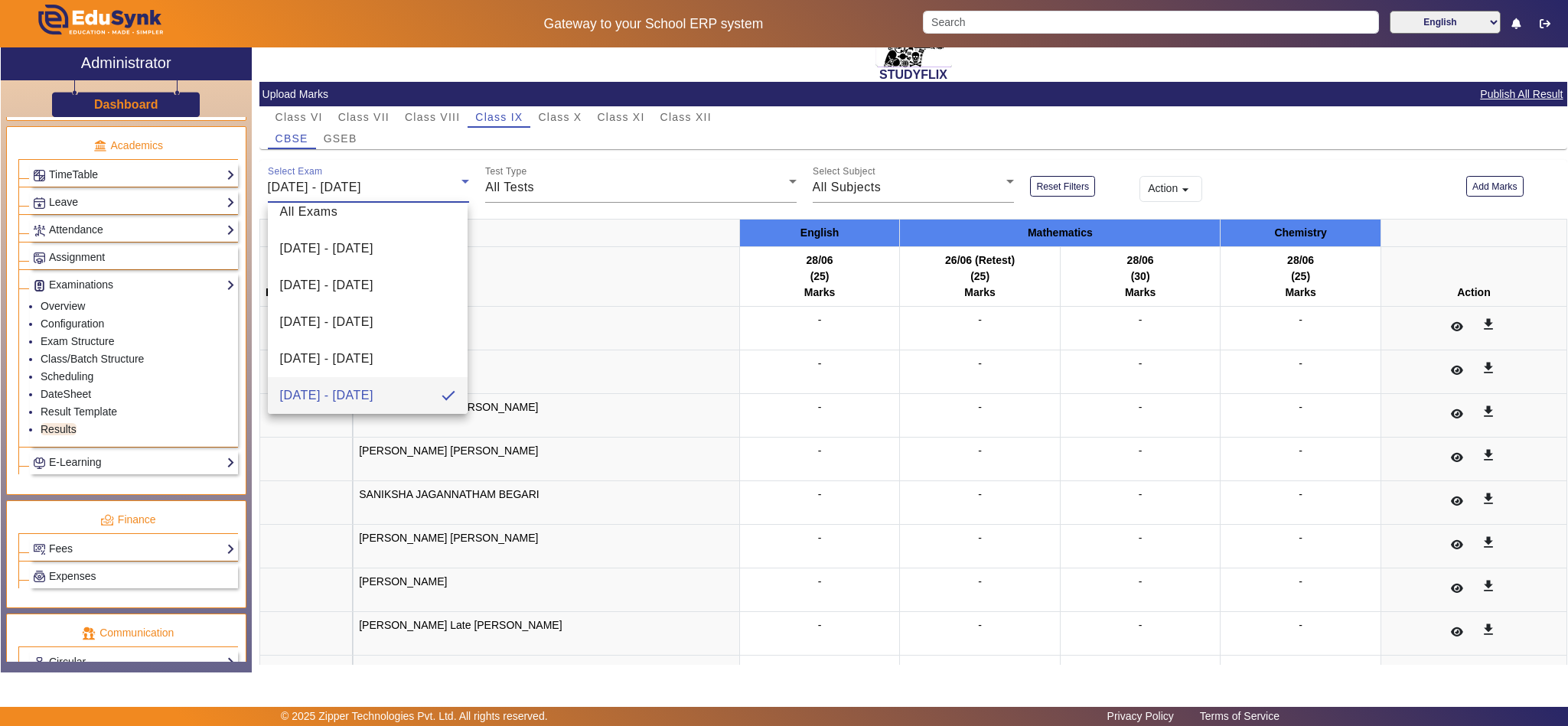
click at [407, 119] on div at bounding box center [784, 363] width 1568 height 726
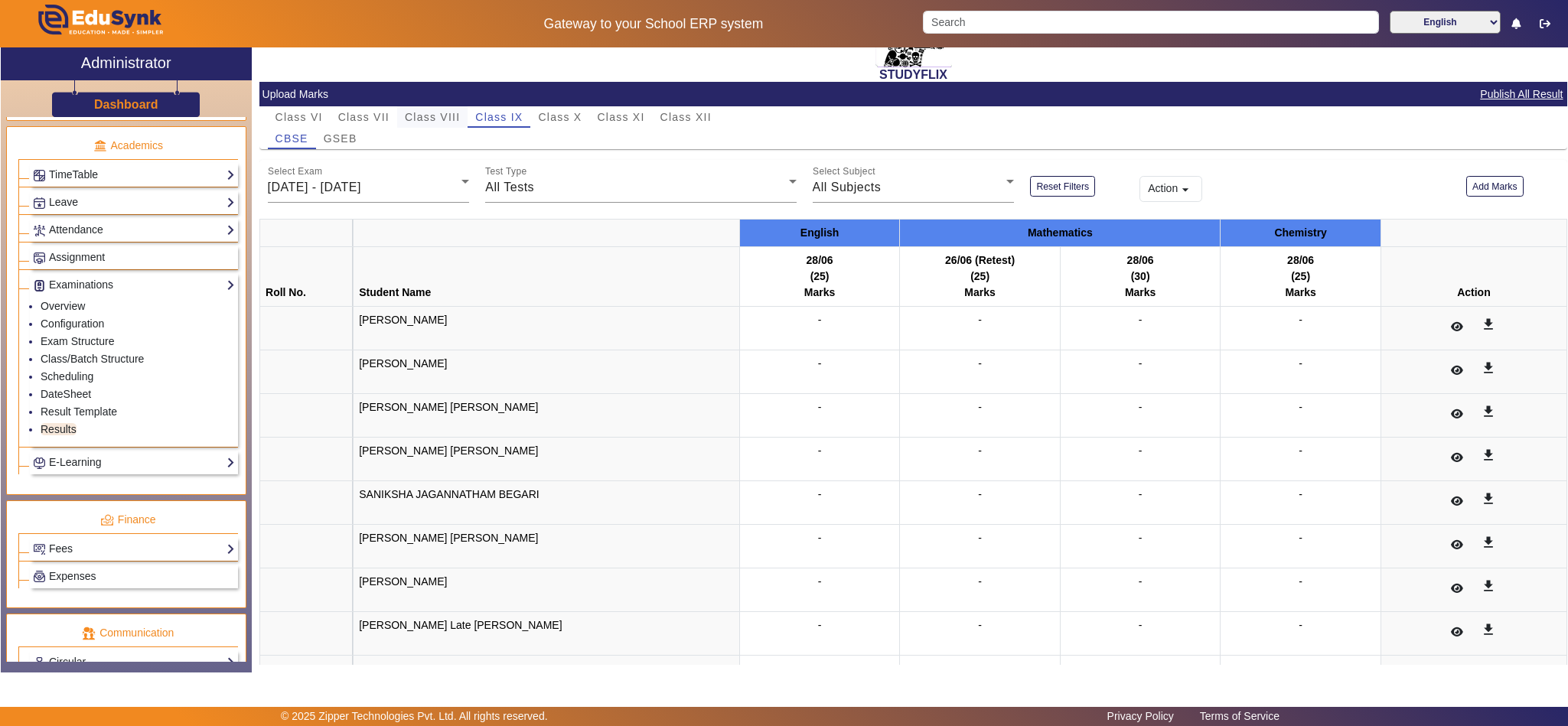
click at [412, 117] on span "Class VIII" at bounding box center [432, 116] width 55 height 10
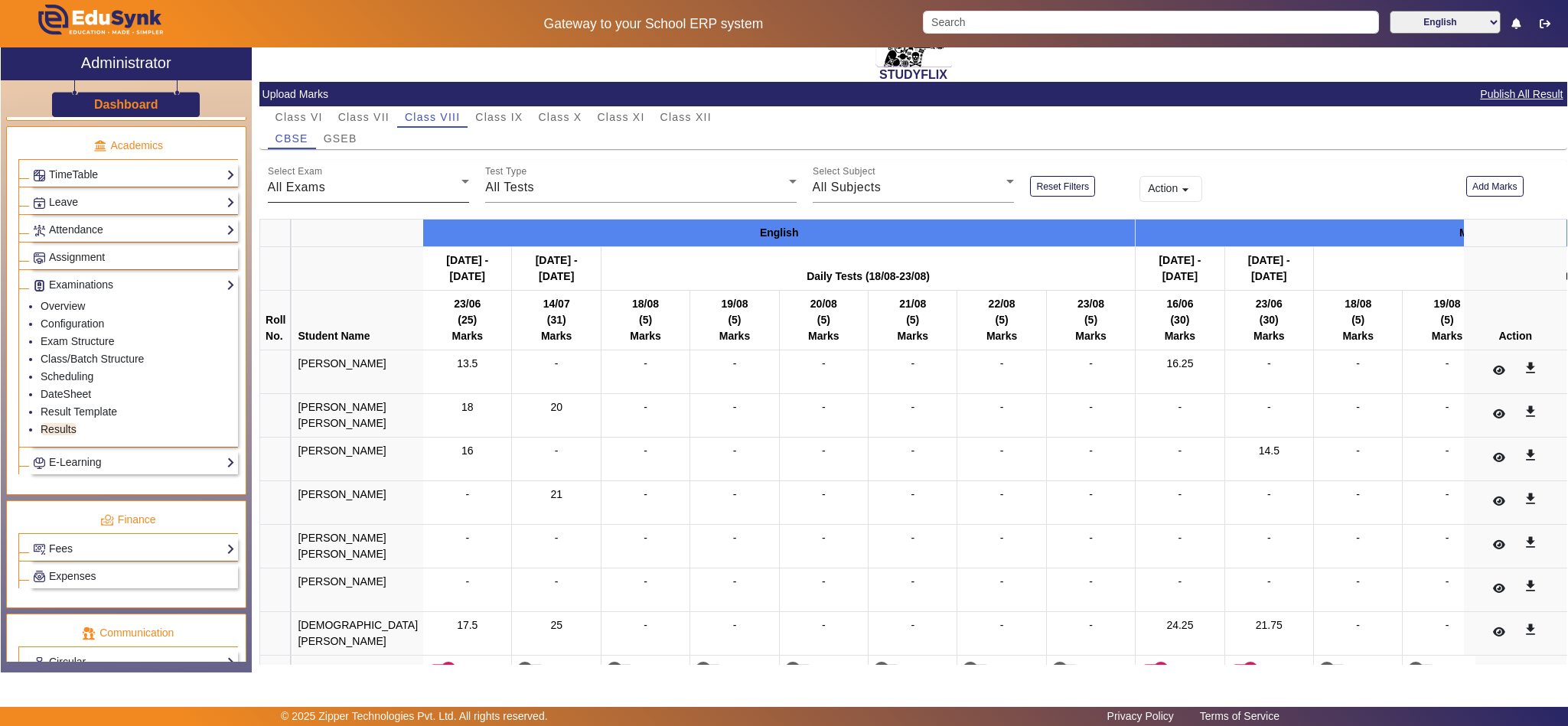
scroll to position [80, 0]
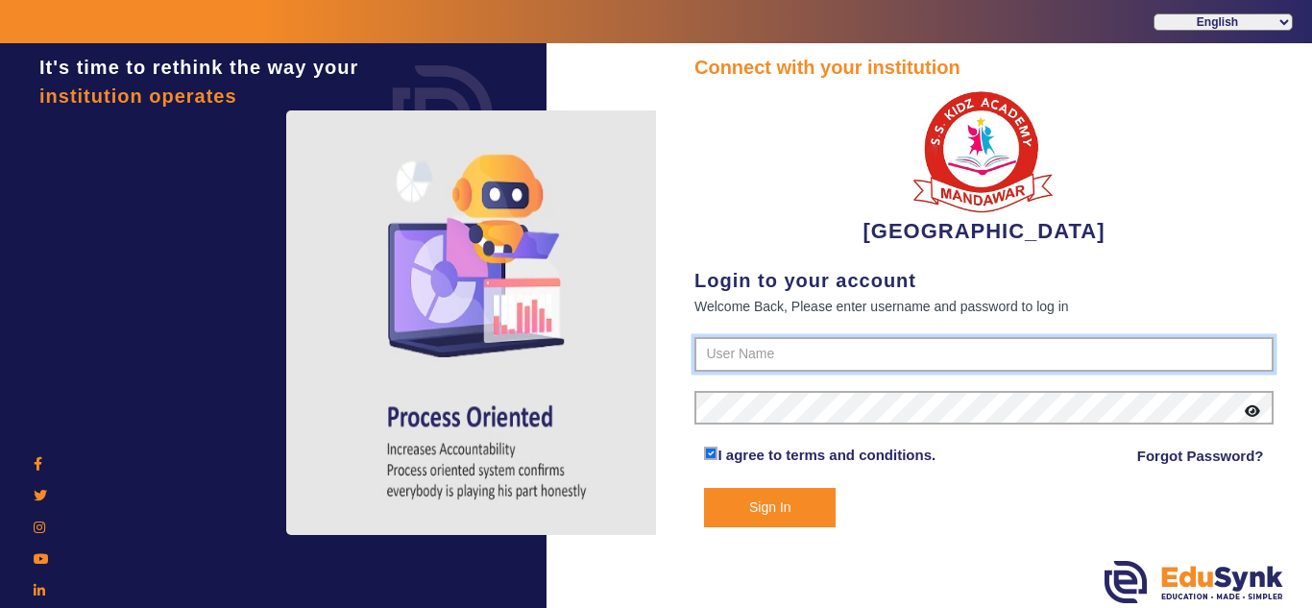
type input "9928895959"
click at [798, 506] on button "Sign In" at bounding box center [770, 507] width 132 height 39
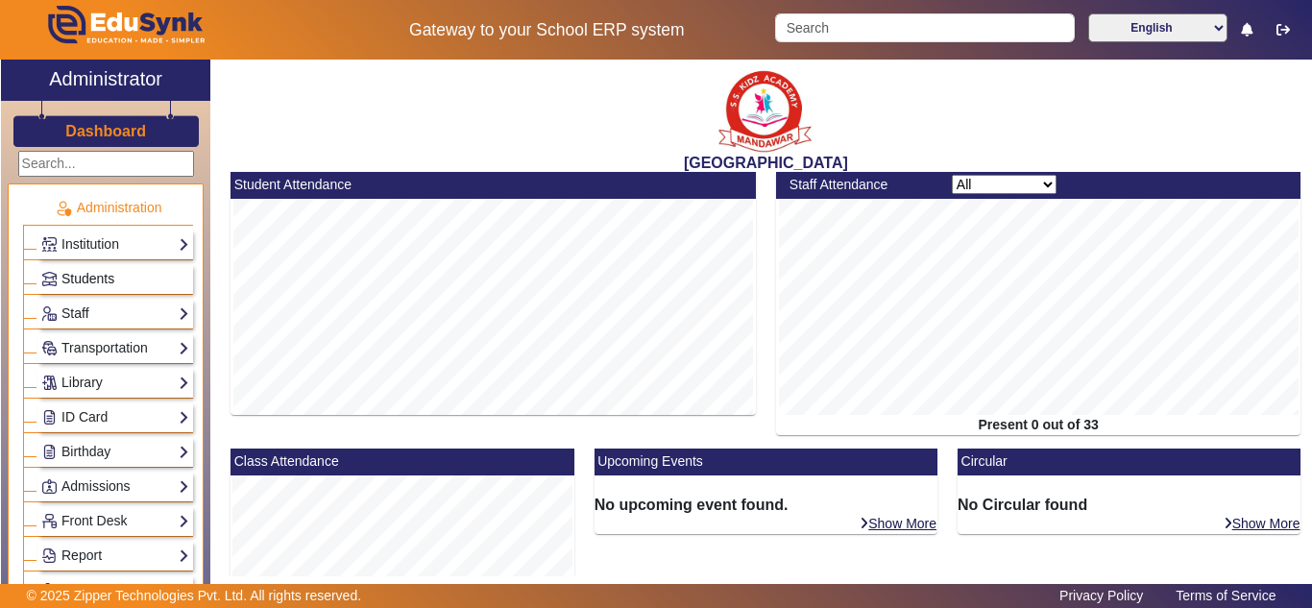
click at [112, 282] on span "Students" at bounding box center [87, 278] width 53 height 15
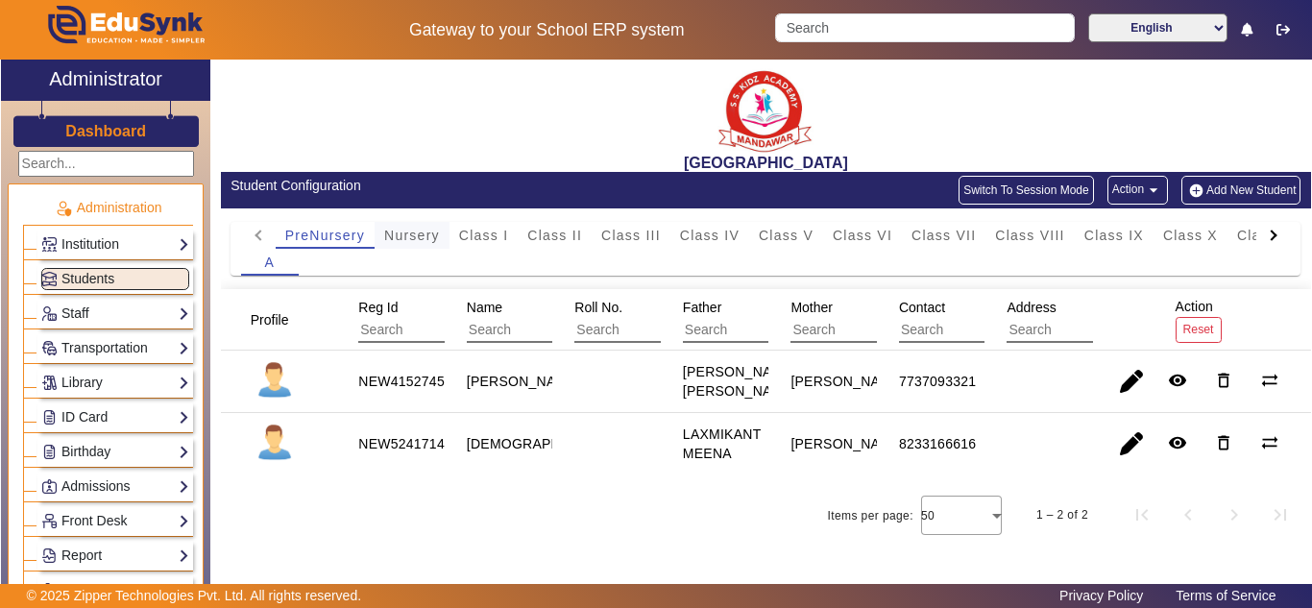
click at [405, 235] on span "Nursery" at bounding box center [412, 235] width 56 height 13
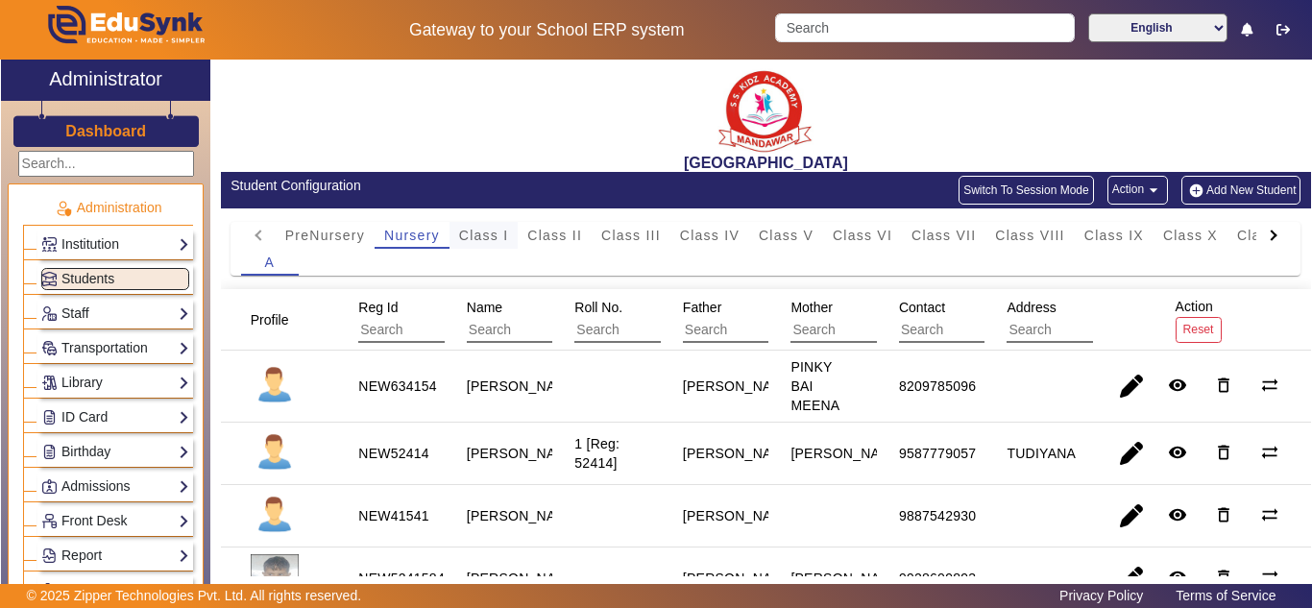
click at [513, 232] on div "Class I" at bounding box center [484, 235] width 69 height 27
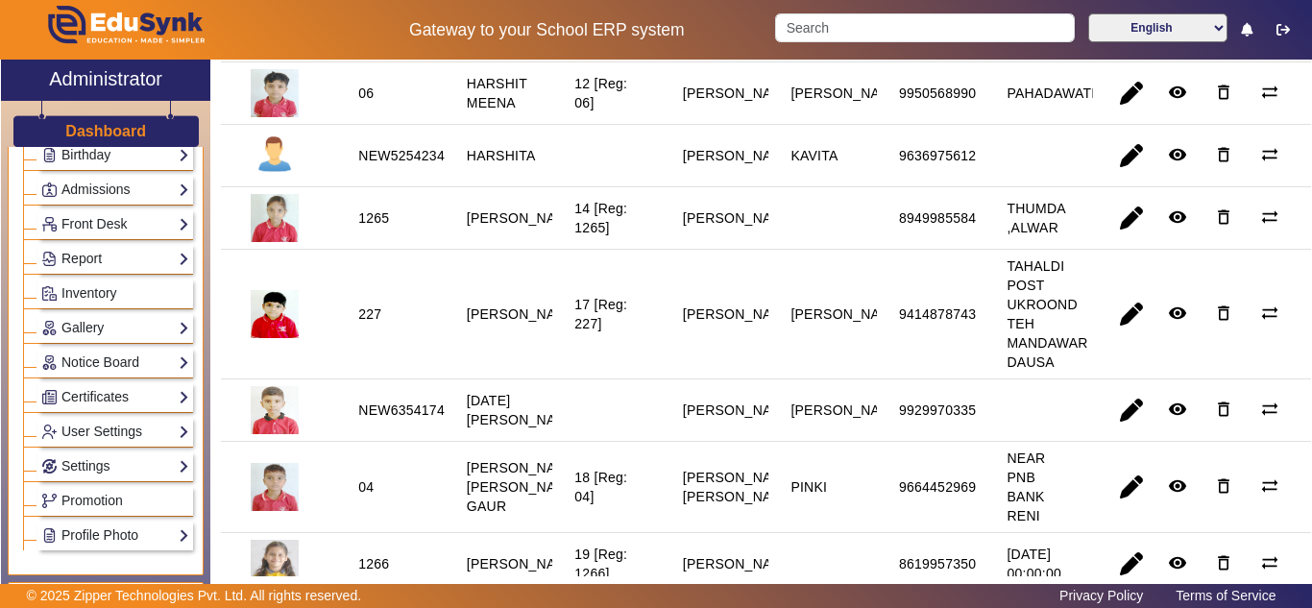
scroll to position [641, 0]
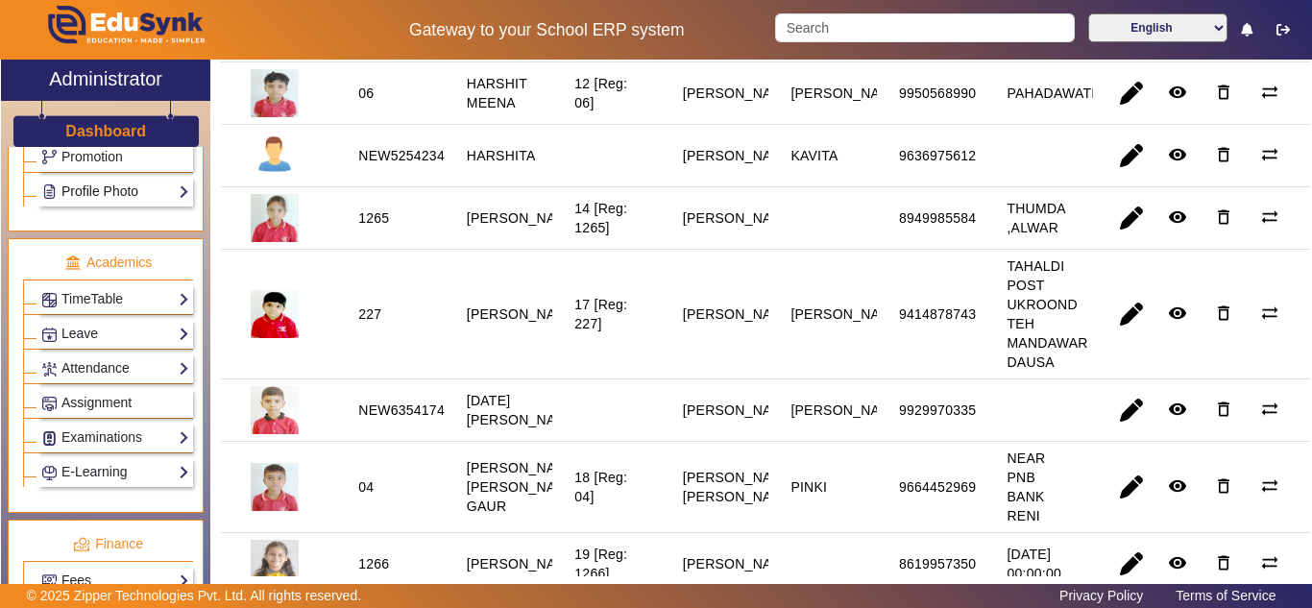
click at [117, 197] on link "Profile Photo" at bounding box center [115, 192] width 148 height 22
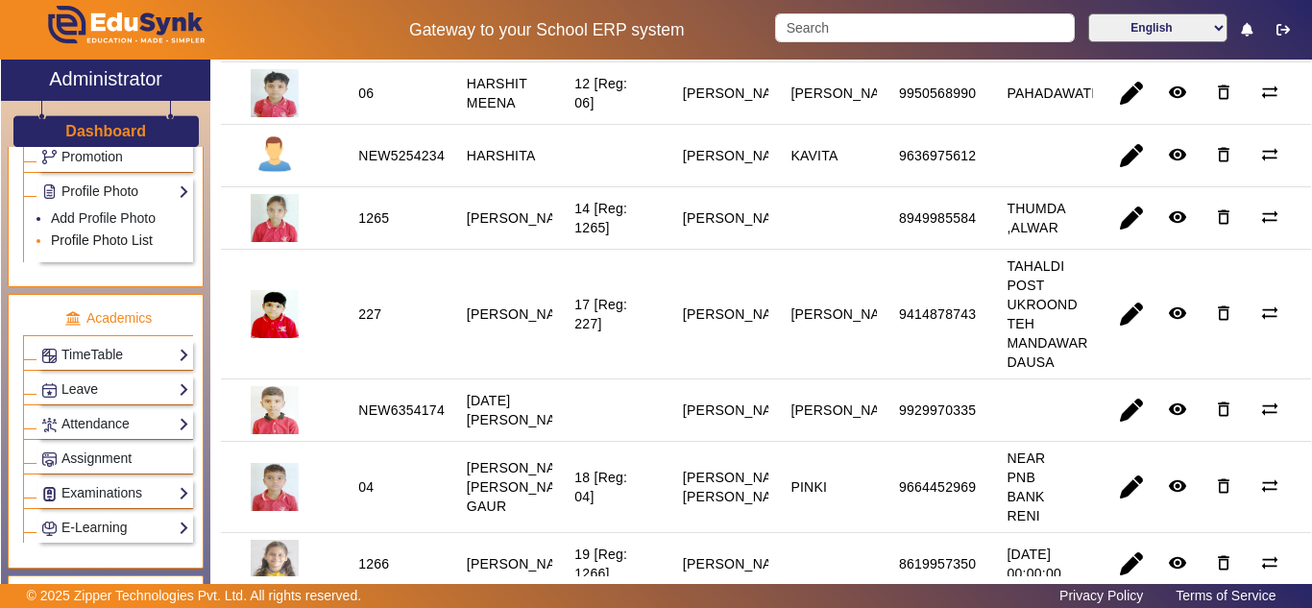
click at [110, 239] on link "Profile Photo List" at bounding box center [102, 240] width 102 height 15
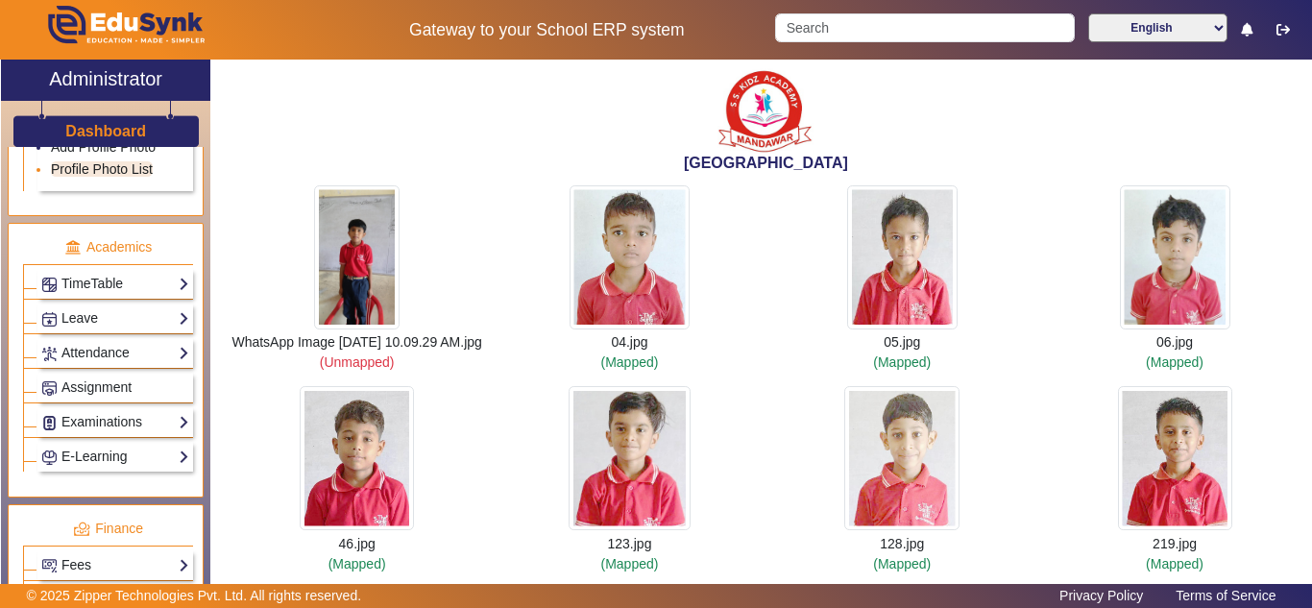
scroll to position [756, 0]
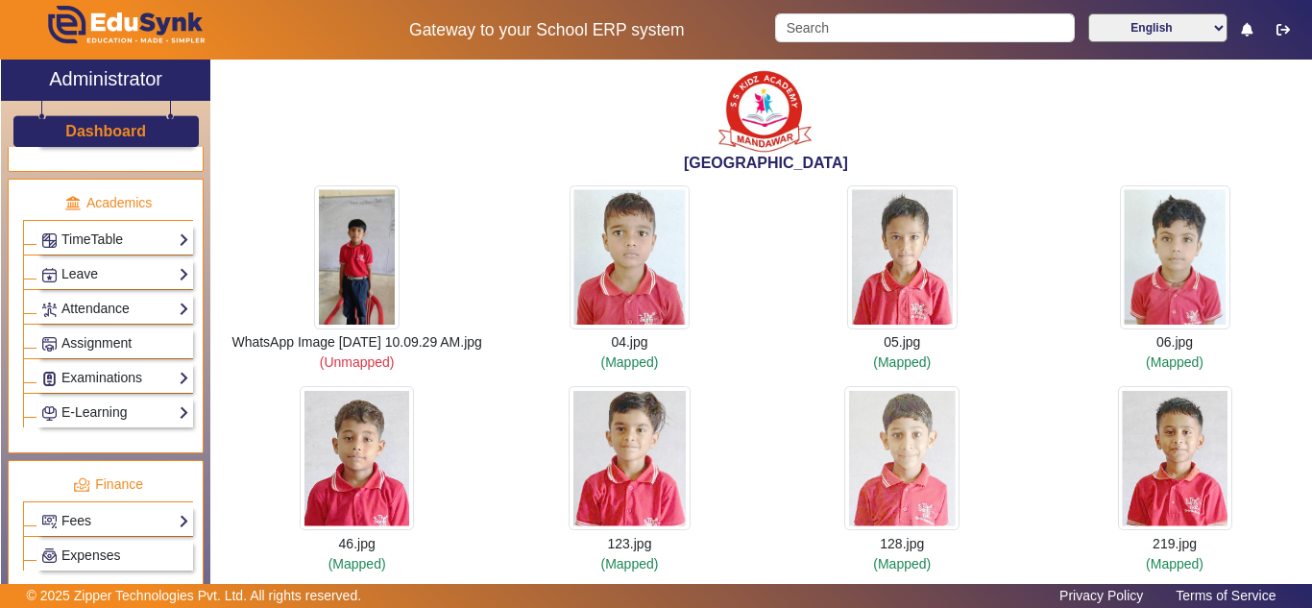
click at [115, 374] on link "Examinations" at bounding box center [115, 378] width 148 height 22
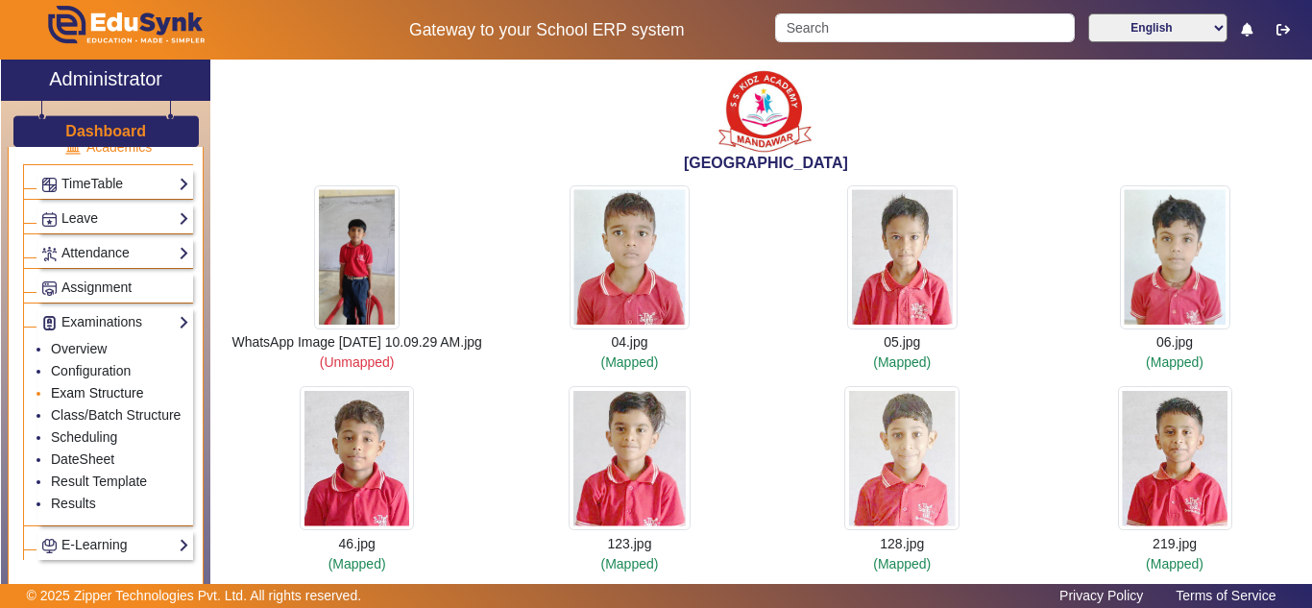
click at [96, 385] on link "Exam Structure" at bounding box center [97, 392] width 92 height 15
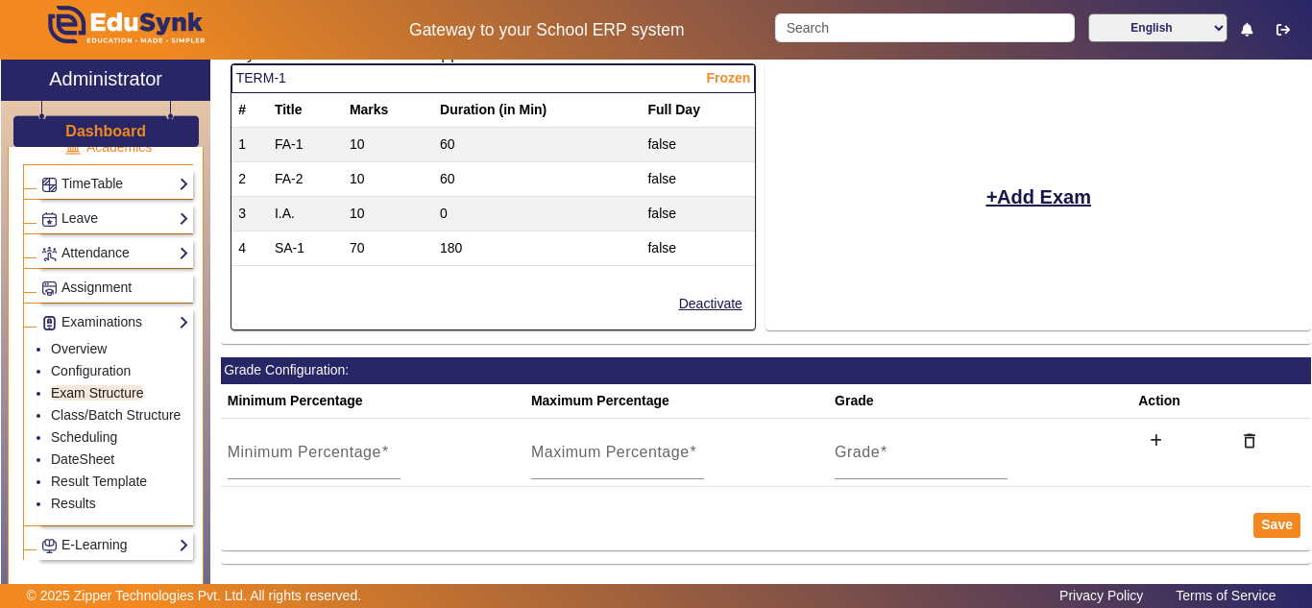
scroll to position [174, 0]
click at [87, 422] on link "Class/Batch Structure" at bounding box center [116, 414] width 130 height 15
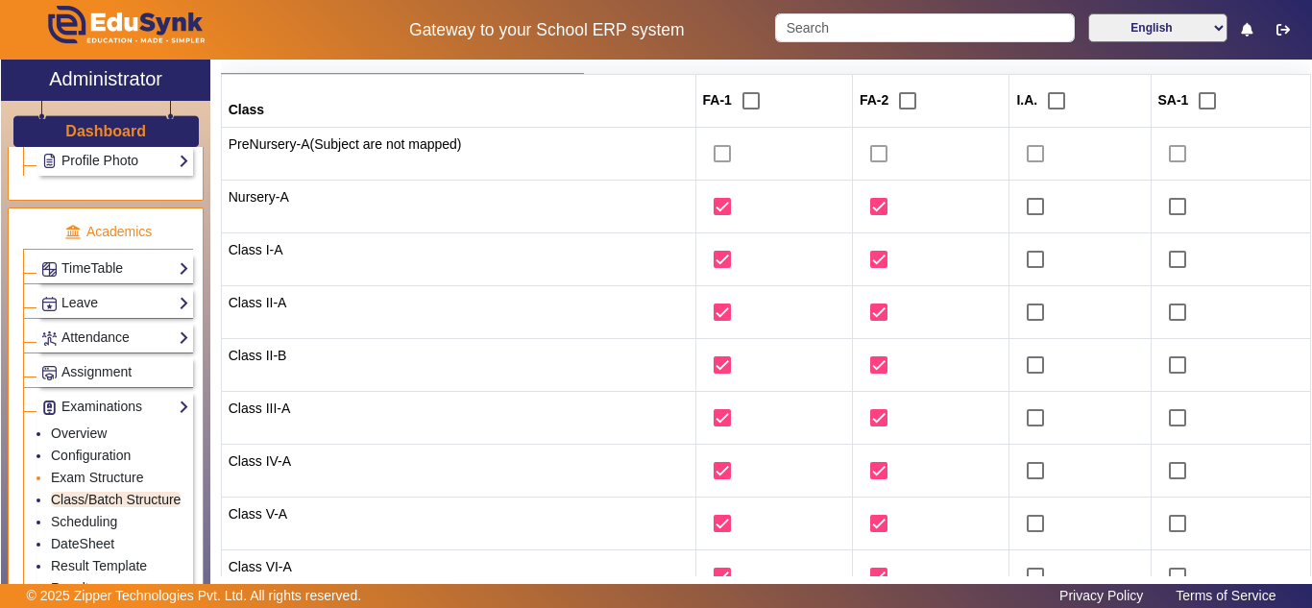
scroll to position [832, 0]
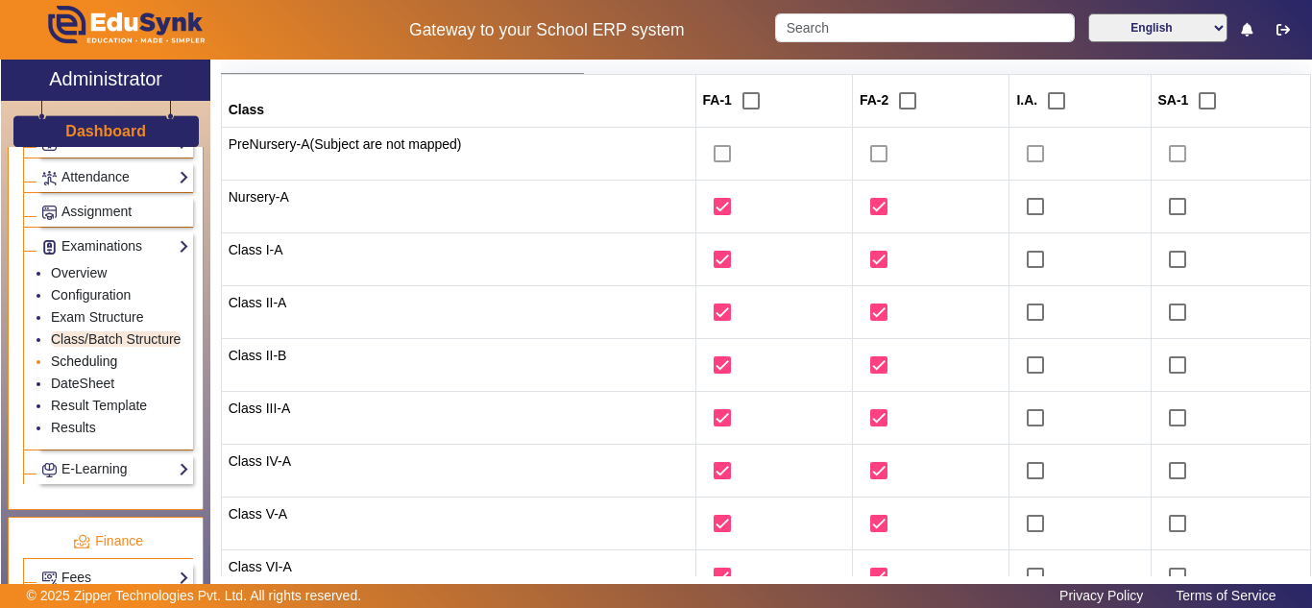
click at [102, 369] on link "Scheduling" at bounding box center [84, 361] width 66 height 15
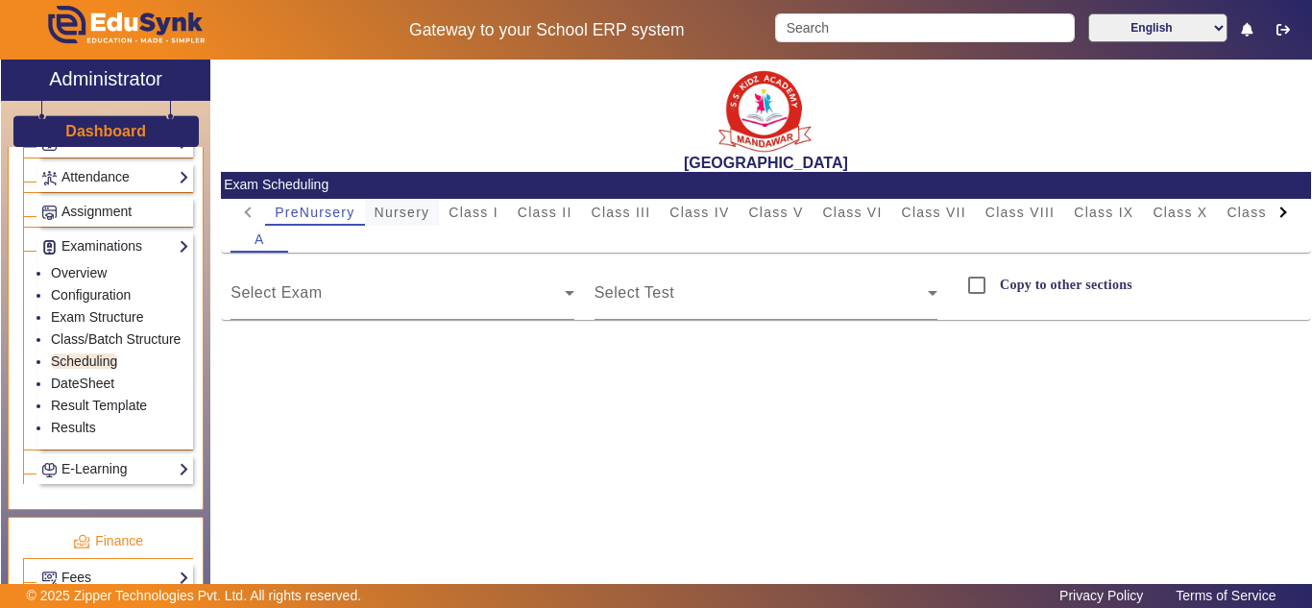
click at [385, 210] on span "Nursery" at bounding box center [403, 212] width 56 height 13
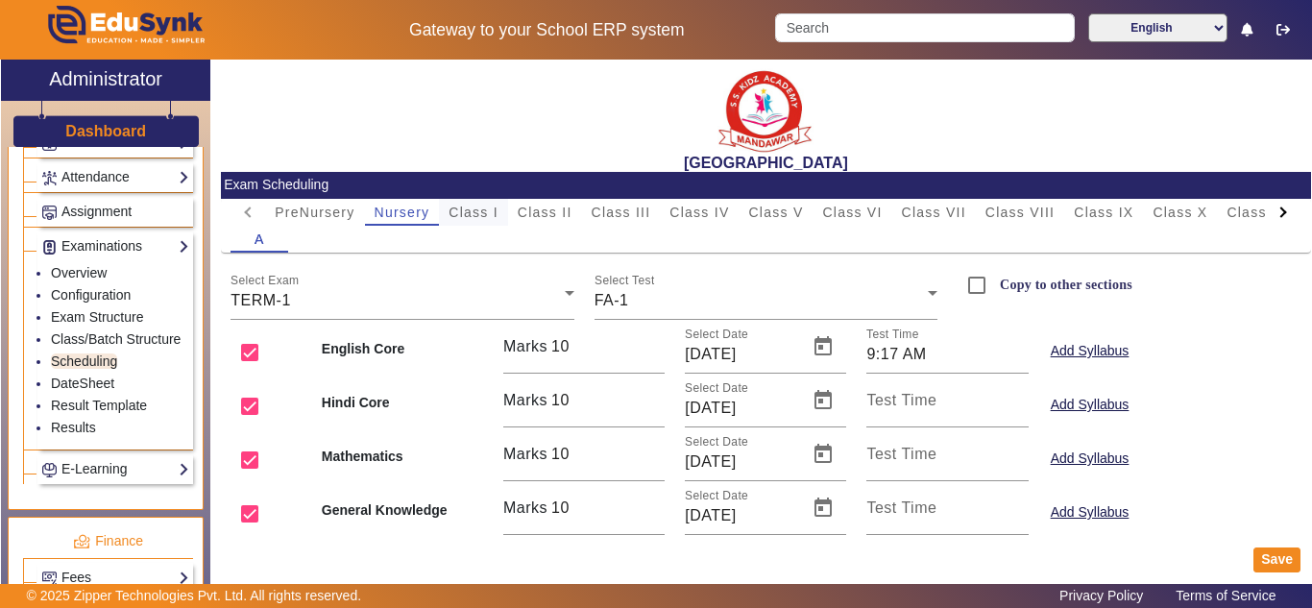
click at [480, 213] on span "Class I" at bounding box center [474, 212] width 50 height 13
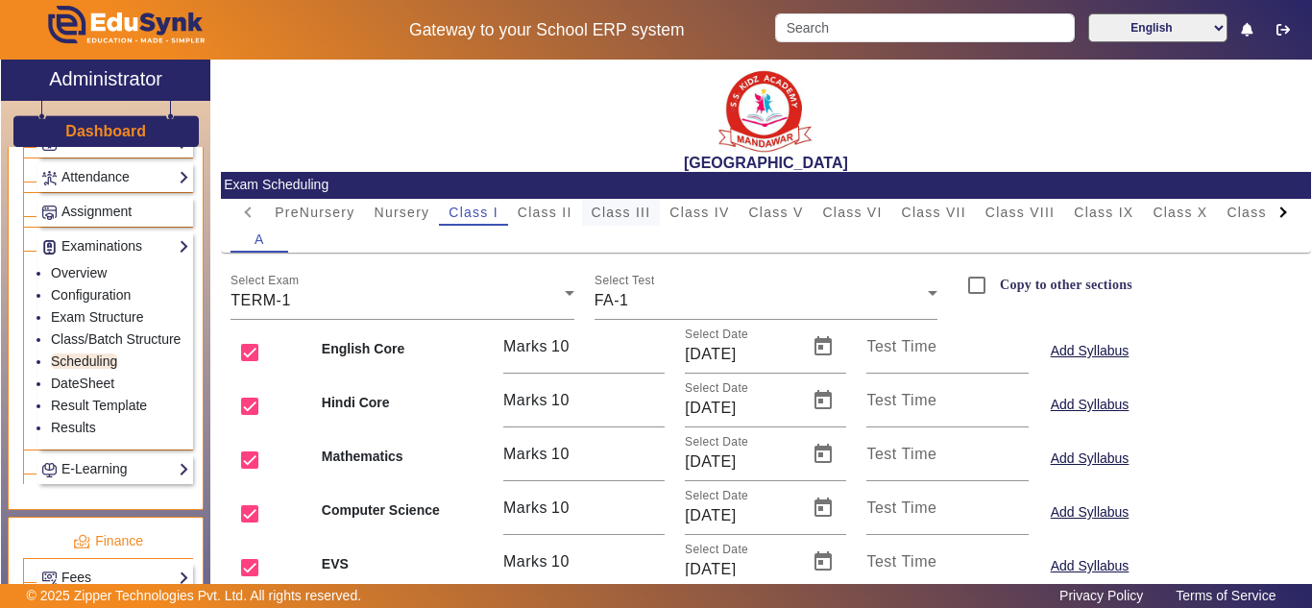
click at [590, 208] on div "Class III" at bounding box center [621, 212] width 79 height 27
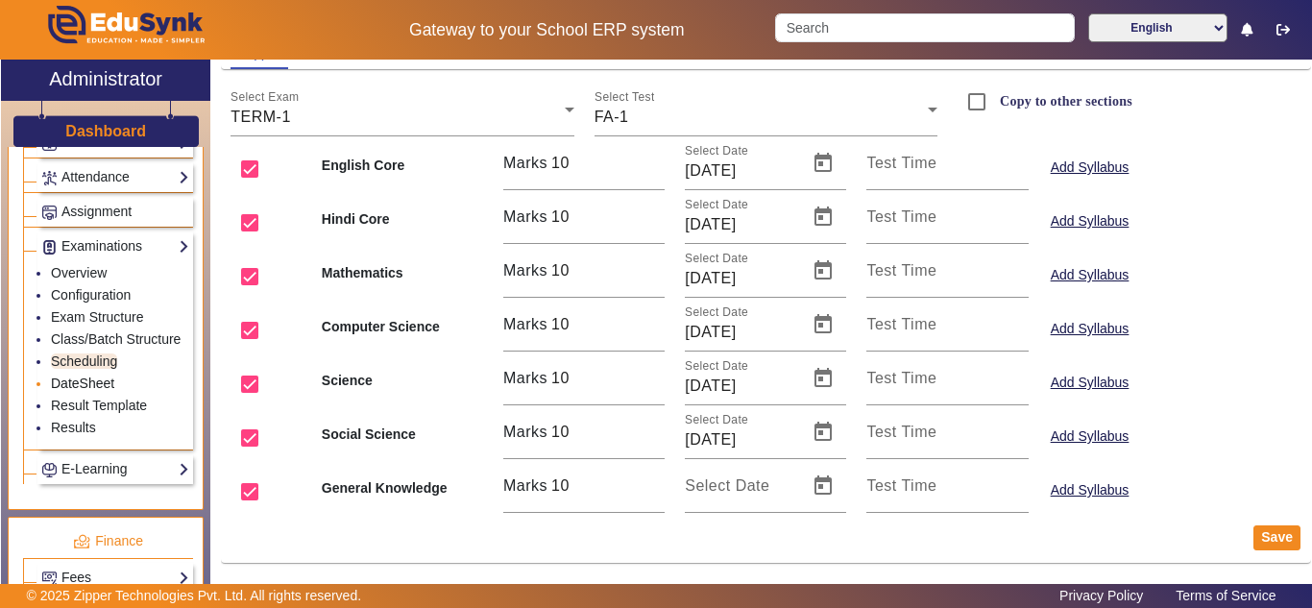
click at [80, 391] on link "DateSheet" at bounding box center [82, 383] width 63 height 15
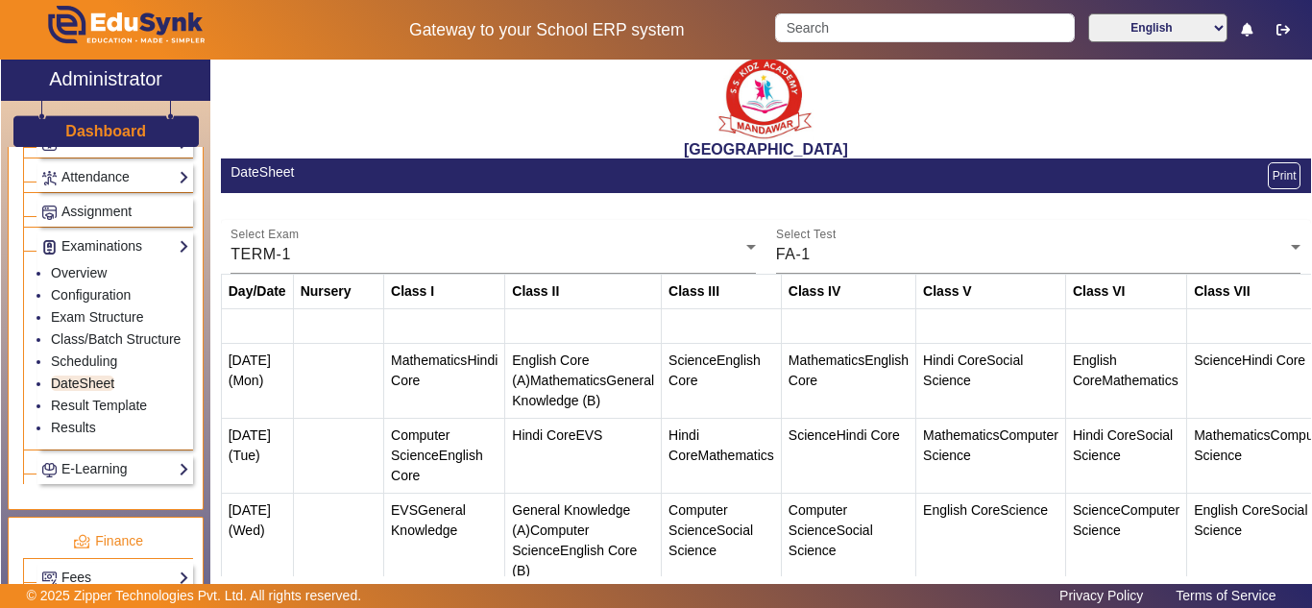
scroll to position [10, 0]
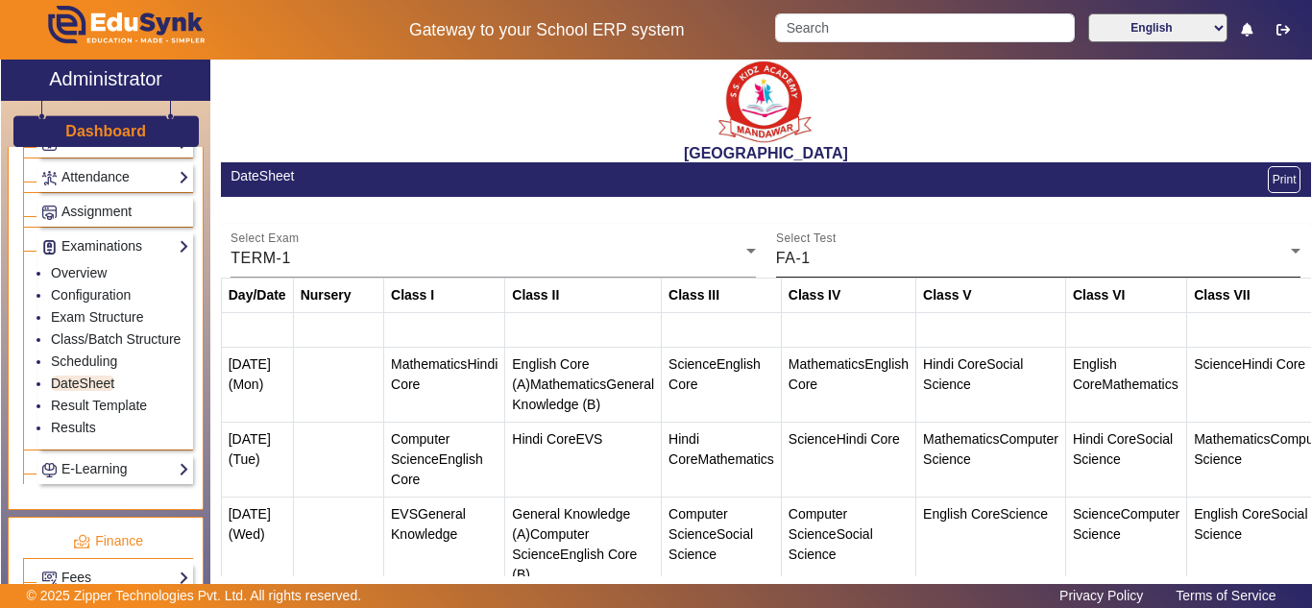
click at [927, 239] on div "Select Test FA-1" at bounding box center [1039, 251] width 526 height 54
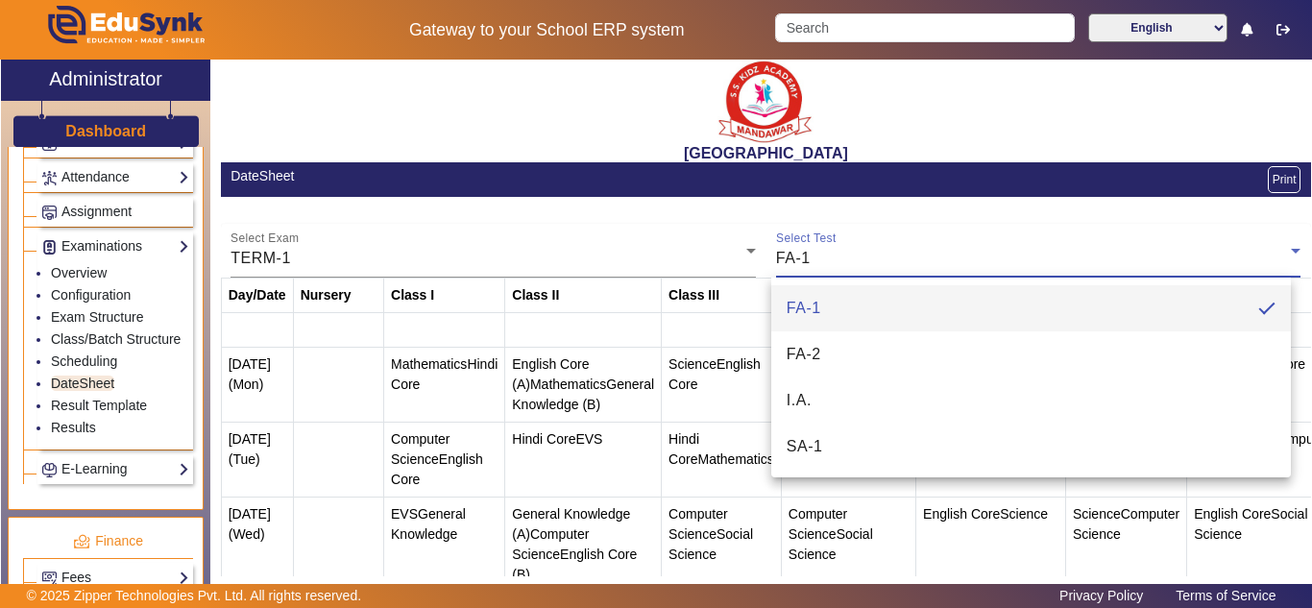
click at [452, 265] on div at bounding box center [656, 304] width 1312 height 608
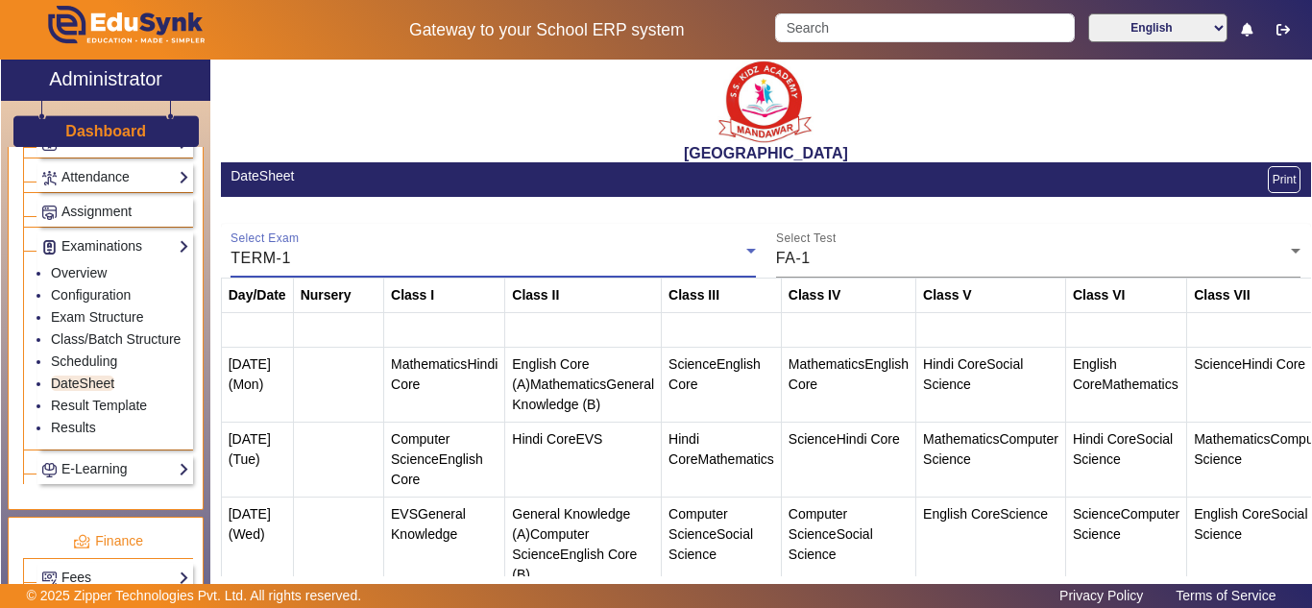
click at [452, 265] on div "TERM-1" at bounding box center [489, 258] width 516 height 23
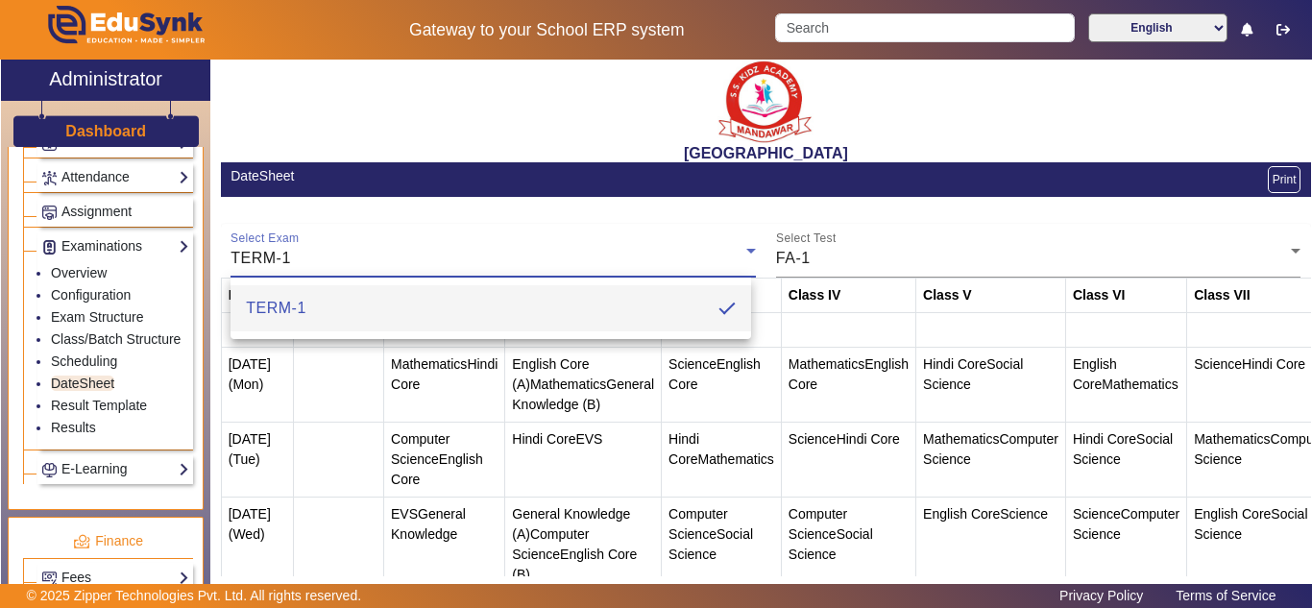
click at [454, 263] on div at bounding box center [656, 304] width 1312 height 608
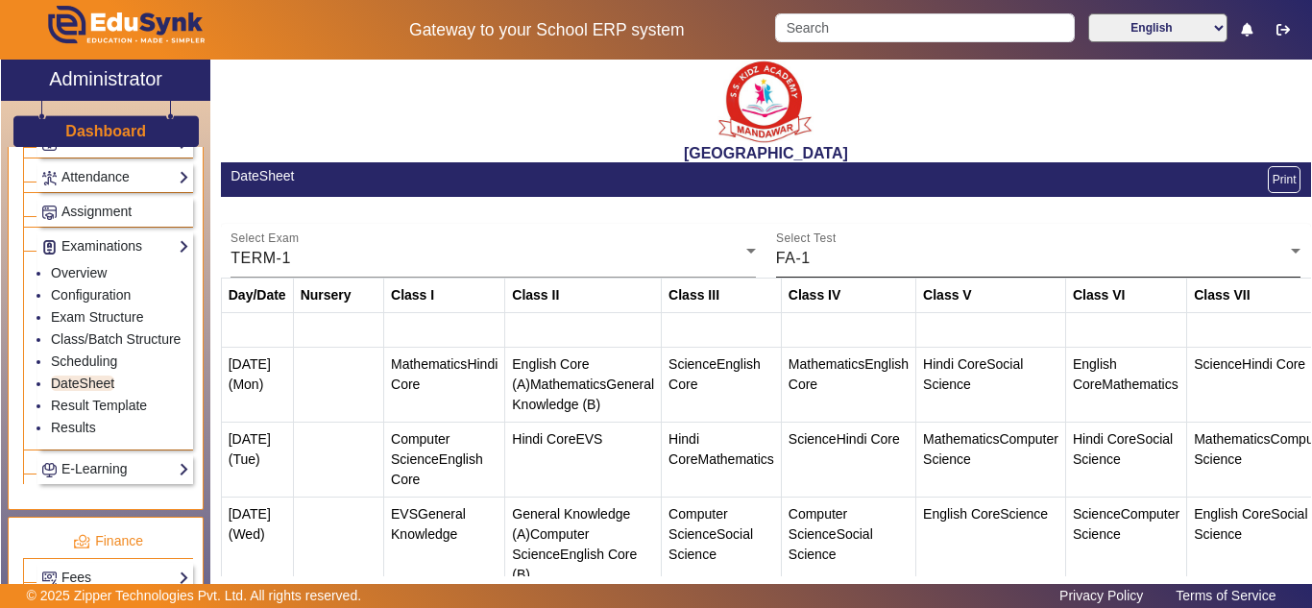
click at [909, 258] on div "FA-1" at bounding box center [1034, 258] width 516 height 23
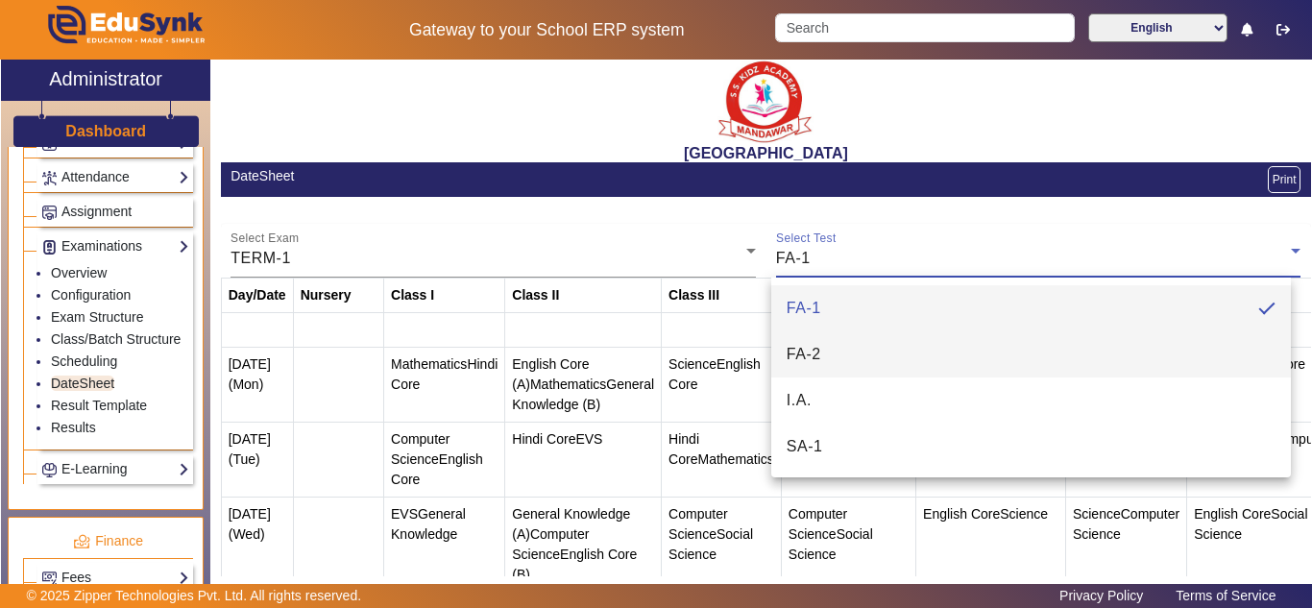
click at [855, 353] on mat-option "FA-2" at bounding box center [1032, 354] width 521 height 46
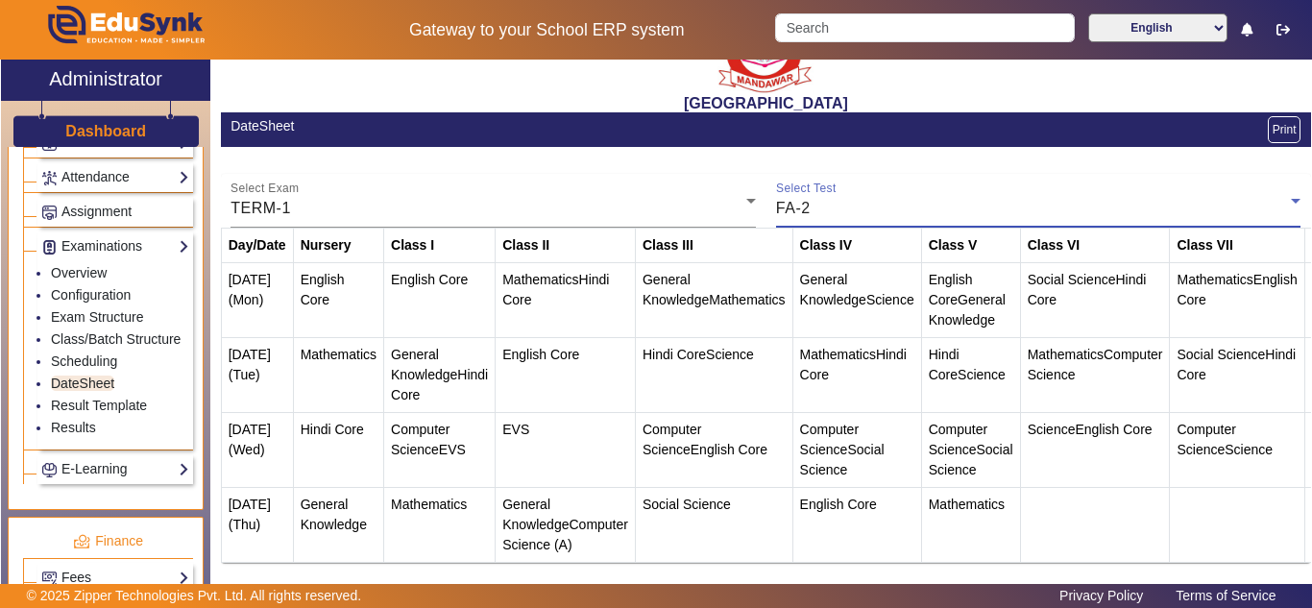
scroll to position [130, 0]
click at [949, 197] on div "FA-2" at bounding box center [1034, 208] width 516 height 23
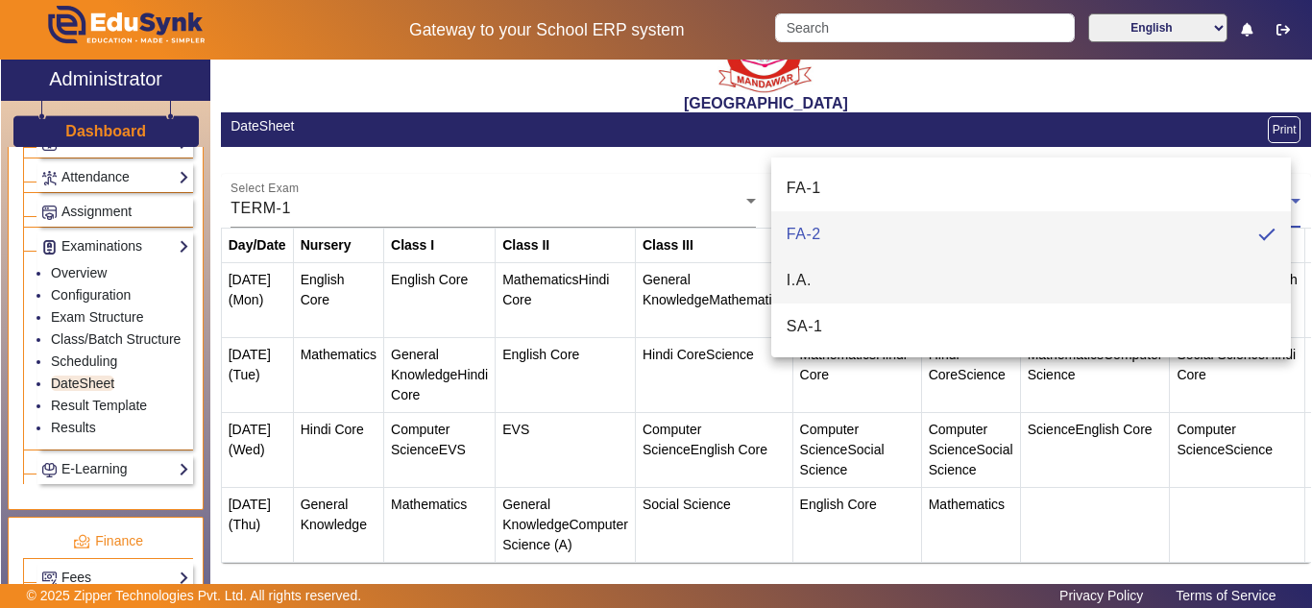
click at [871, 284] on mat-option "I.A." at bounding box center [1032, 281] width 521 height 46
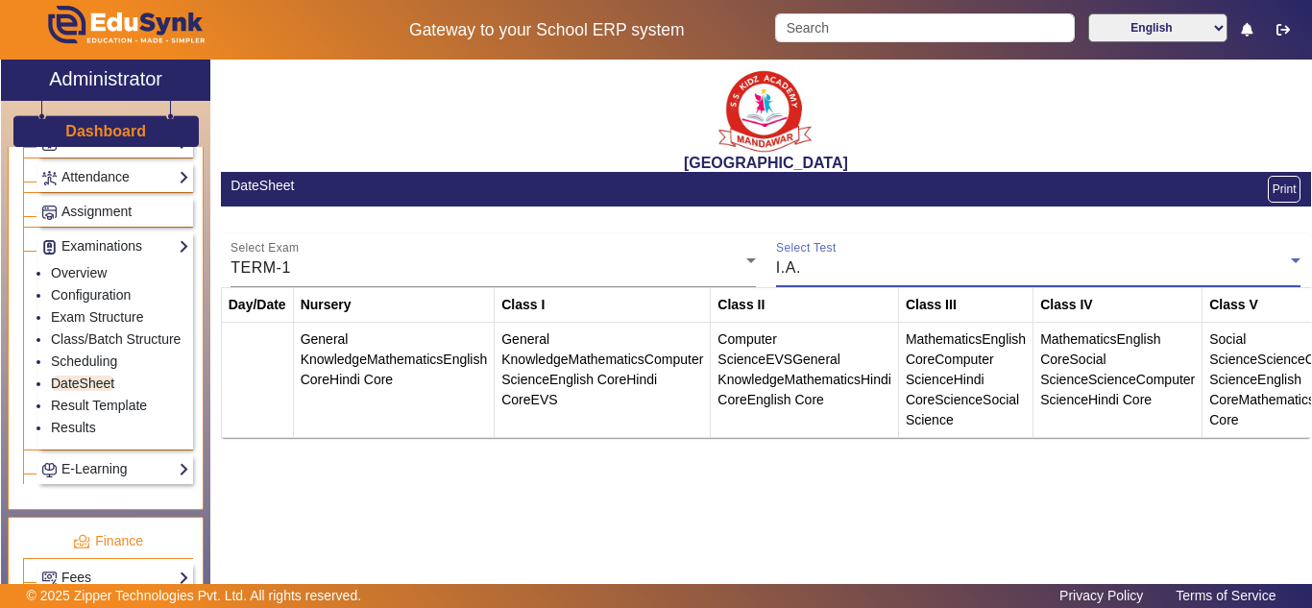
scroll to position [0, 0]
click at [900, 258] on div "I.A." at bounding box center [1034, 268] width 516 height 23
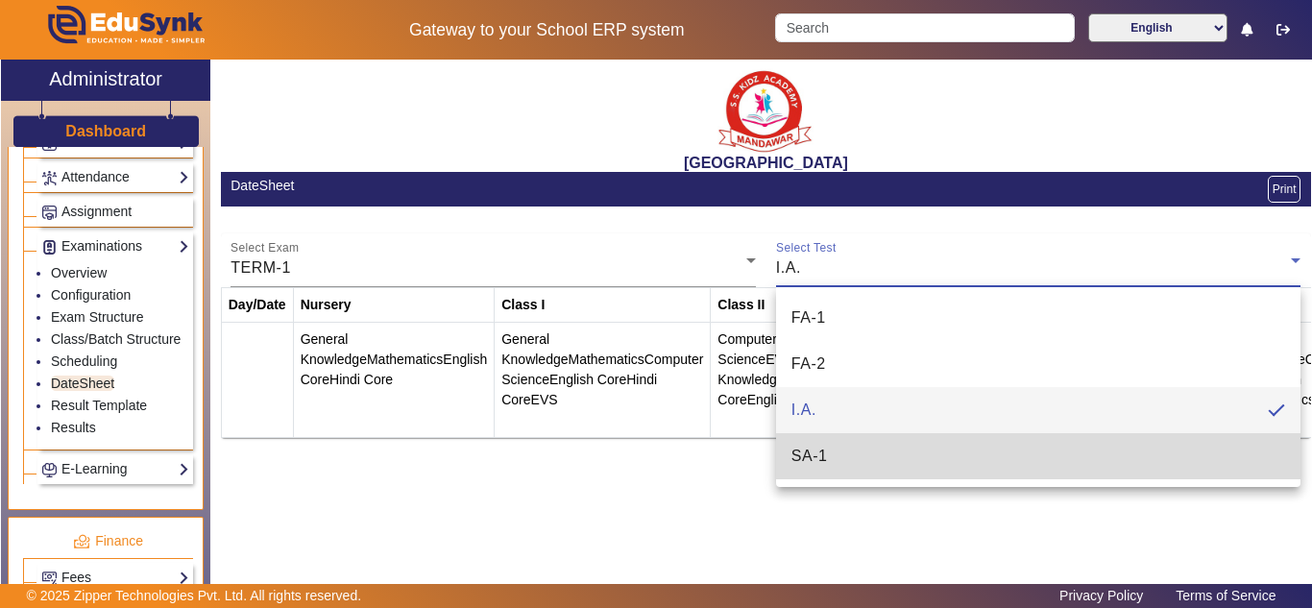
click at [843, 457] on mat-option "SA-1" at bounding box center [1039, 456] width 526 height 46
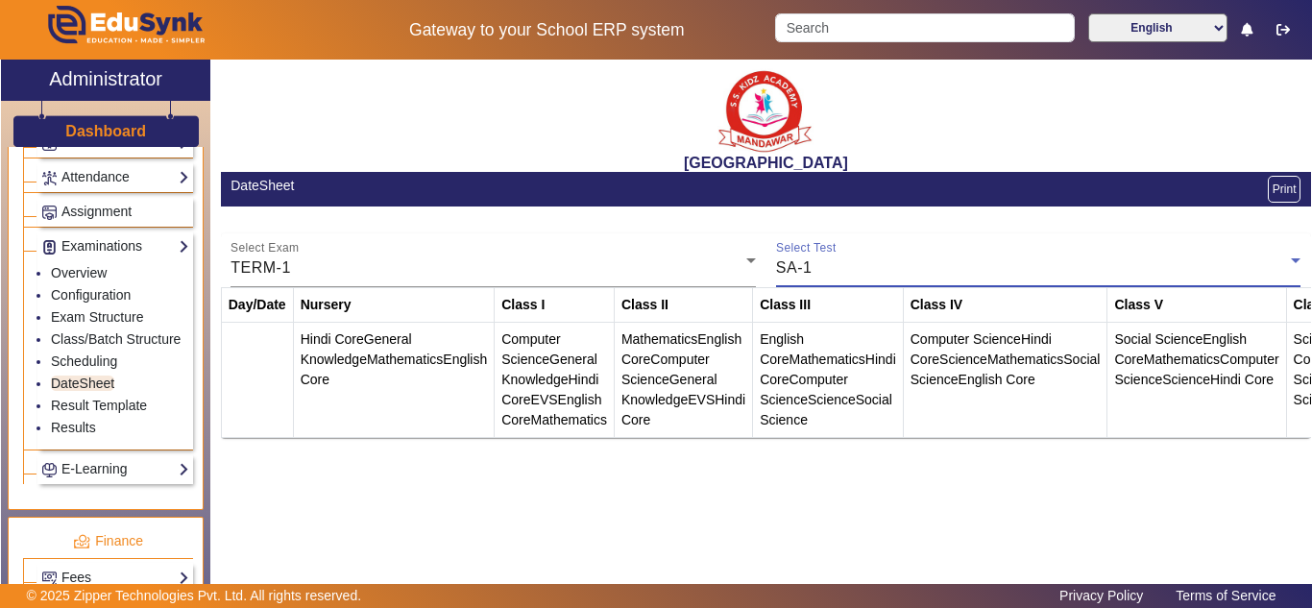
click at [874, 264] on div "SA-1" at bounding box center [1034, 268] width 516 height 23
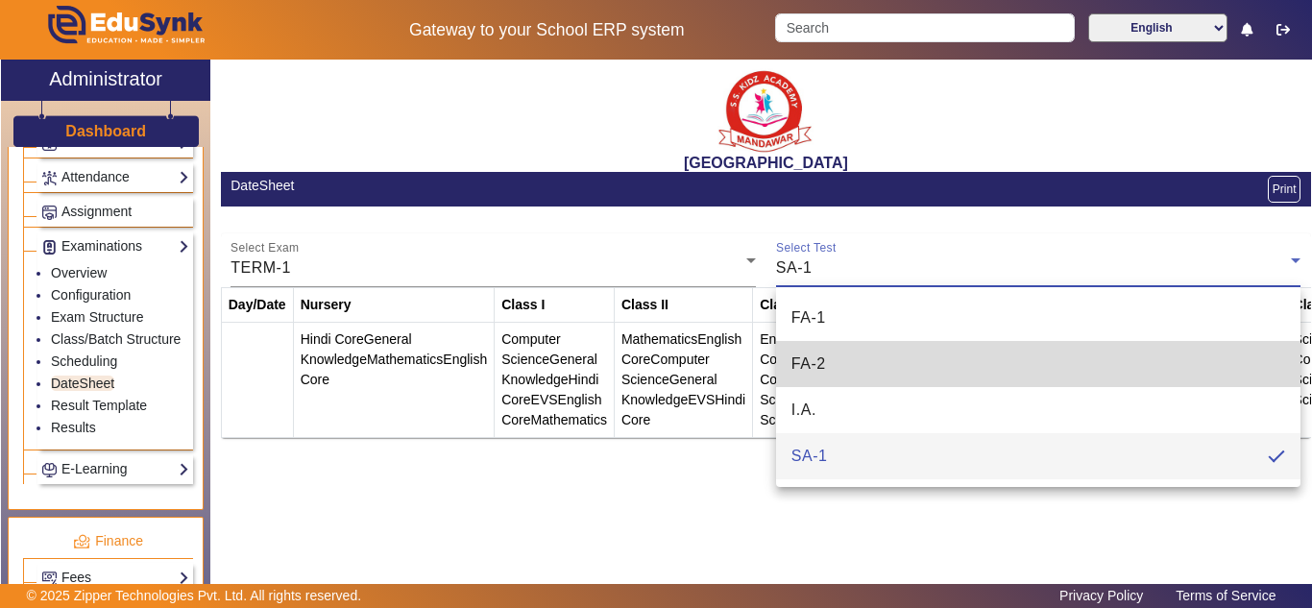
click at [837, 362] on mat-option "FA-2" at bounding box center [1039, 364] width 526 height 46
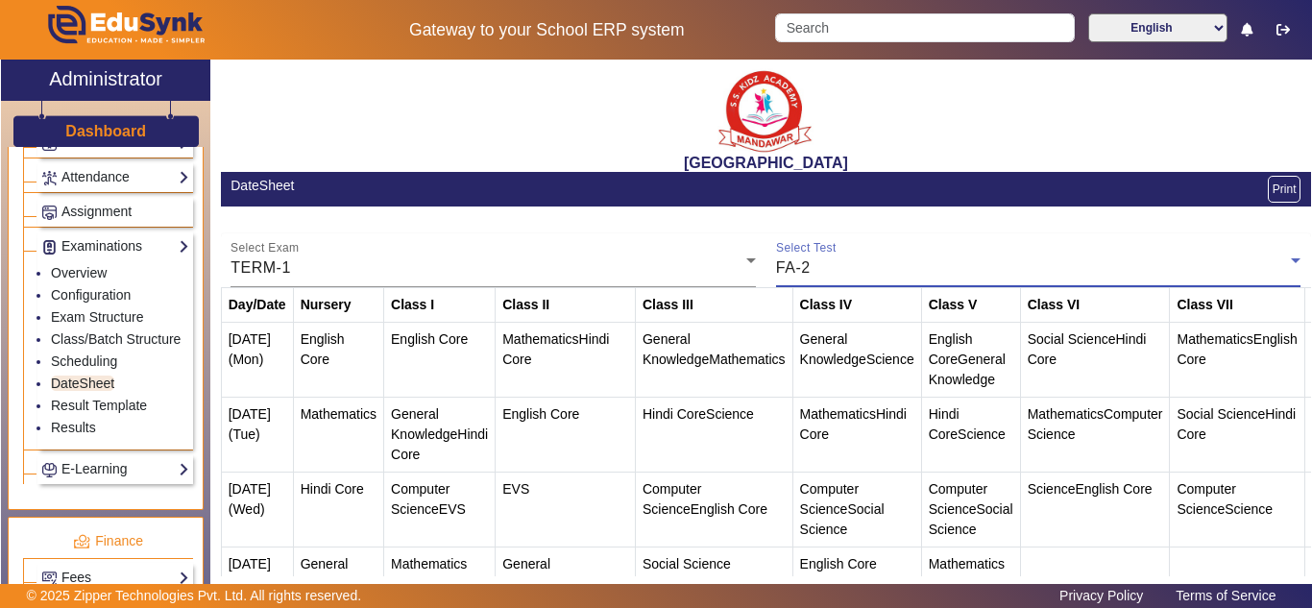
scroll to position [130, 0]
